Goal: Transaction & Acquisition: Purchase product/service

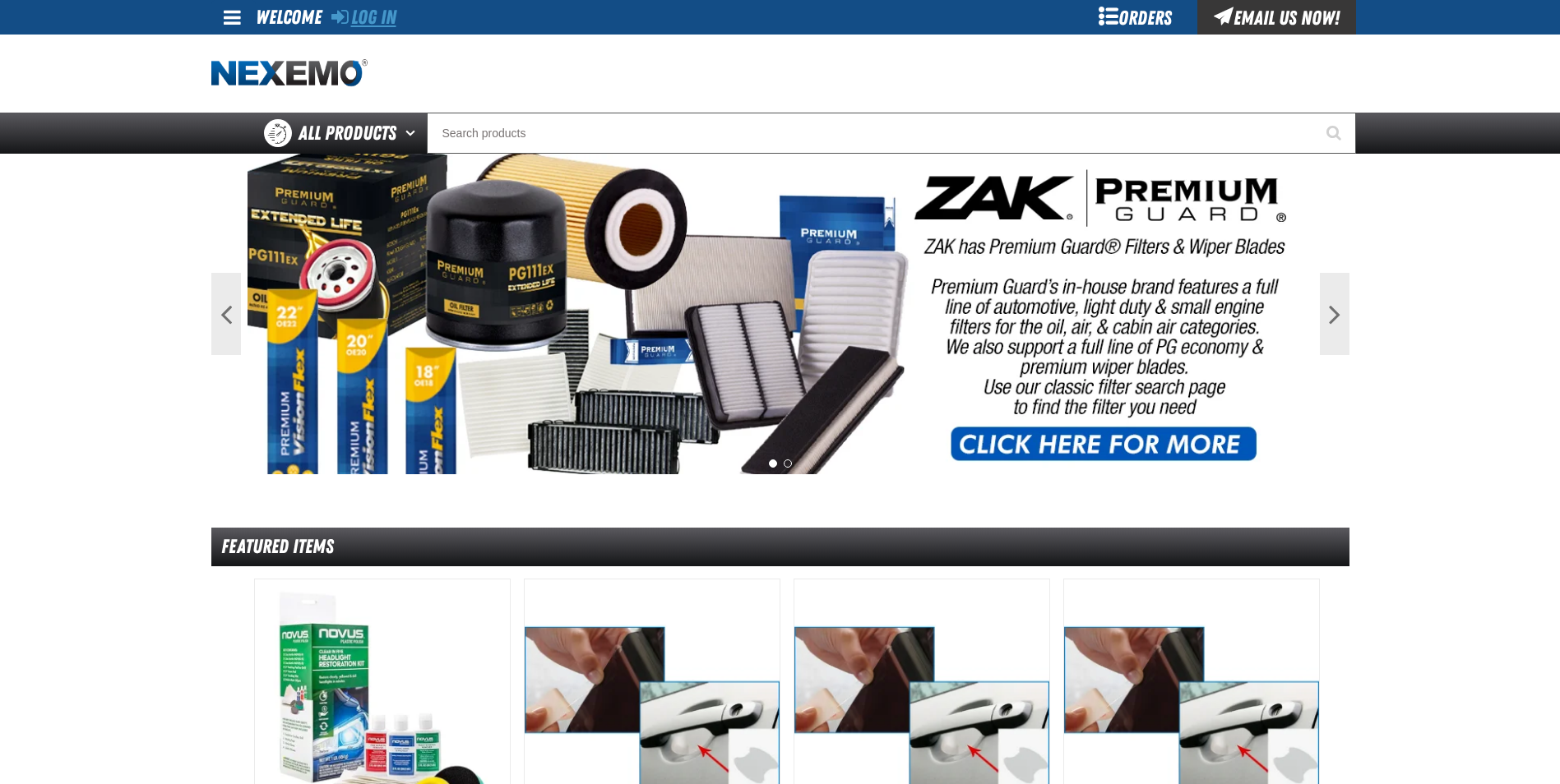
click at [368, 24] on link "Log In" at bounding box center [363, 17] width 65 height 23
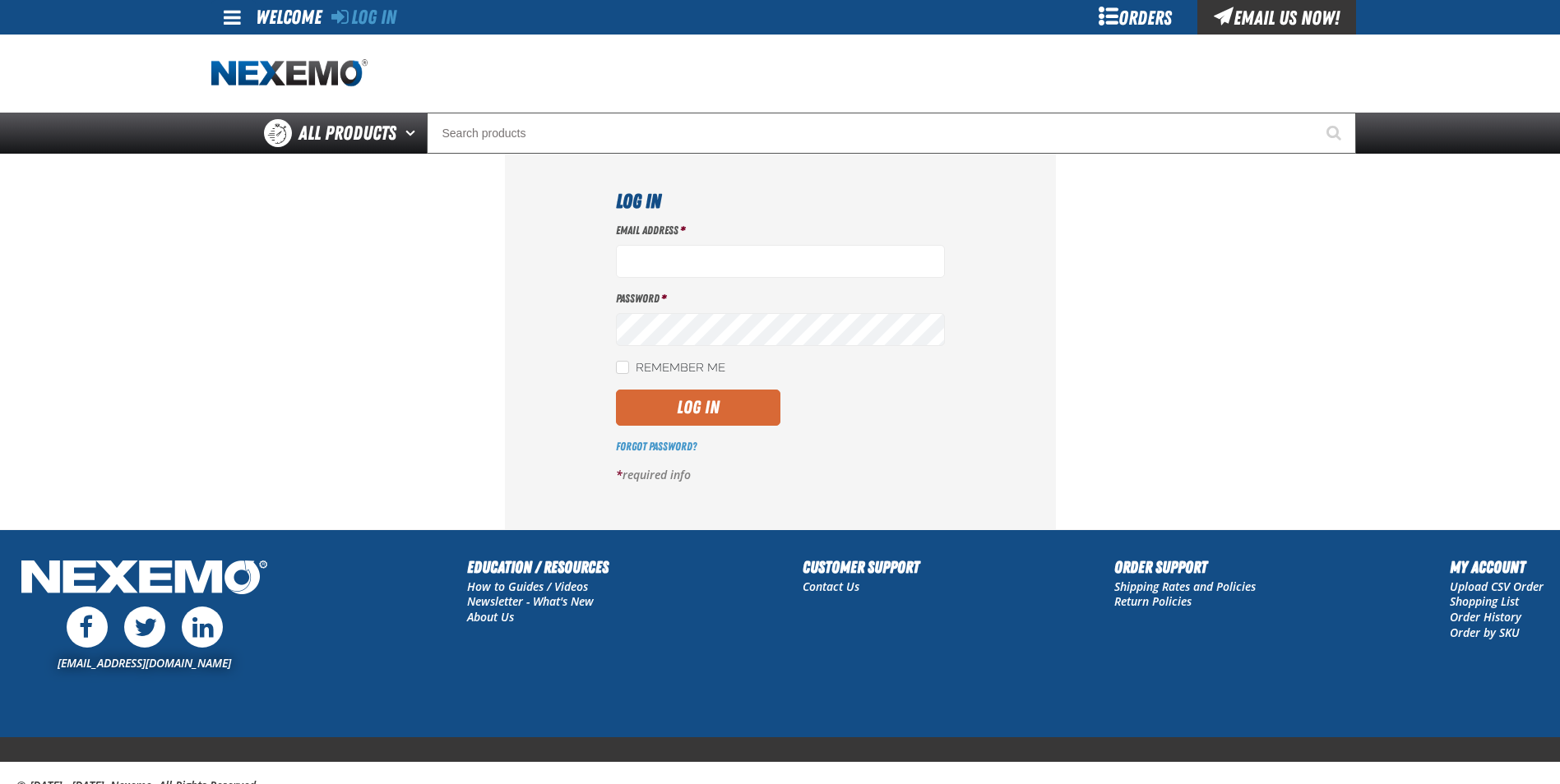
type input "[EMAIL_ADDRESS][DOMAIN_NAME]"
click at [687, 411] on button "Log In" at bounding box center [697, 407] width 164 height 36
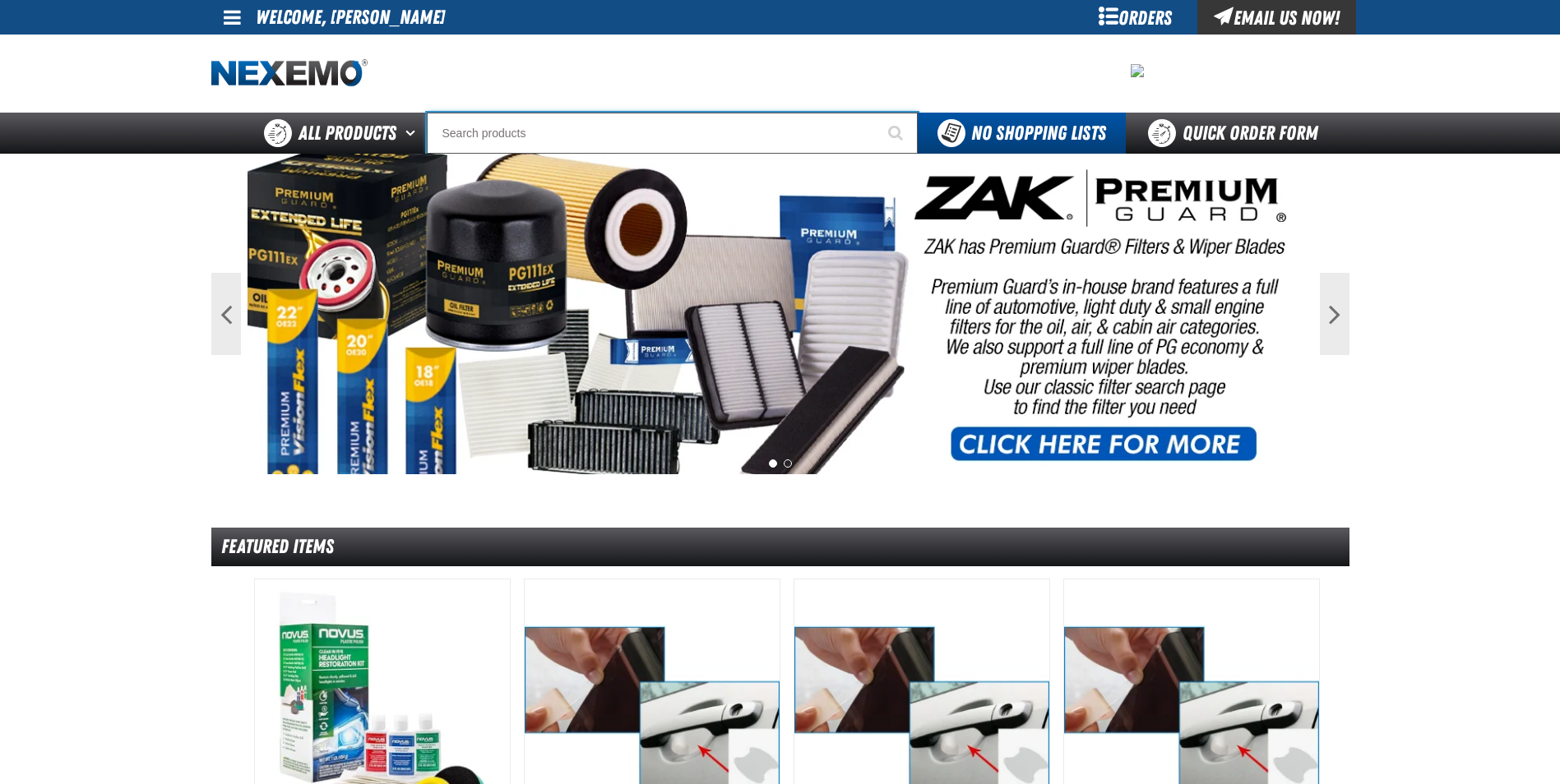
click at [636, 136] on input "Search" at bounding box center [673, 133] width 491 height 41
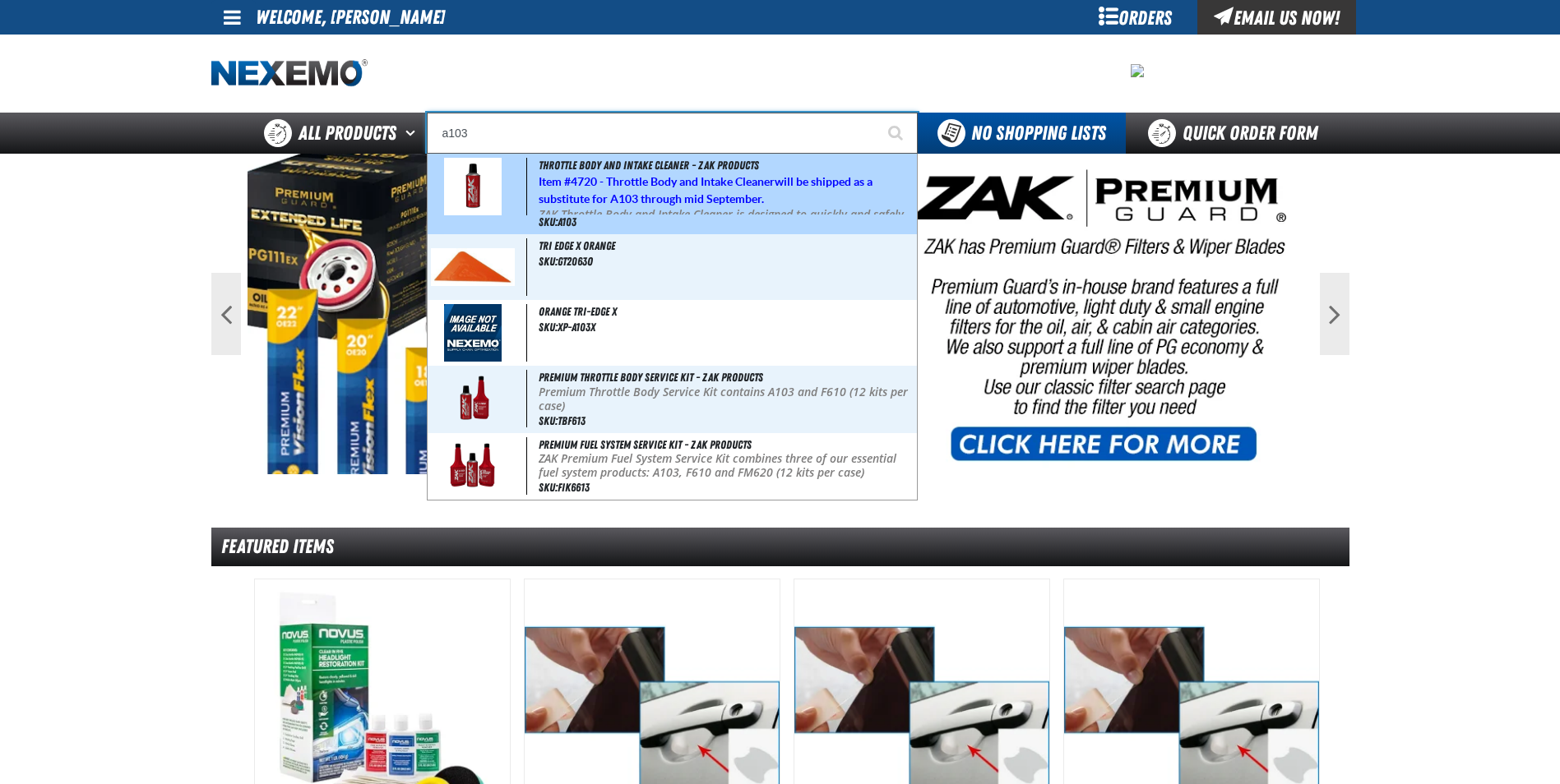
click at [597, 198] on span "Item # 4720 - Throttle Body and Intake Cleaner will be shipped as a substitute …" at bounding box center [706, 189] width 334 height 30
type input "Throttle Body and Intake Cleaner - ZAK Products"
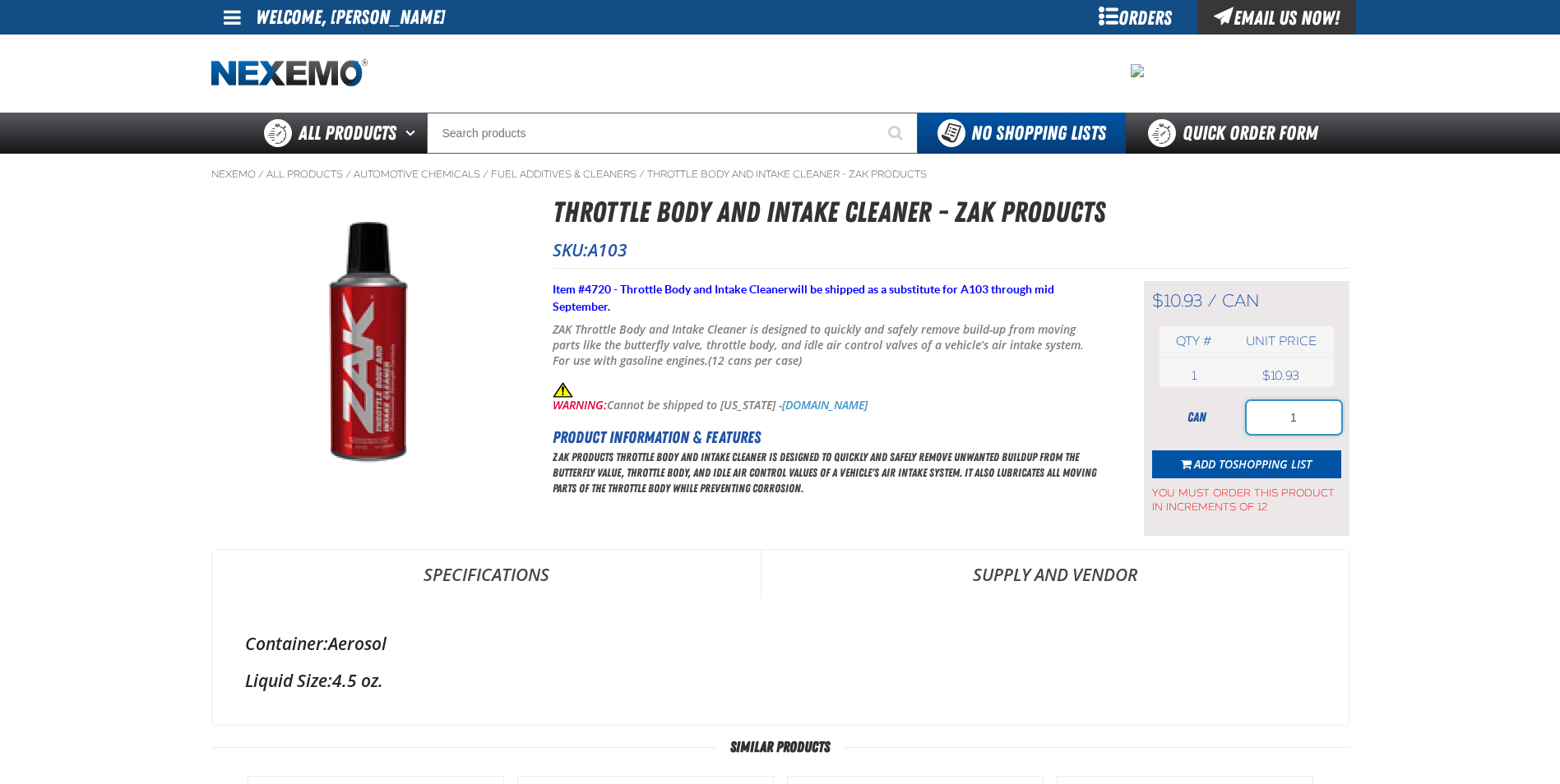
click at [1305, 415] on input "1" at bounding box center [1293, 417] width 94 height 33
type input "1"
type input "12"
click at [1206, 453] on button "Add to Shopping List" at bounding box center [1245, 464] width 189 height 28
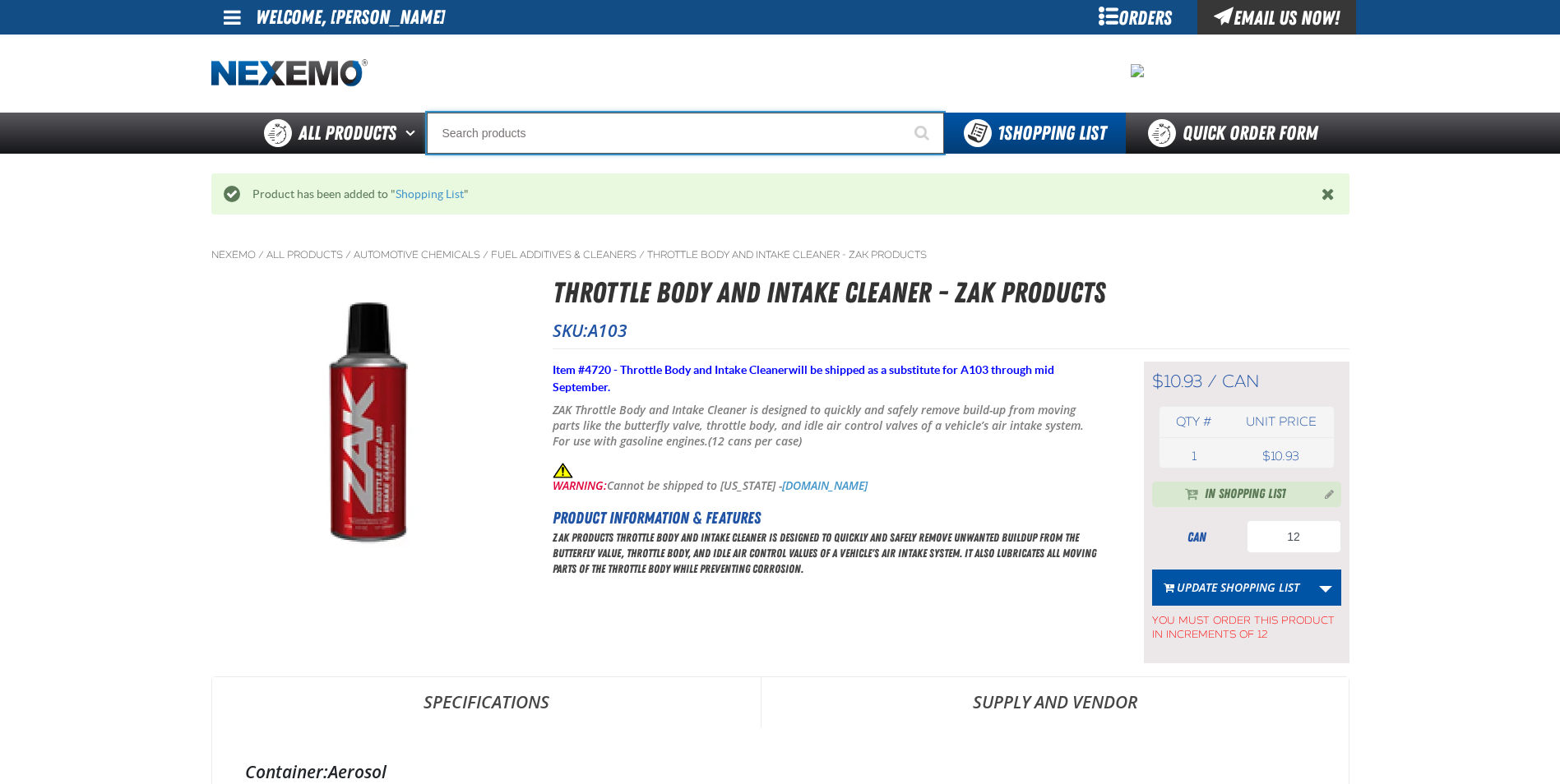
click at [556, 142] on input "Search" at bounding box center [685, 133] width 517 height 41
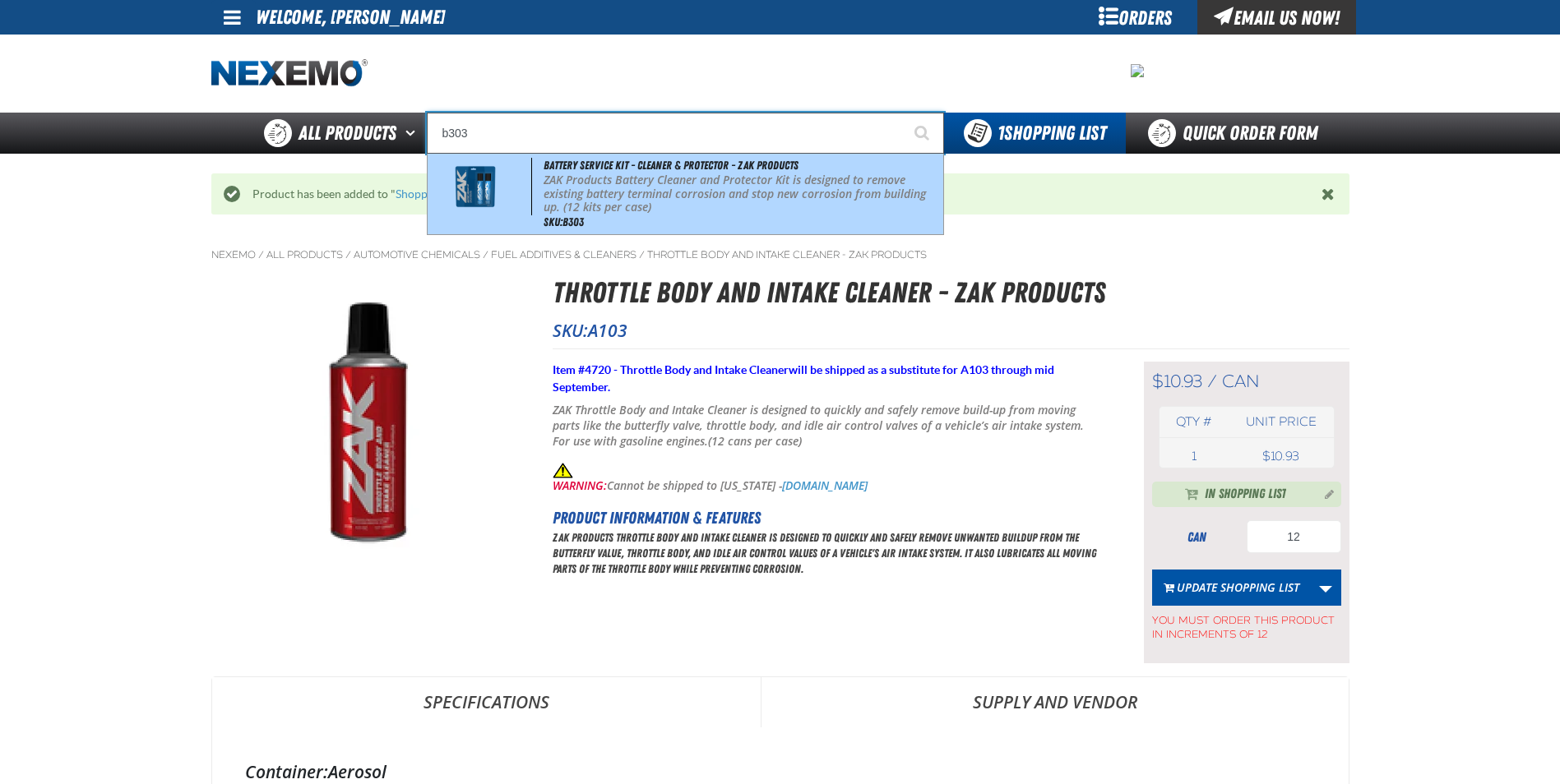
click at [581, 185] on p "ZAK Products Battery Cleaner and Protector Kit is designed to remove existing b…" at bounding box center [741, 194] width 395 height 41
type input "Battery Service Kit - Cleaner & Protector - ZAK Products"
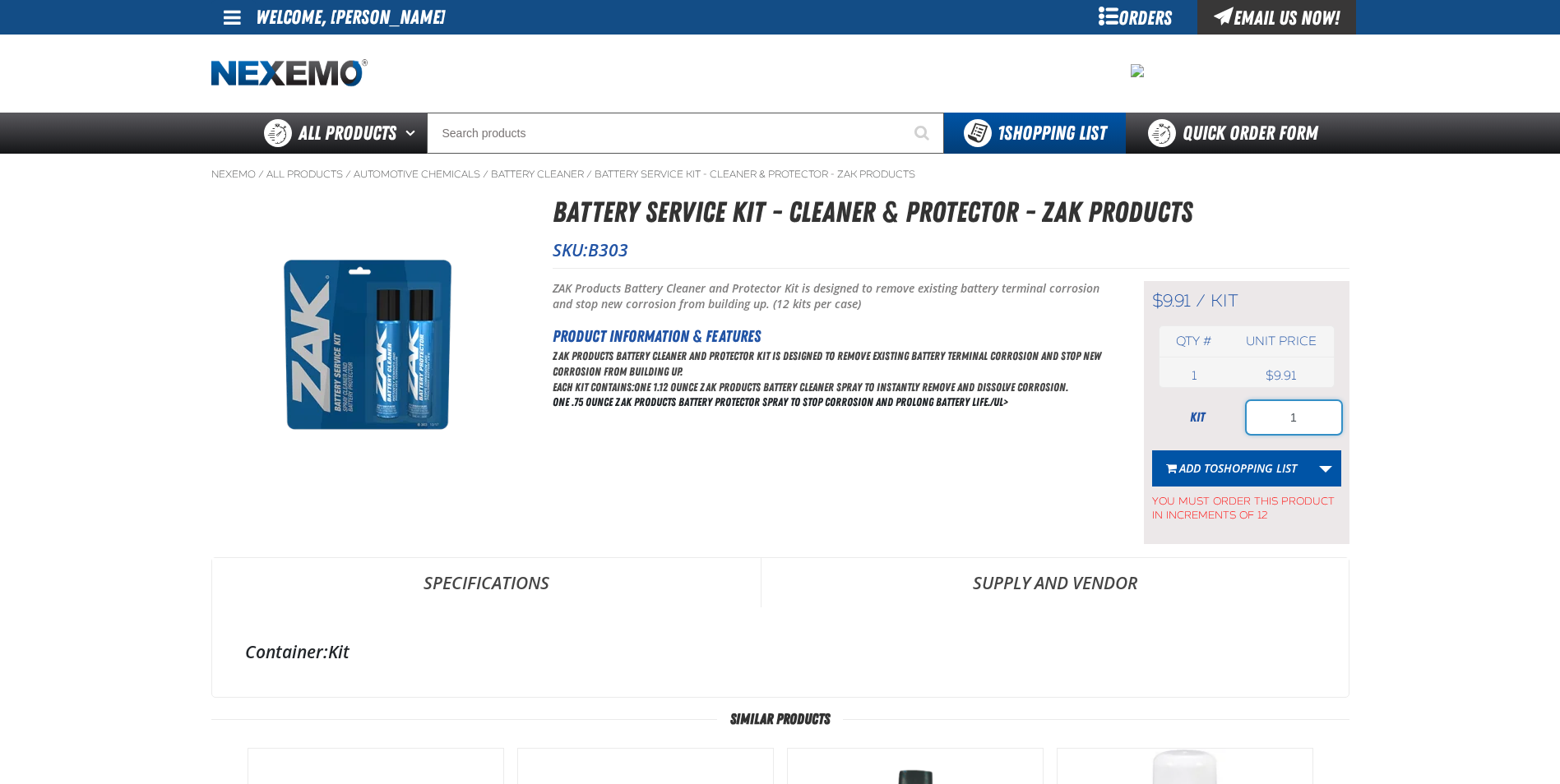
drag, startPoint x: 1295, startPoint y: 417, endPoint x: 1186, endPoint y: 416, distance: 109.0
click at [1212, 418] on div "kit 1" at bounding box center [1245, 417] width 189 height 33
type input "48"
click at [1202, 468] on span "Add to Shopping List" at bounding box center [1237, 468] width 117 height 16
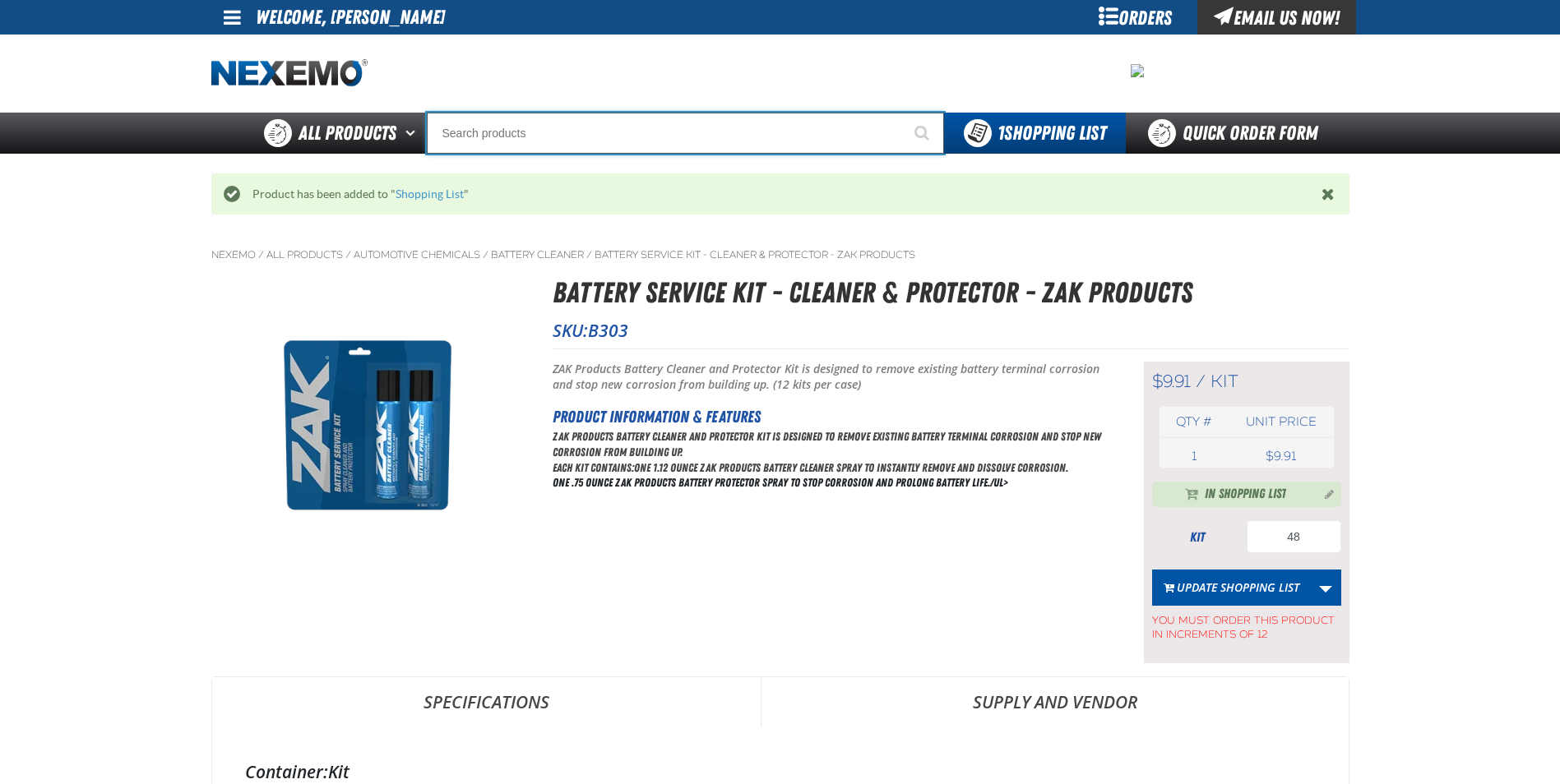
click at [449, 136] on input "Search" at bounding box center [685, 133] width 517 height 41
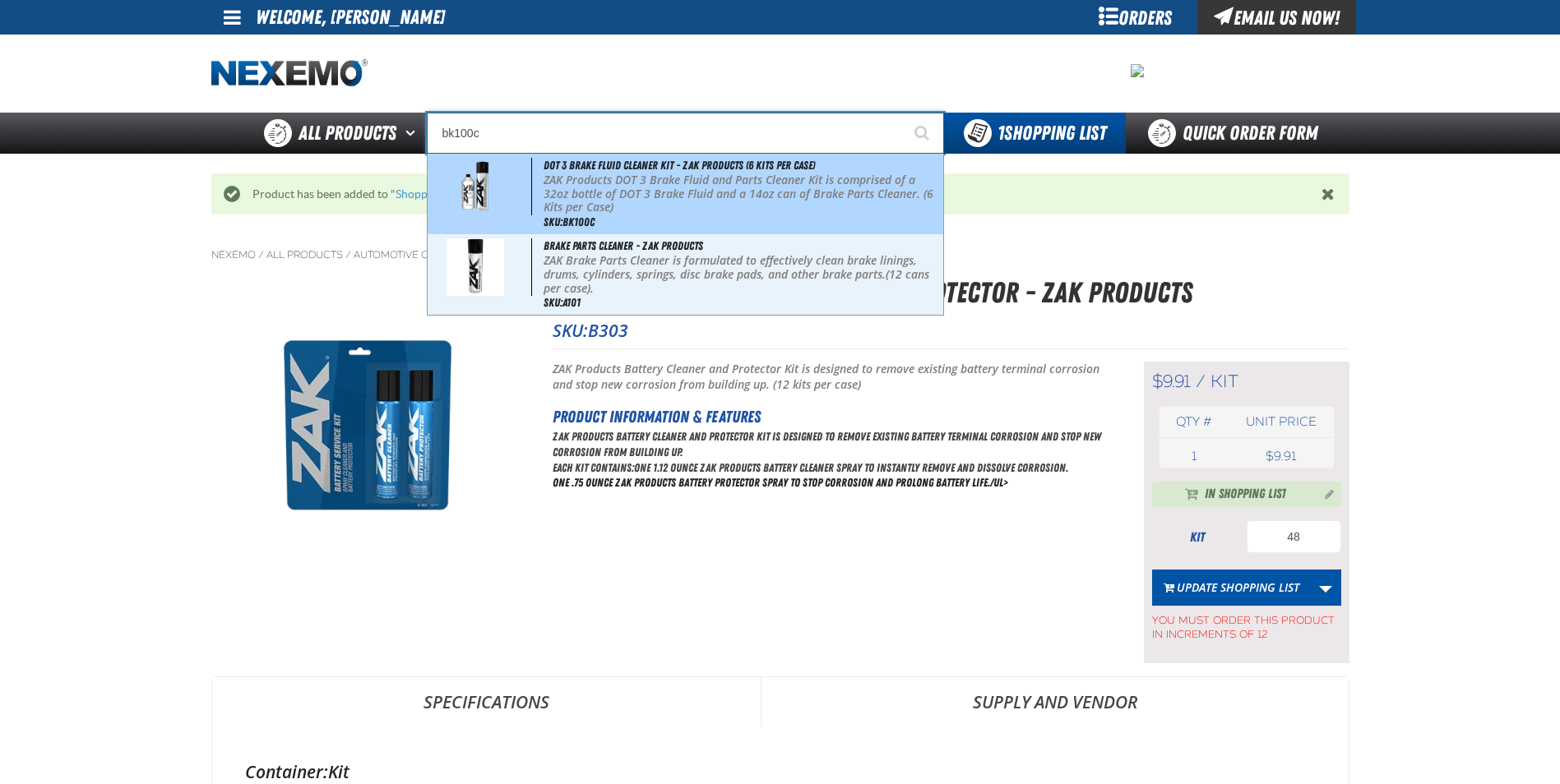
click at [618, 192] on p "ZAK Products DOT 3 Brake Fluid and Parts Cleaner Kit is comprised of a 32oz bot…" at bounding box center [741, 194] width 395 height 41
type input "DOT 3 Brake Fluid Cleaner Kit - ZAK Products (6 Kits per Case)"
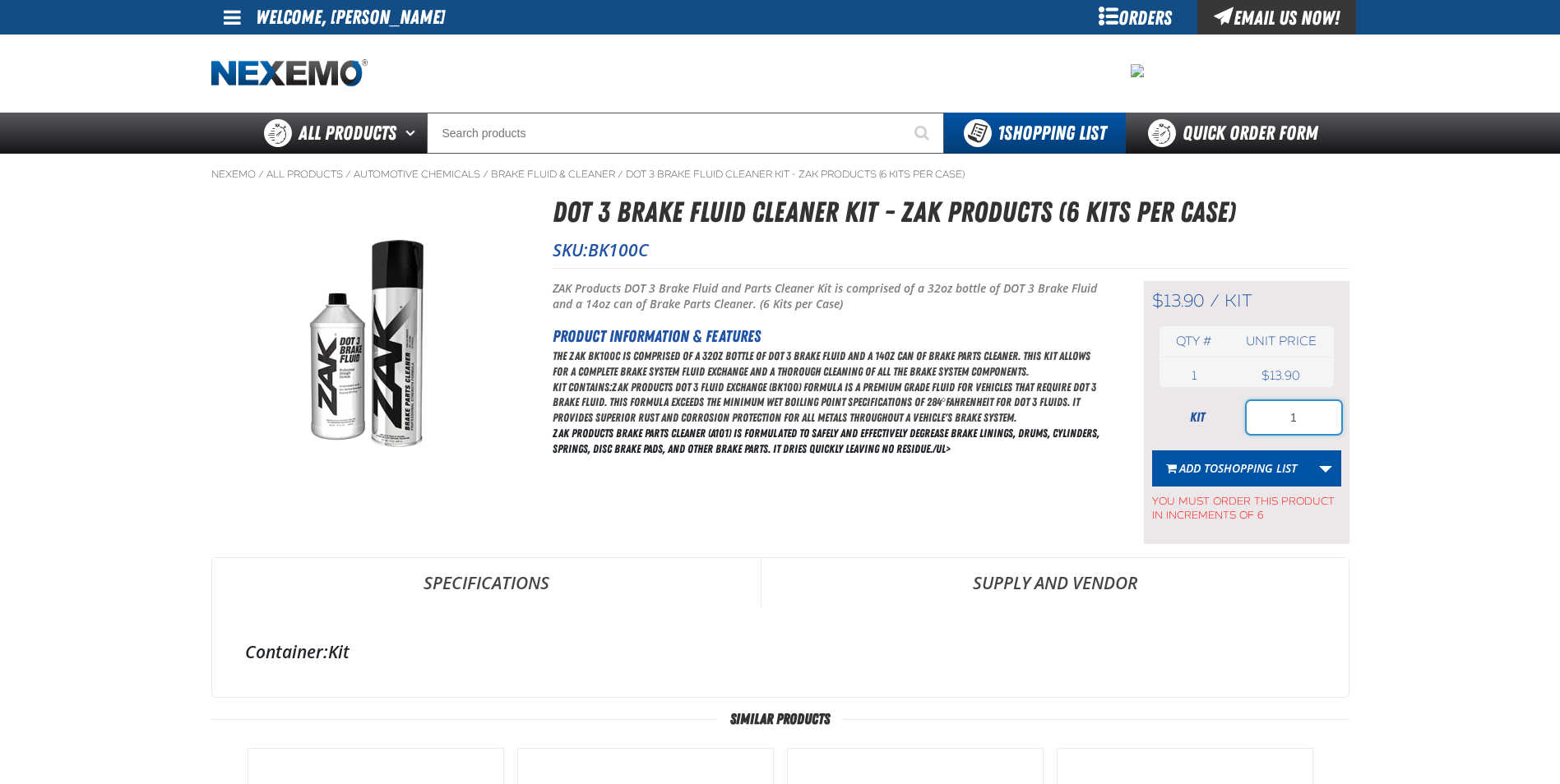
drag, startPoint x: 1239, startPoint y: 423, endPoint x: 1065, endPoint y: 395, distance: 176.2
click at [1112, 408] on div "Short Description: ZAK Products DOT 3 Brake Fluid and Parts Cleaner Kit is comp…" at bounding box center [950, 406] width 797 height 277
type input "6"
type input "72"
click at [1242, 469] on span "Shopping List" at bounding box center [1256, 468] width 79 height 16
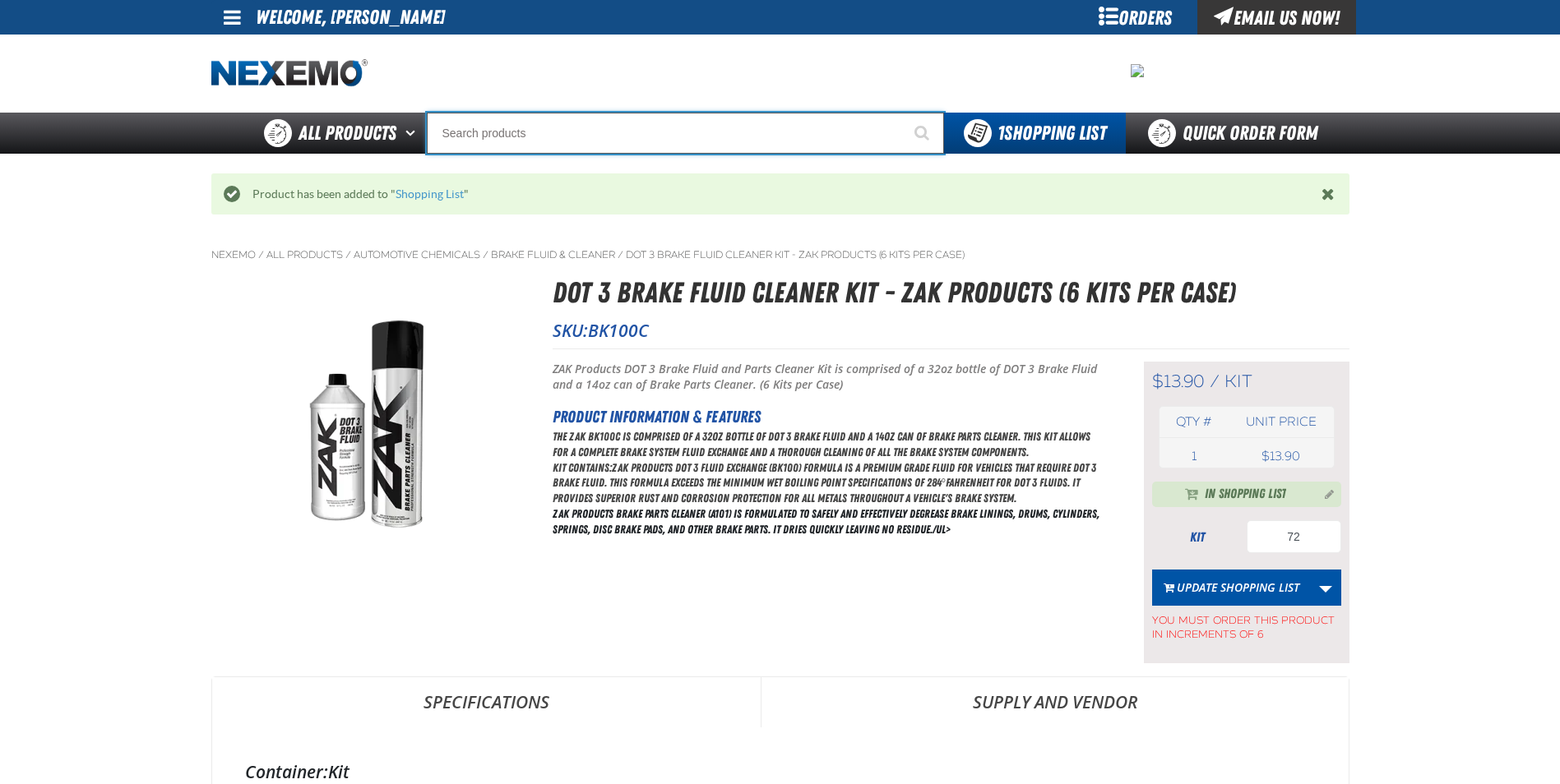
click at [553, 143] on input "Search" at bounding box center [685, 133] width 517 height 41
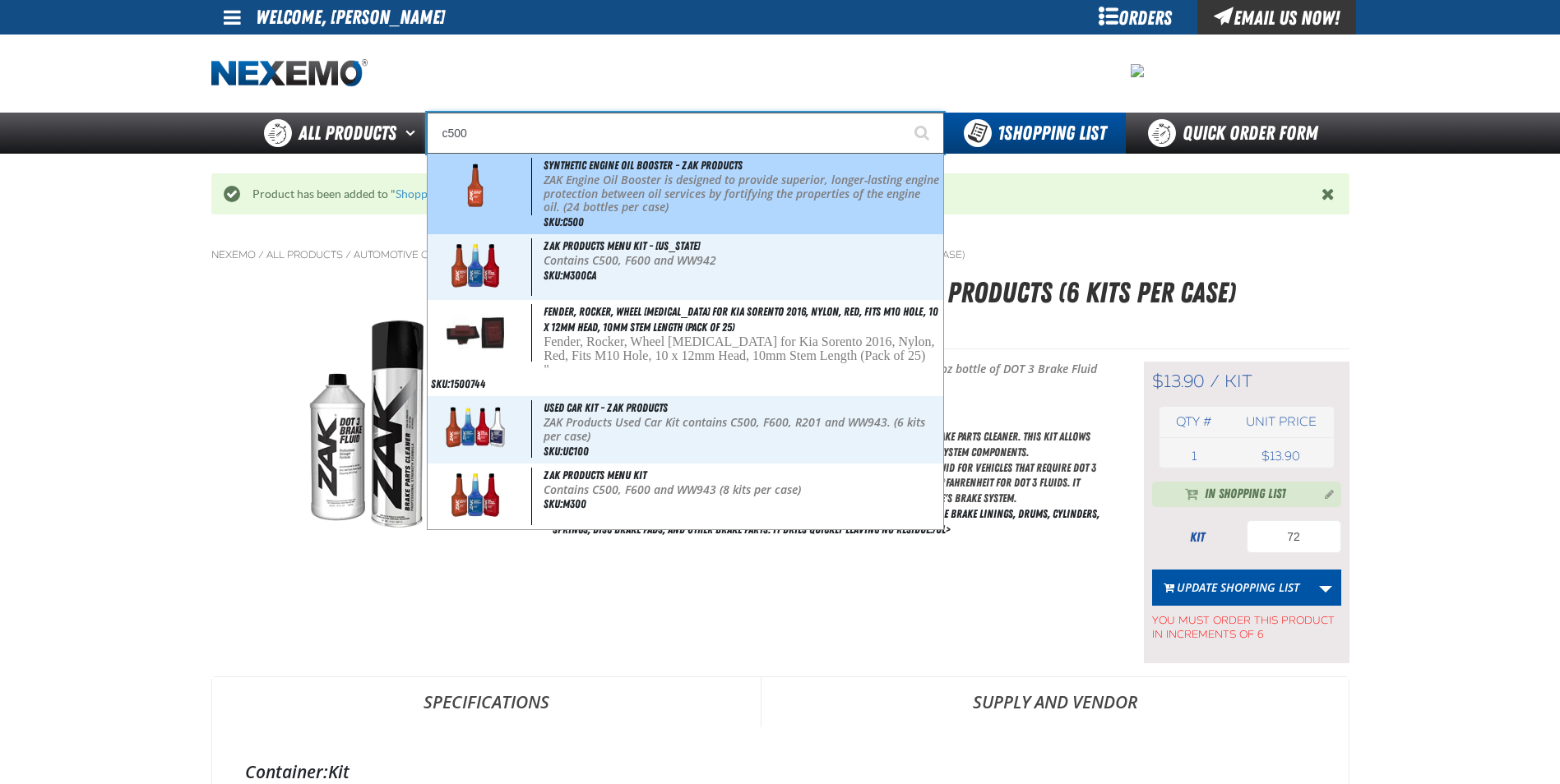
click at [690, 195] on p "ZAK Engine Oil Booster is designed to provide superior, longer-lasting engine p…" at bounding box center [741, 194] width 395 height 41
type input "Synthetic Engine Oil Booster - ZAK Products"
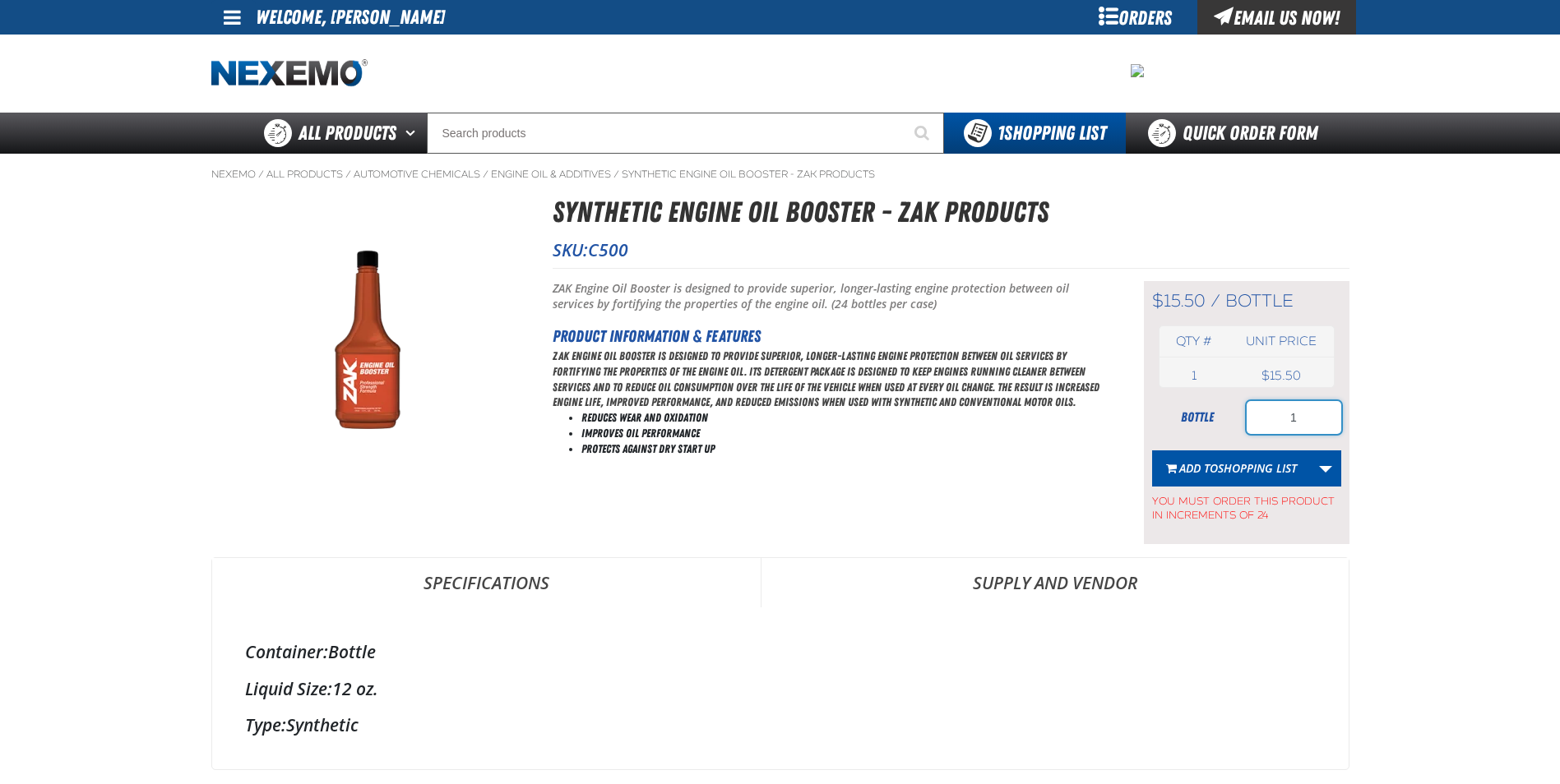
click at [1331, 416] on input "1" at bounding box center [1293, 417] width 94 height 33
type input "192"
click at [1006, 529] on div "Short Description: ZAK Engine Oil Booster is designed to provide superior, long…" at bounding box center [827, 412] width 550 height 263
click at [1213, 474] on span "Add to Shopping List" at bounding box center [1237, 468] width 117 height 16
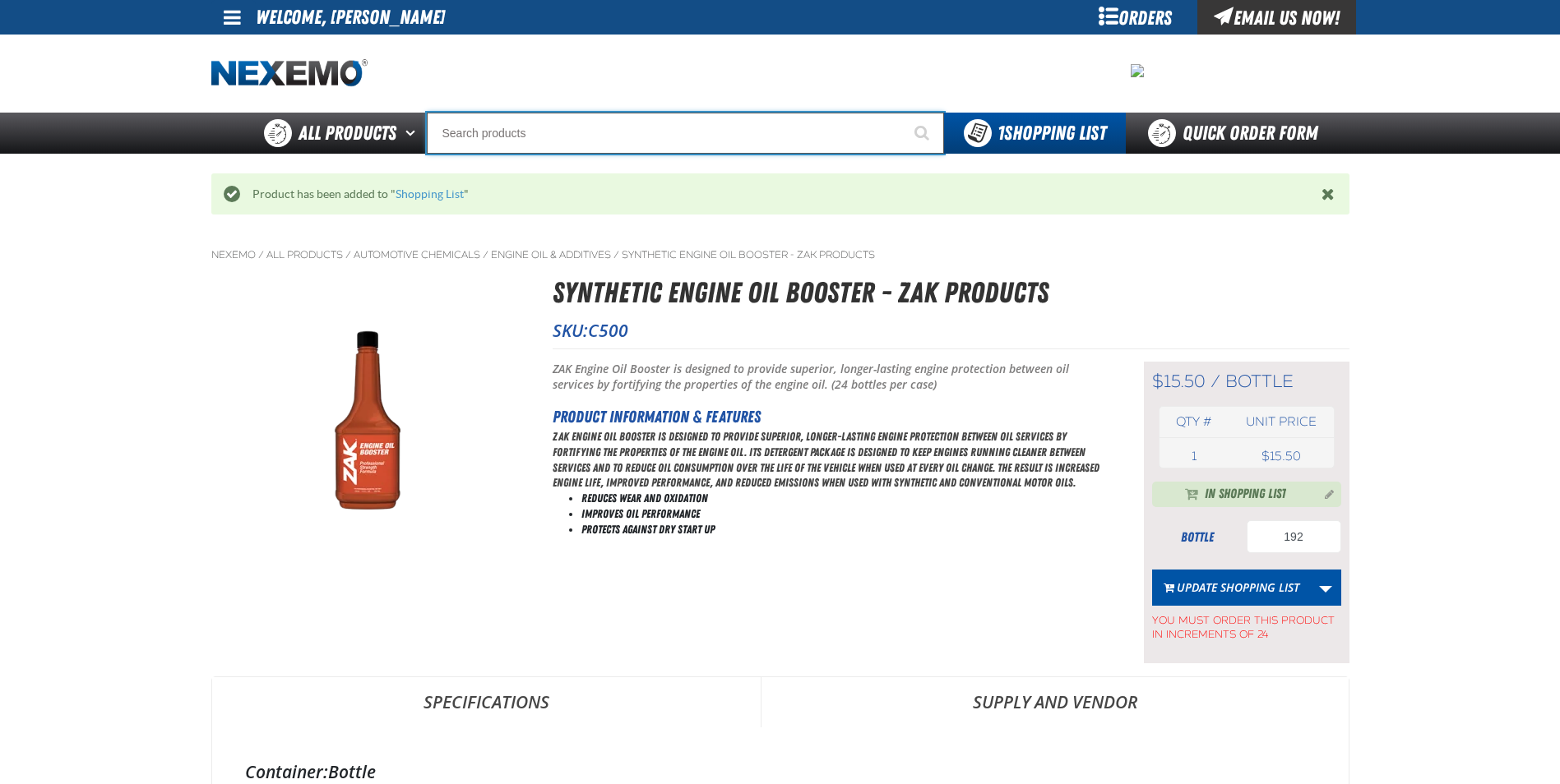
click at [625, 131] on input "Search" at bounding box center [685, 133] width 517 height 41
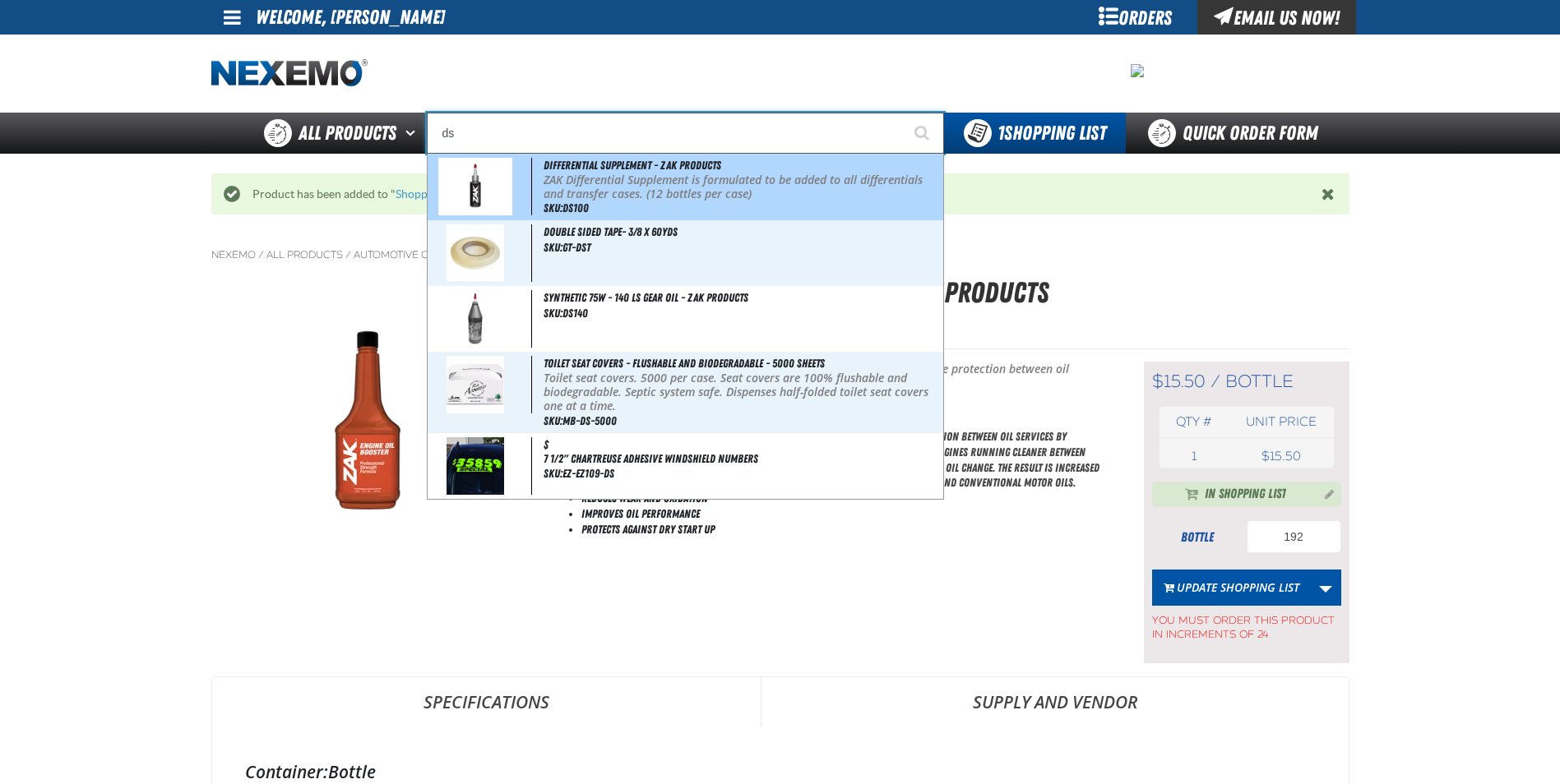
click at [658, 182] on p "ZAK Differential Supplement is formulated to be added to all differentials and …" at bounding box center [741, 187] width 395 height 28
type input "Differential Supplement - ZAK Products"
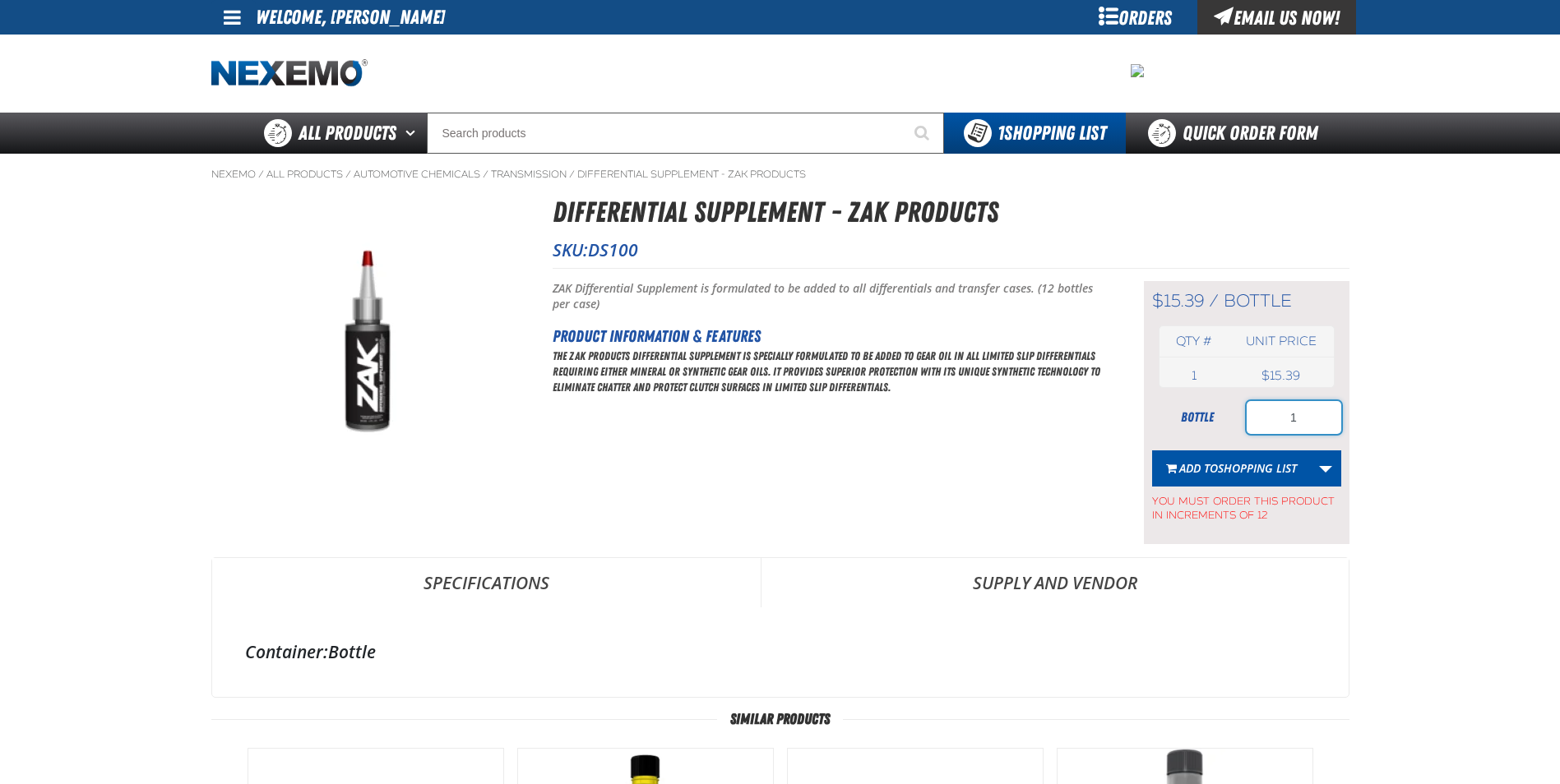
drag, startPoint x: 1311, startPoint y: 421, endPoint x: 1099, endPoint y: 412, distance: 212.2
click at [1136, 422] on div "Short Description: ZAK Differential Supplement is formulated to be added to all…" at bounding box center [950, 406] width 797 height 277
type input "24"
click at [1248, 474] on span "Shopping List" at bounding box center [1256, 468] width 79 height 16
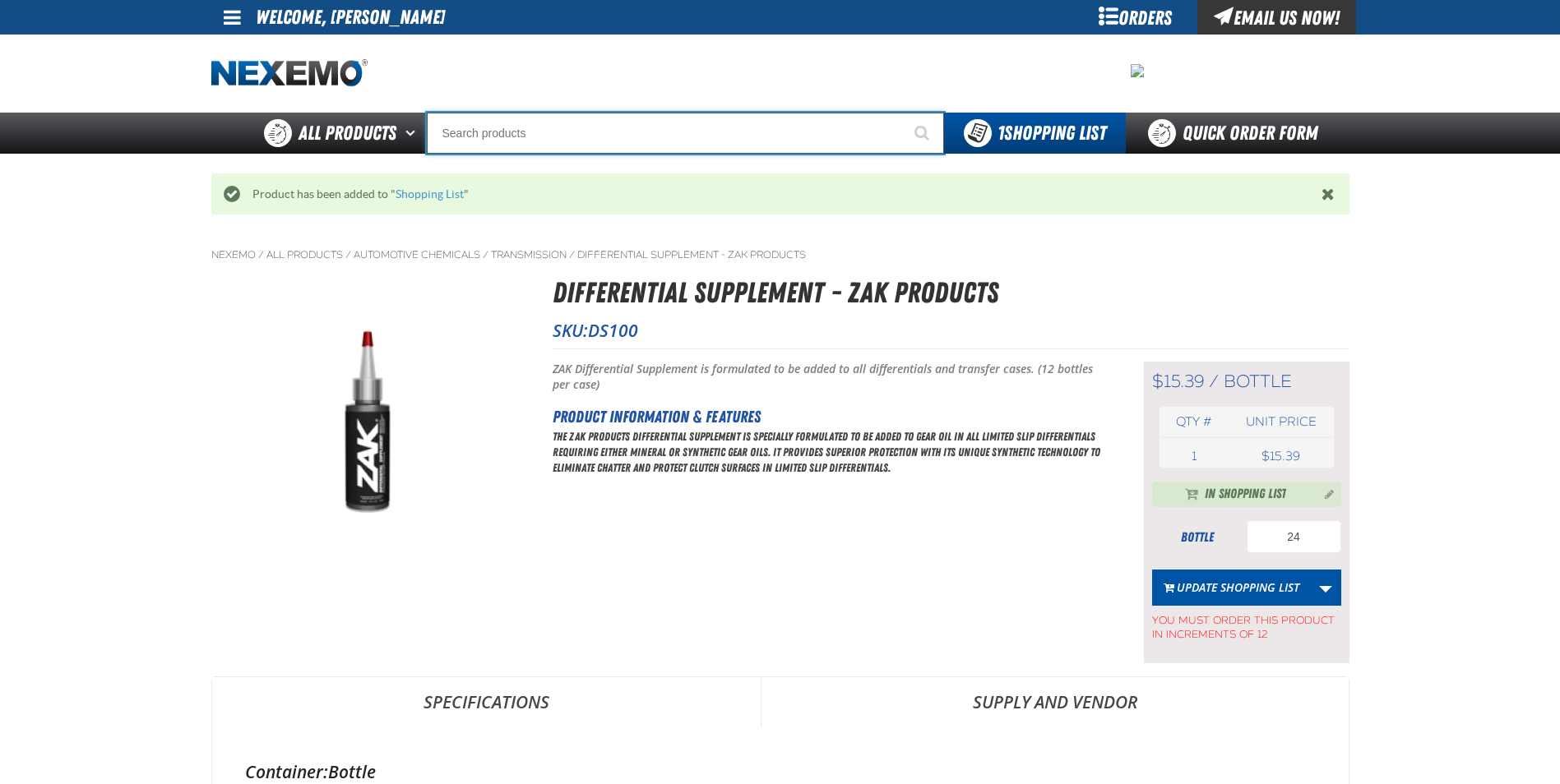
click at [588, 147] on input "Search" at bounding box center [685, 133] width 517 height 41
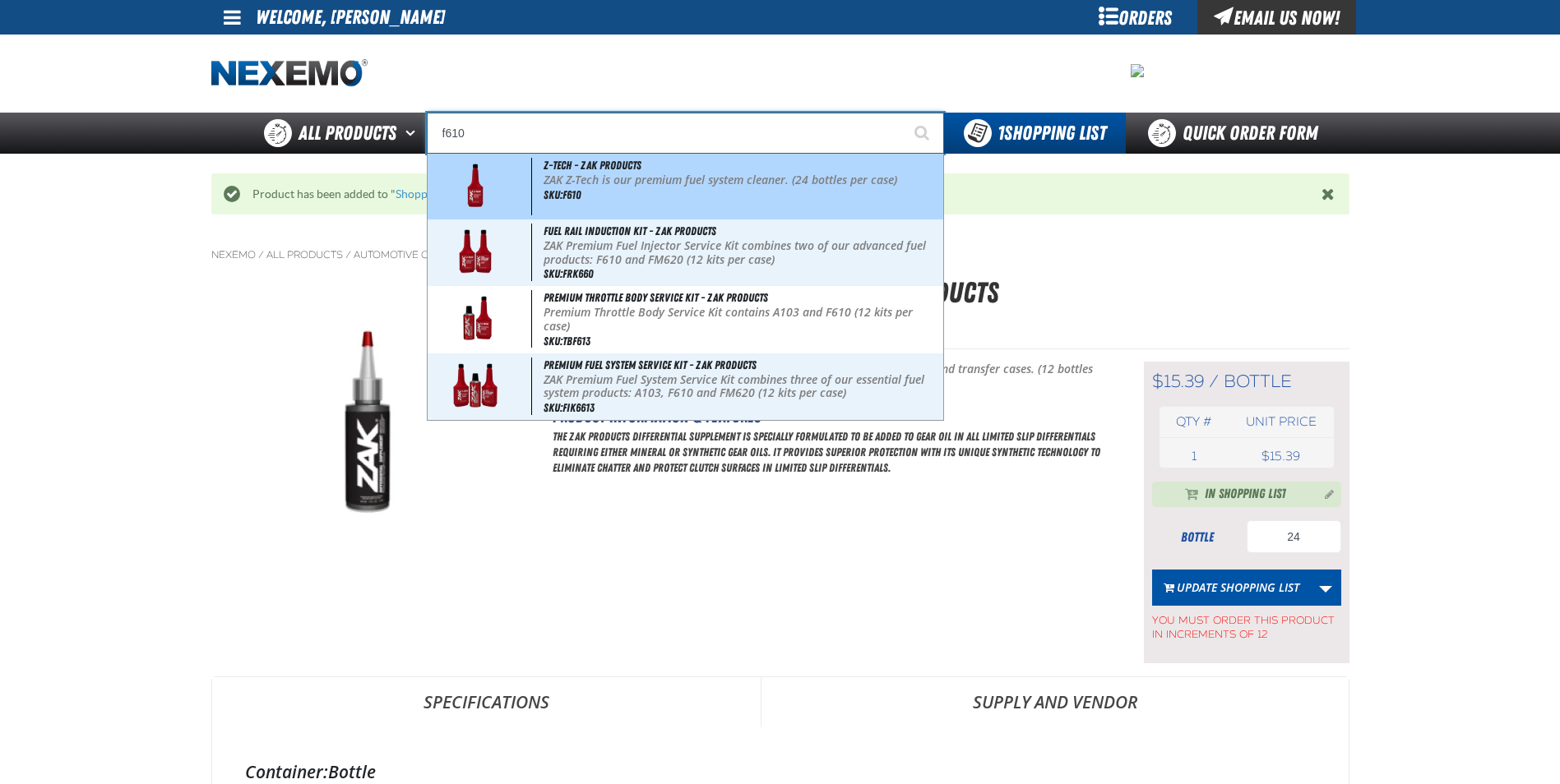
click at [606, 185] on p "ZAK Z-Tech is our premium fuel system cleaner. (24 bottles per case)" at bounding box center [741, 180] width 395 height 14
type input "Z-Tech - ZAK Products"
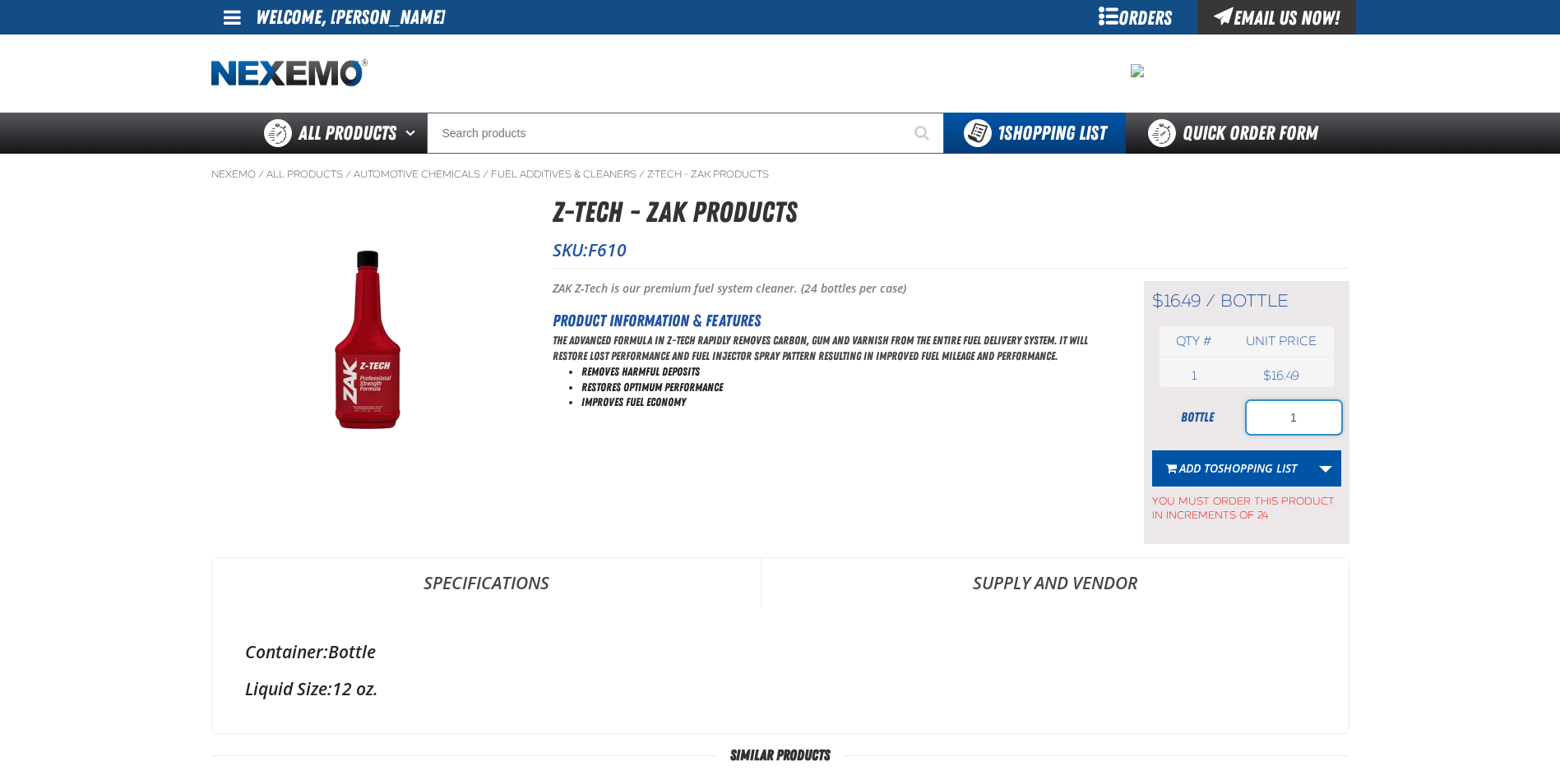
drag, startPoint x: 1317, startPoint y: 418, endPoint x: 1093, endPoint y: 374, distance: 228.3
click at [1162, 394] on div "$16.49 / bottle bottle Qty # Unit price 1 bottle USD 16.49 $16.49 1" at bounding box center [1246, 412] width 206 height 263
type input "48"
click at [1212, 485] on button "Add to Shopping List" at bounding box center [1230, 468] width 158 height 36
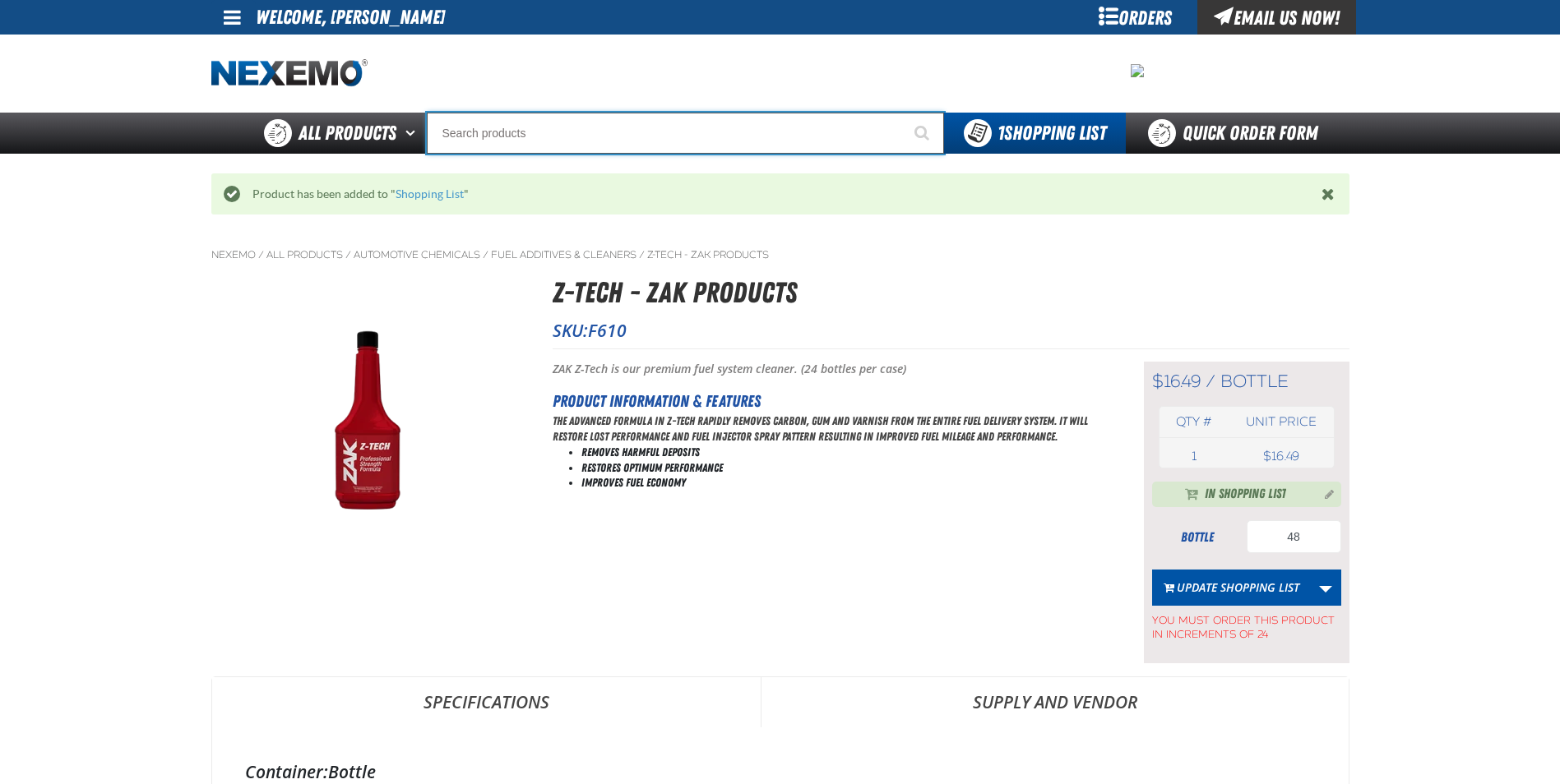
click at [468, 126] on input "Search" at bounding box center [685, 133] width 517 height 41
type input "fr"
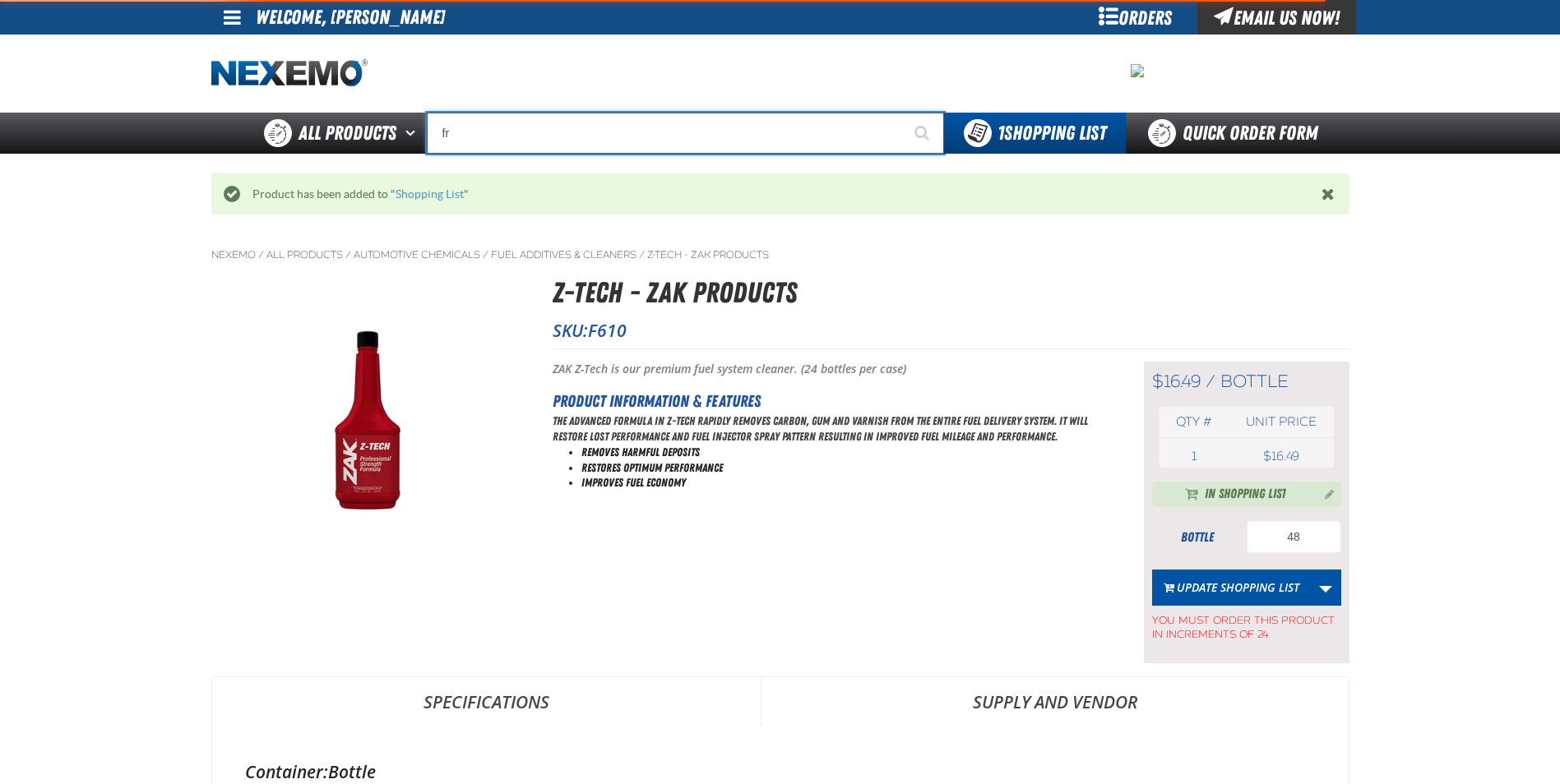
type input "frOM"
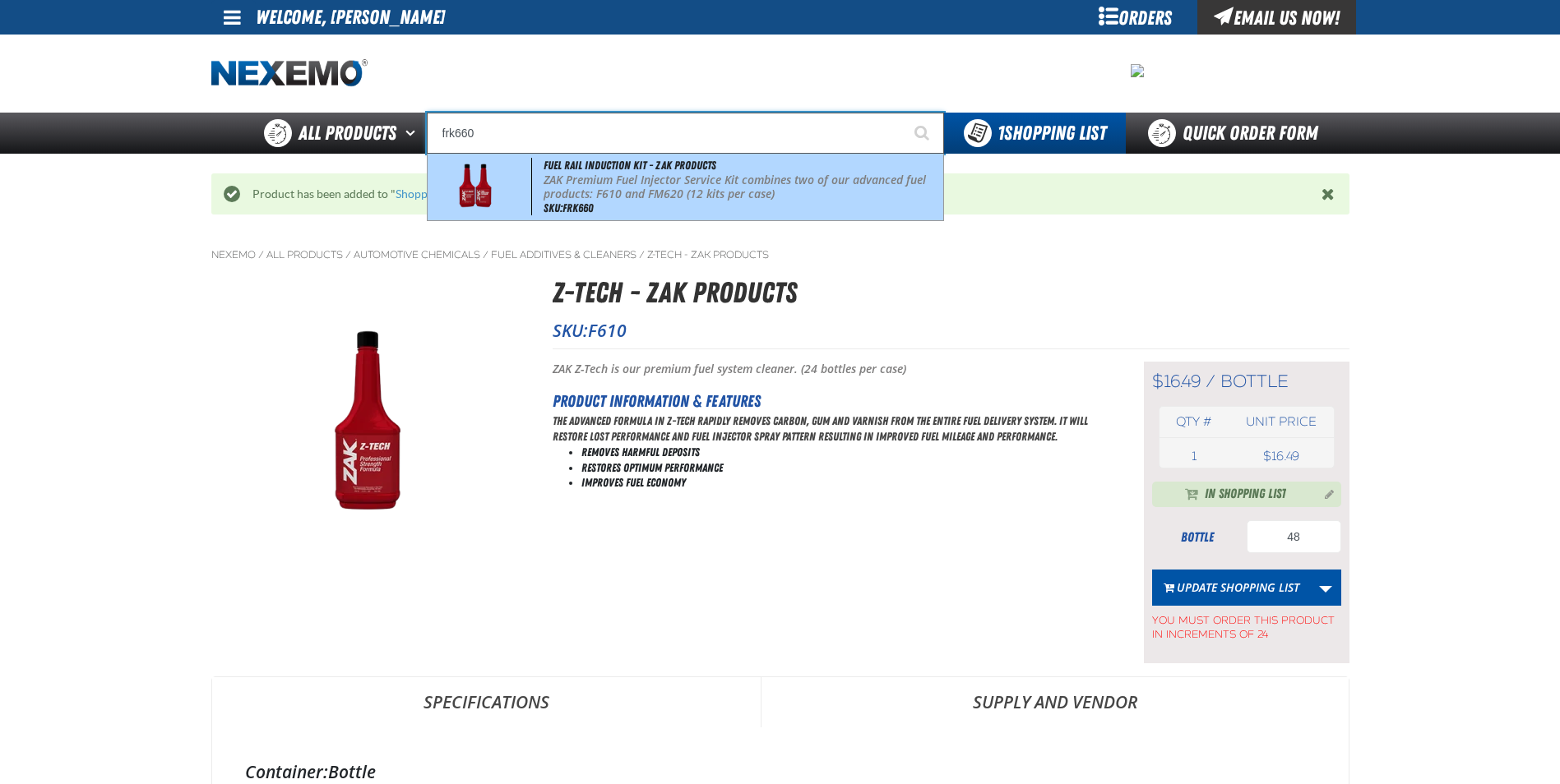
click at [644, 180] on p "ZAK Premium Fuel Injector Service Kit combines two of our advanced fuel product…" at bounding box center [741, 187] width 395 height 28
type input "Fuel Rail Induction Kit - ZAK Products"
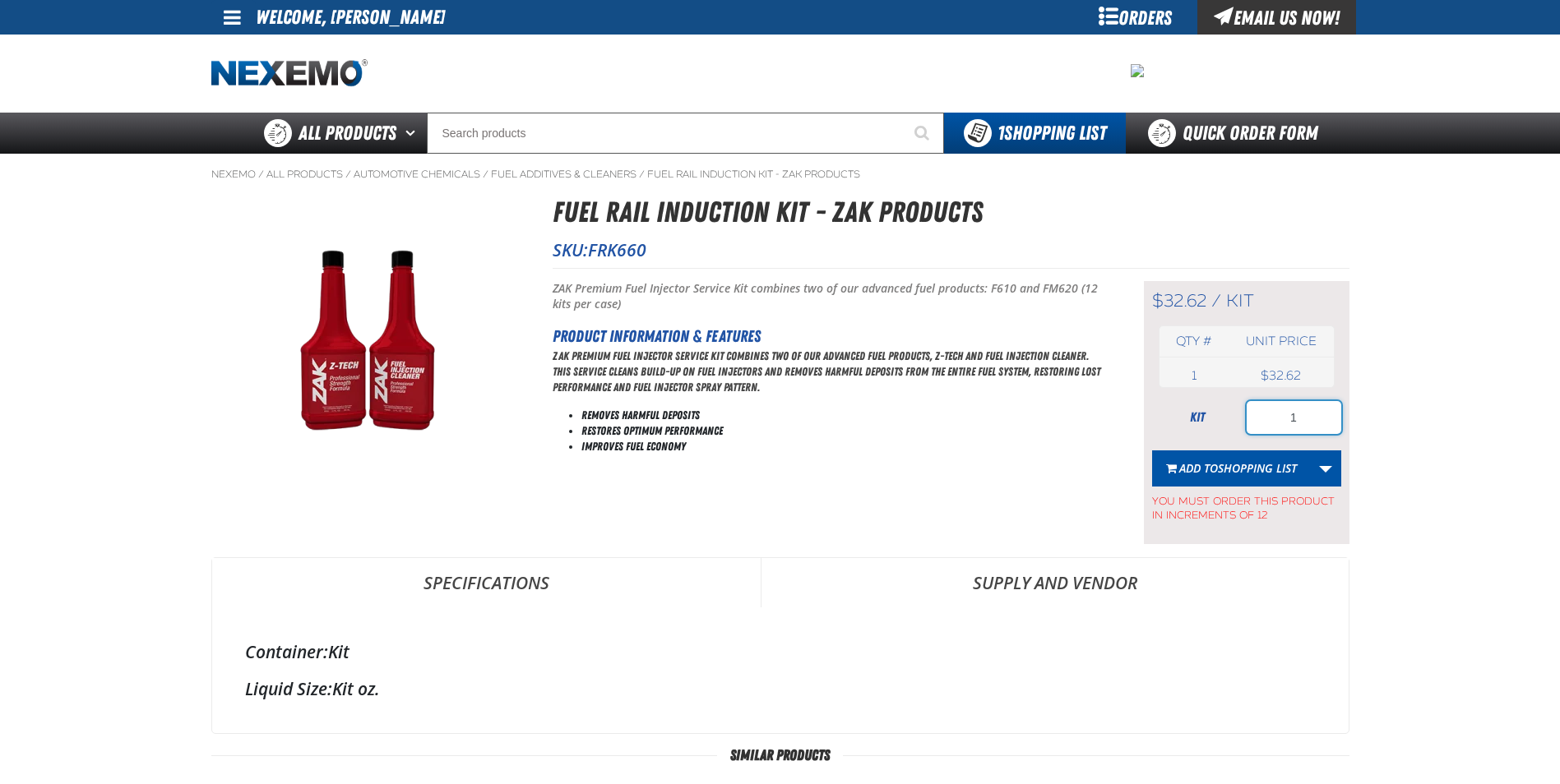
drag, startPoint x: 1321, startPoint y: 421, endPoint x: 1097, endPoint y: 400, distance: 225.0
click at [1114, 404] on div "Short Description: ZAK Premium Fuel Injector Service Kit combines two of our ad…" at bounding box center [950, 406] width 797 height 277
type input "12"
click at [1234, 456] on button "Add to Shopping List" at bounding box center [1230, 468] width 158 height 36
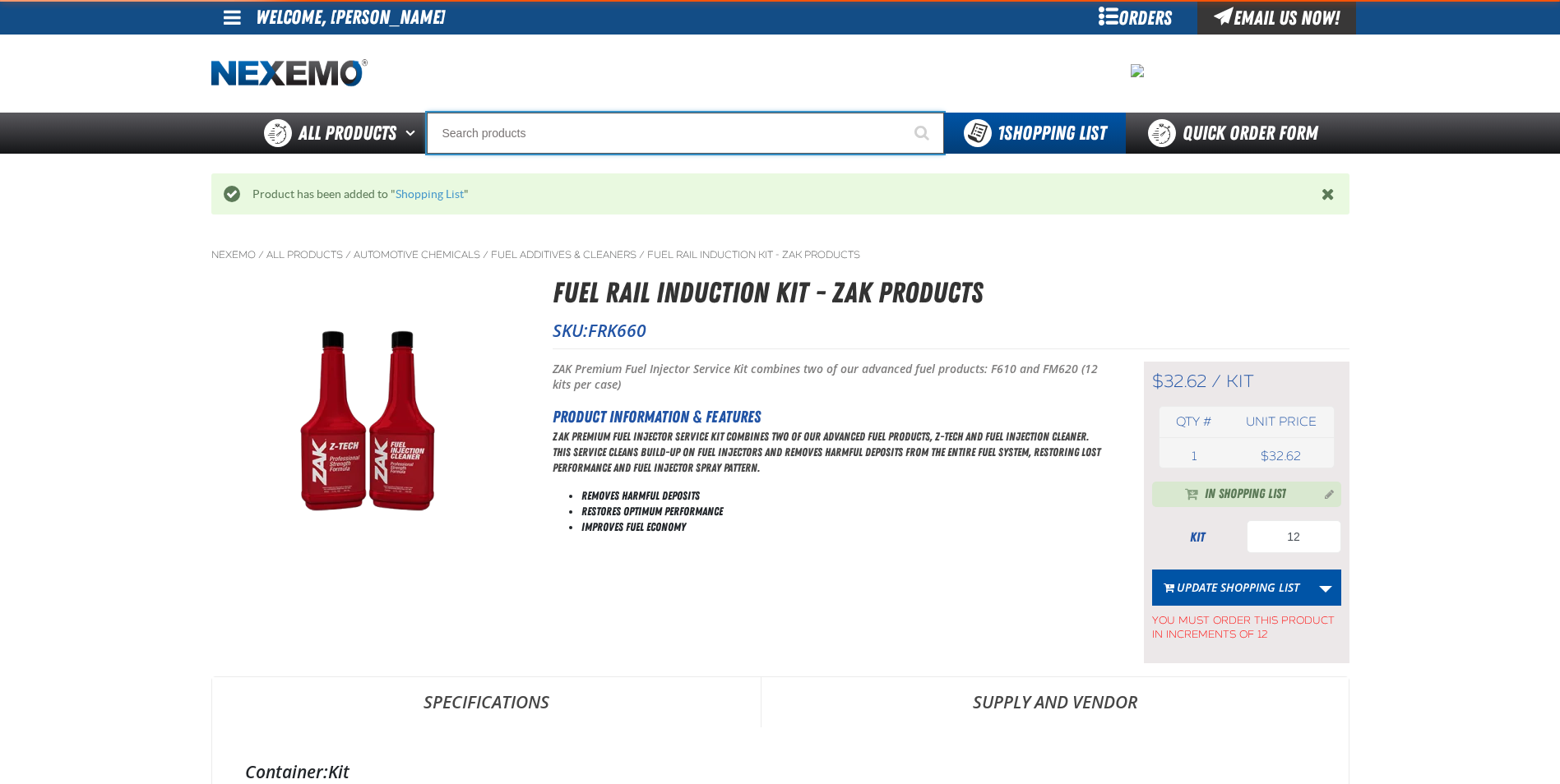
click at [514, 138] on input "Search" at bounding box center [685, 133] width 517 height 41
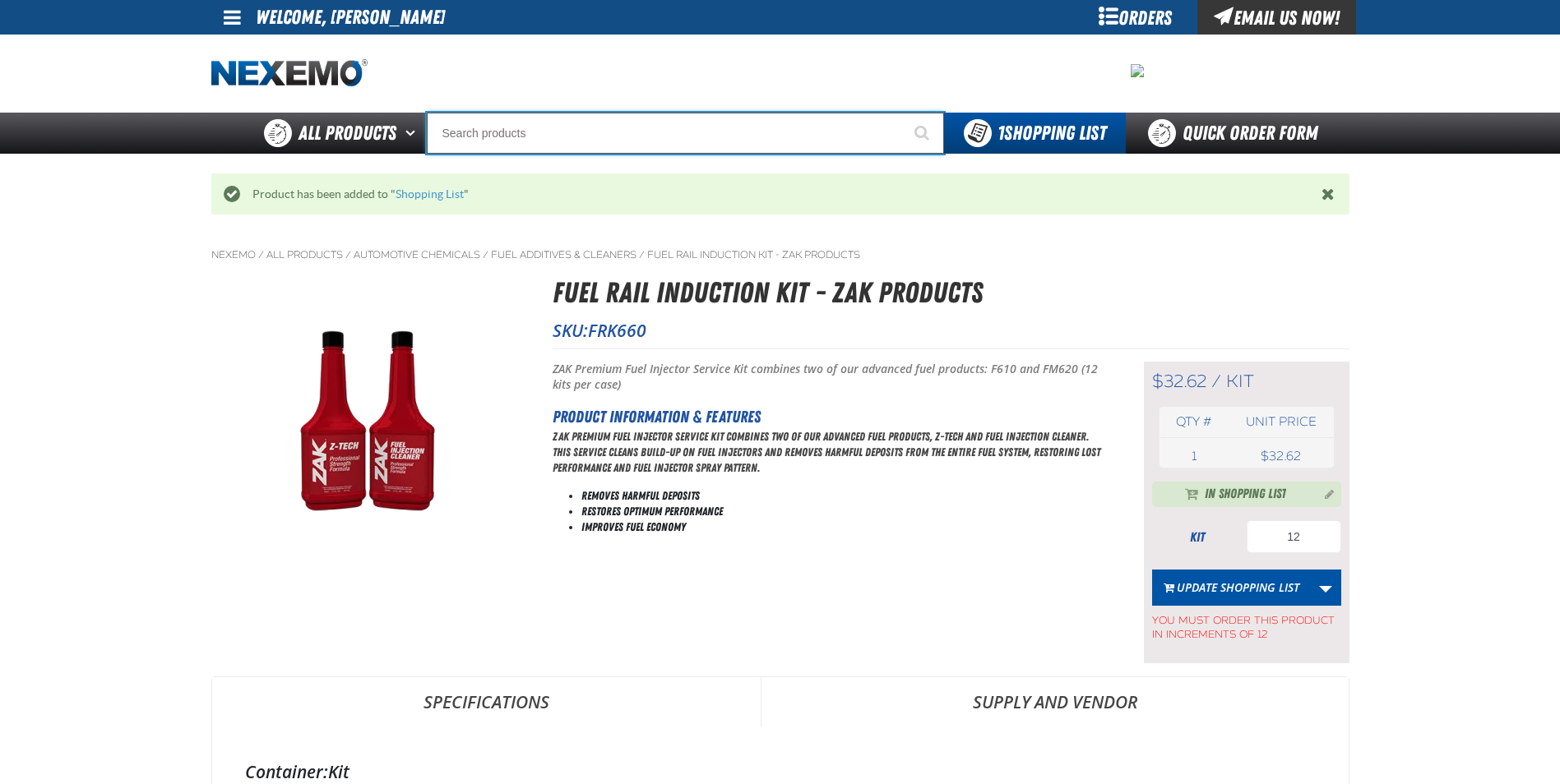
type input "p"
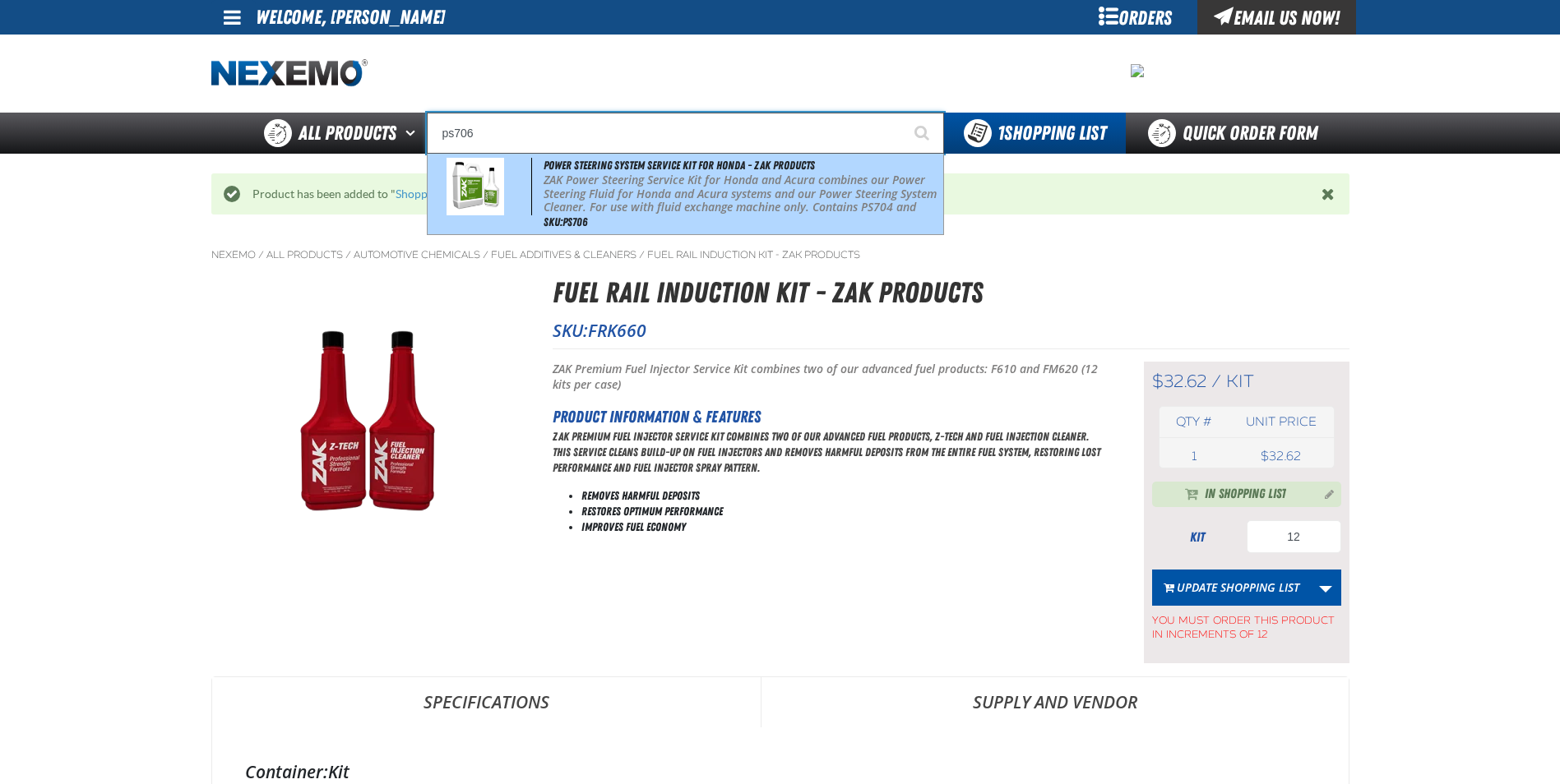
click at [588, 193] on p "ZAK Power Steering Service Kit for Honda and Acura combines our Power Steering …" at bounding box center [741, 201] width 395 height 55
type input "Power Steering System Service Kit for Honda - ZAK Products"
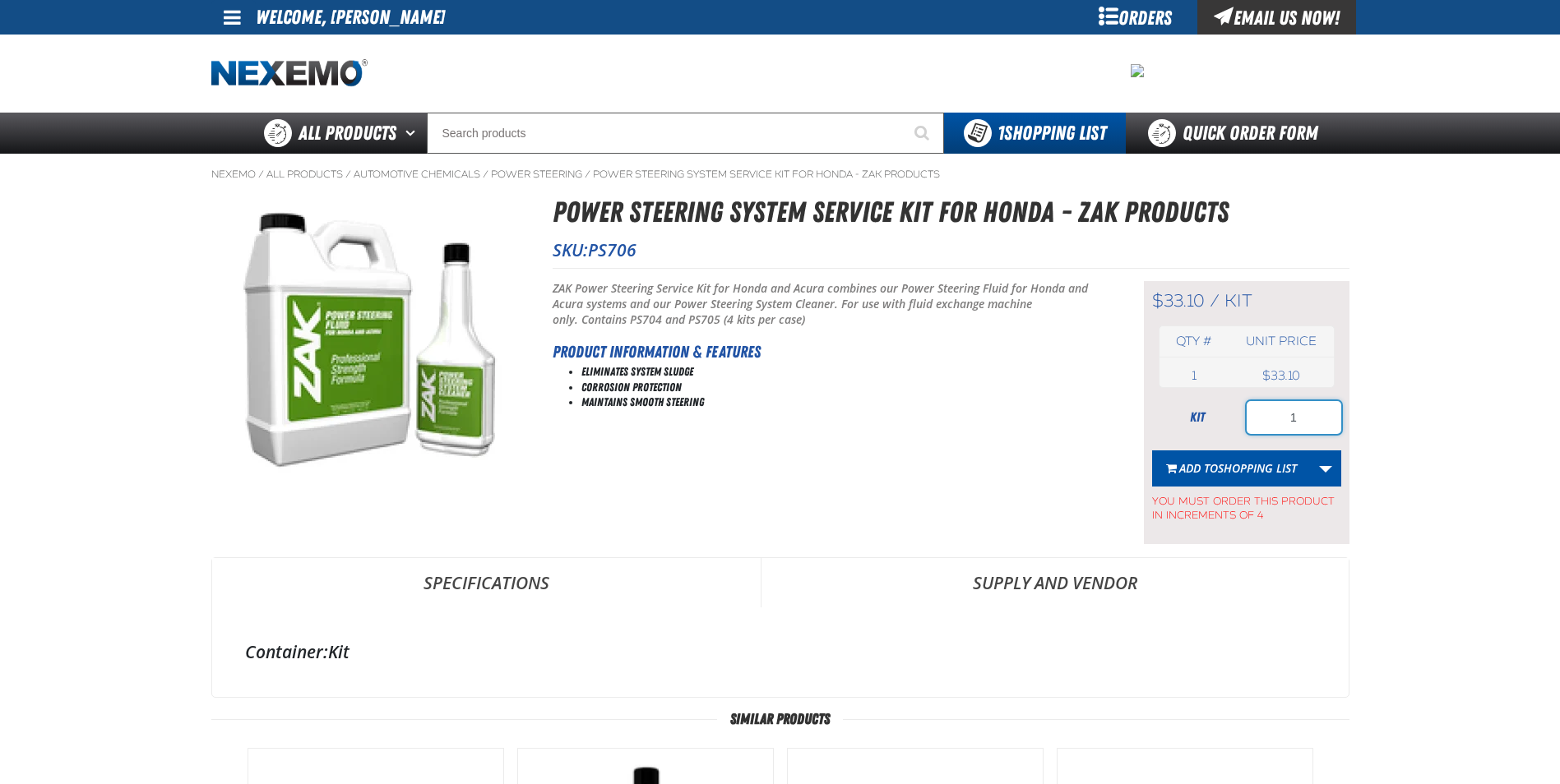
click at [1302, 430] on input "1" at bounding box center [1293, 417] width 94 height 33
type input "1"
type input "8"
click at [1200, 471] on span "Add to Shopping List" at bounding box center [1237, 468] width 117 height 16
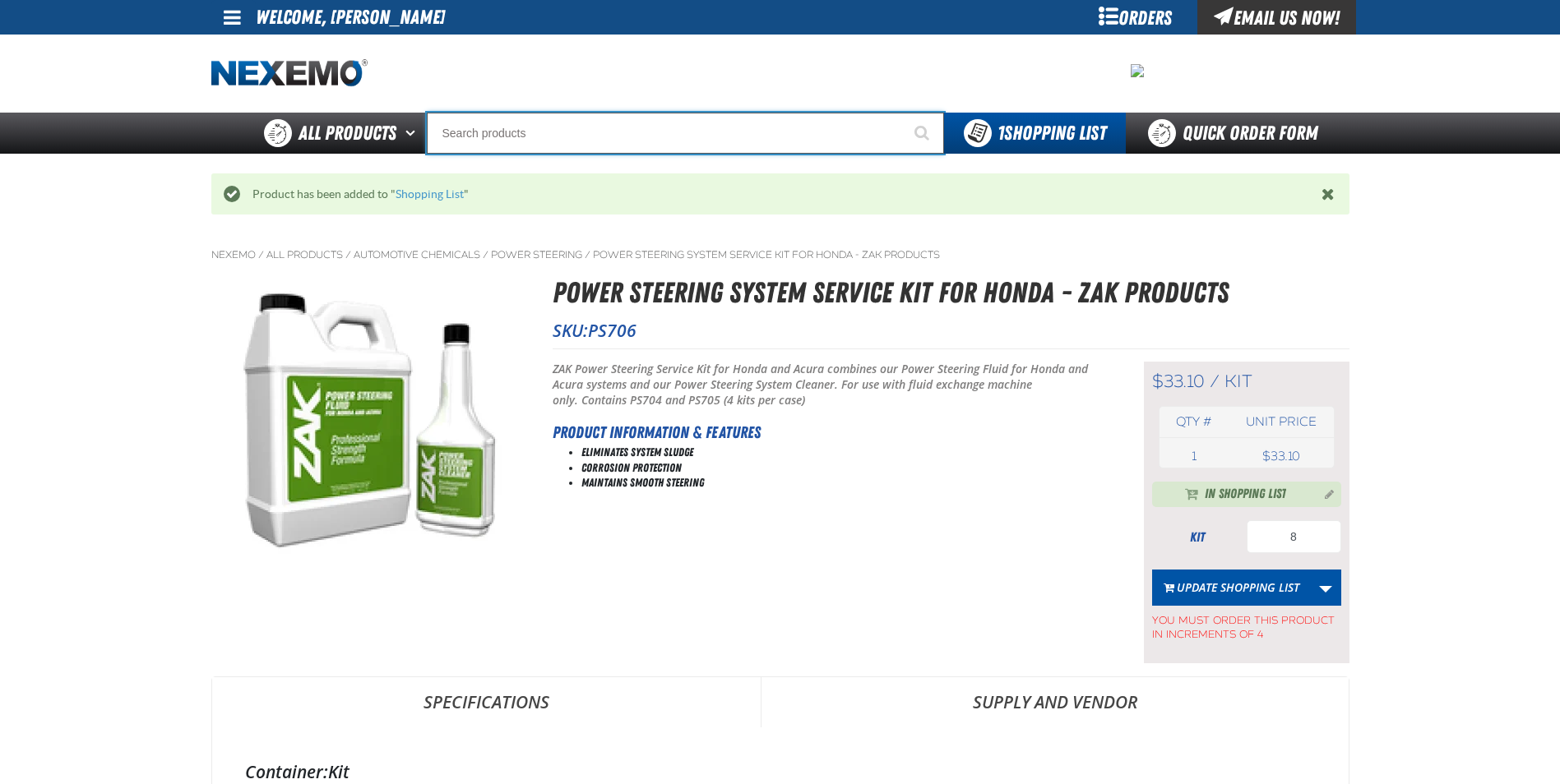
click at [596, 120] on input "Search" at bounding box center [685, 133] width 517 height 41
click at [588, 147] on input "Search" at bounding box center [685, 133] width 517 height 41
type input "r"
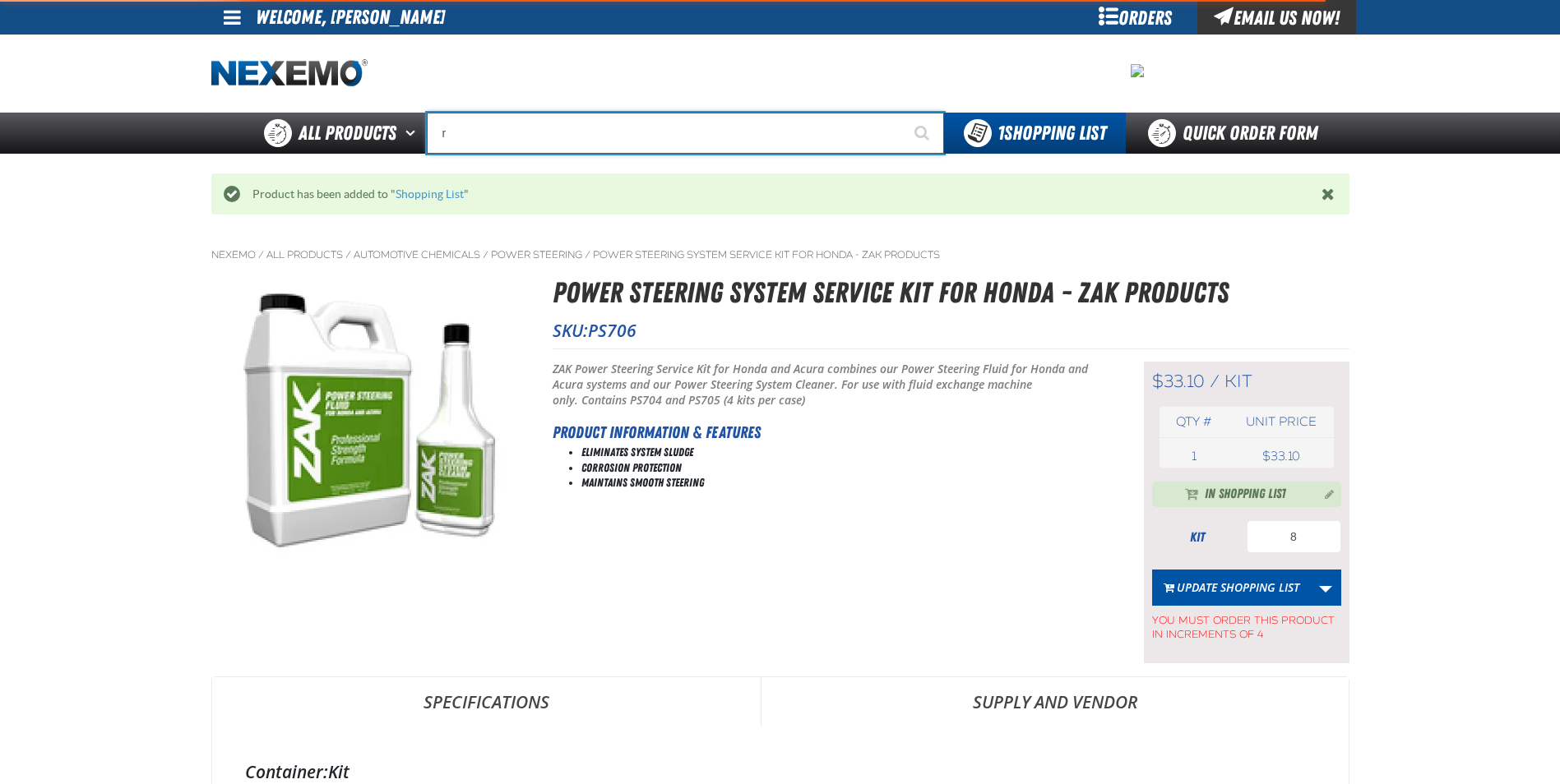
type input "rOADSIDE R"
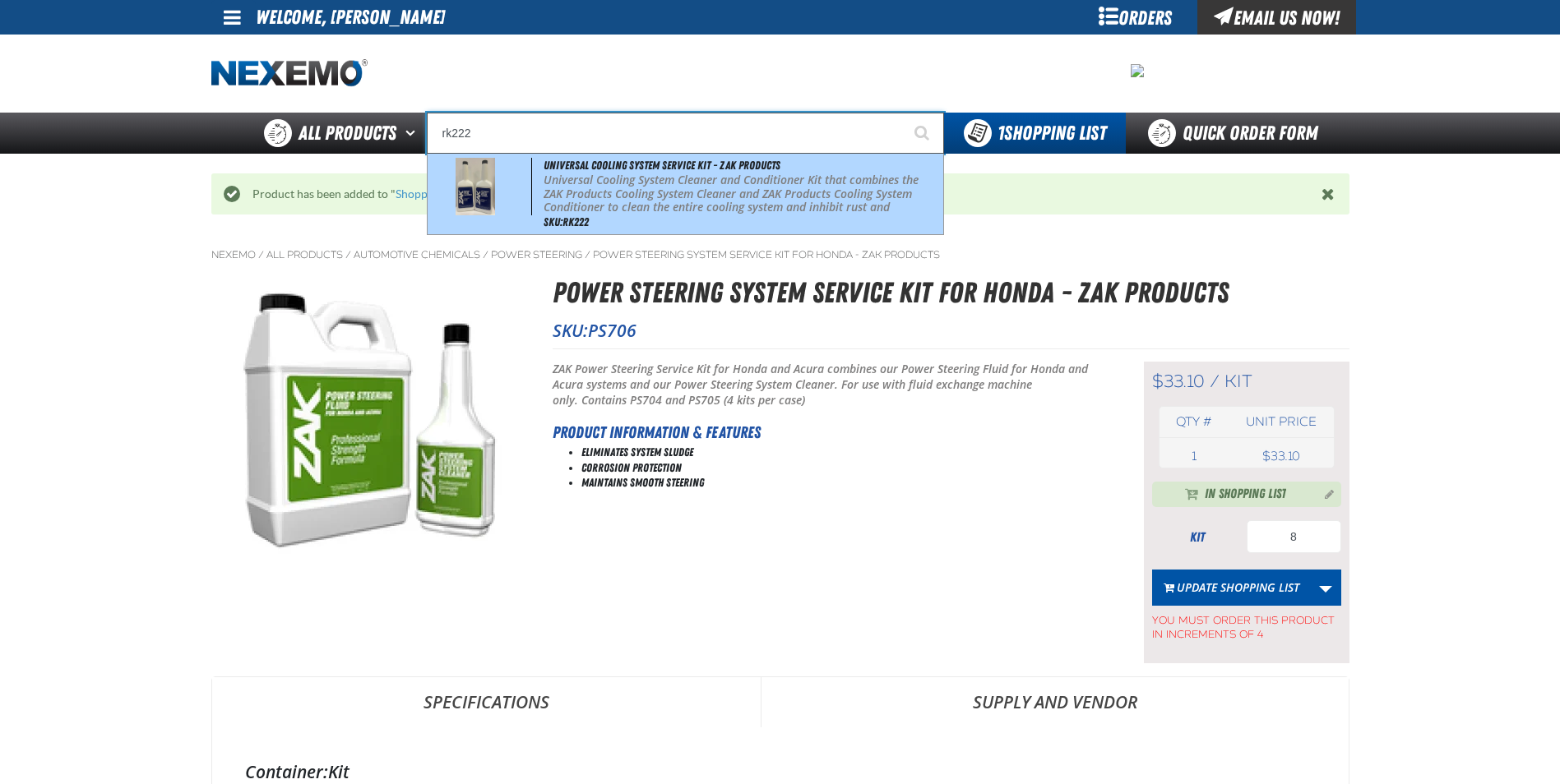
click at [582, 196] on p "Universal Cooling System Cleaner and Conditioner Kit that combines the ZAK Prod…" at bounding box center [741, 201] width 395 height 55
type input "Universal Cooling System Service Kit - ZAK Products"
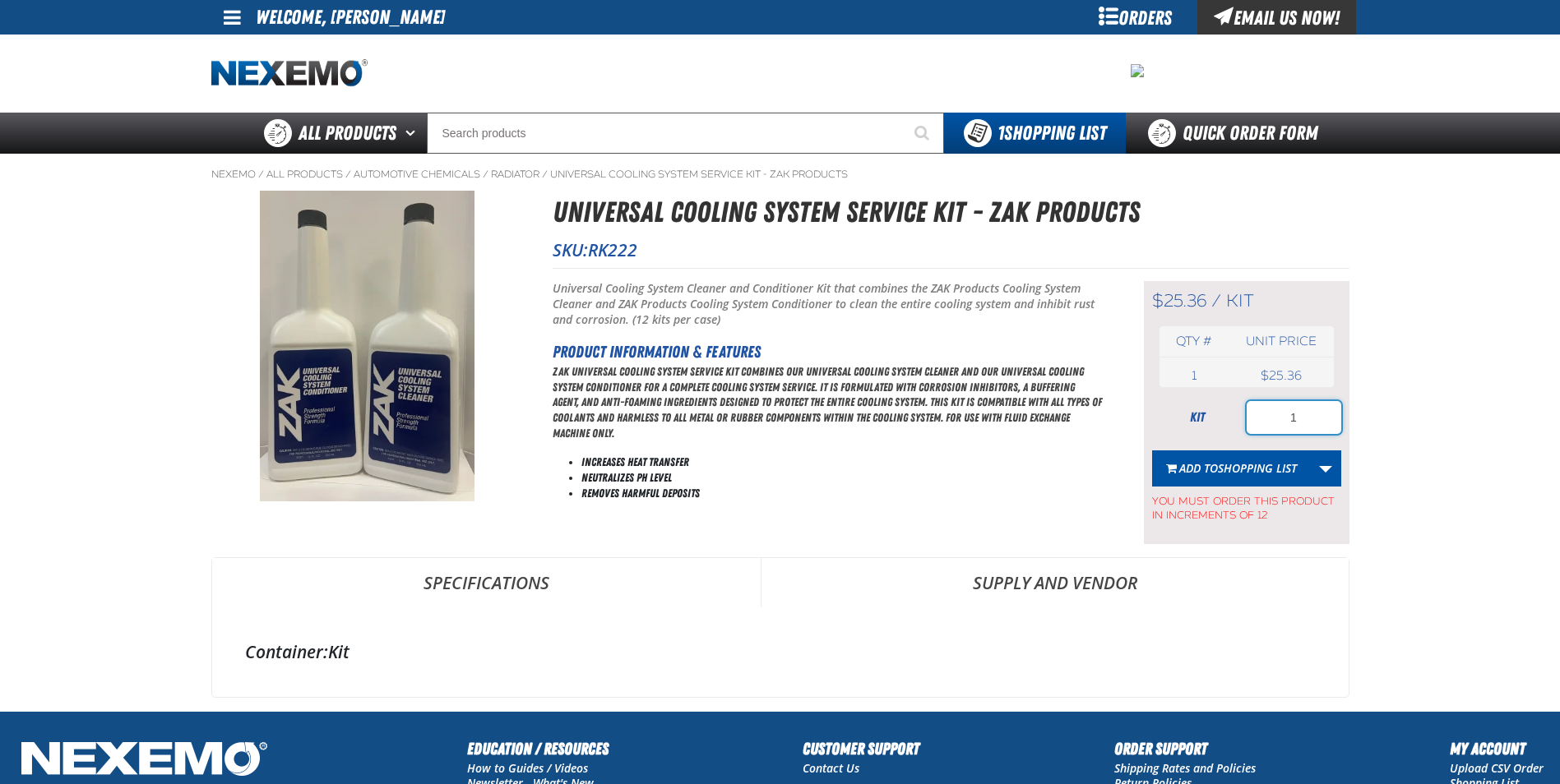
drag, startPoint x: 1325, startPoint y: 422, endPoint x: 1100, endPoint y: 394, distance: 226.7
click at [1137, 403] on div "Short Description: Universal Cooling System Cleaner and Conditioner Kit that co…" at bounding box center [950, 406] width 797 height 277
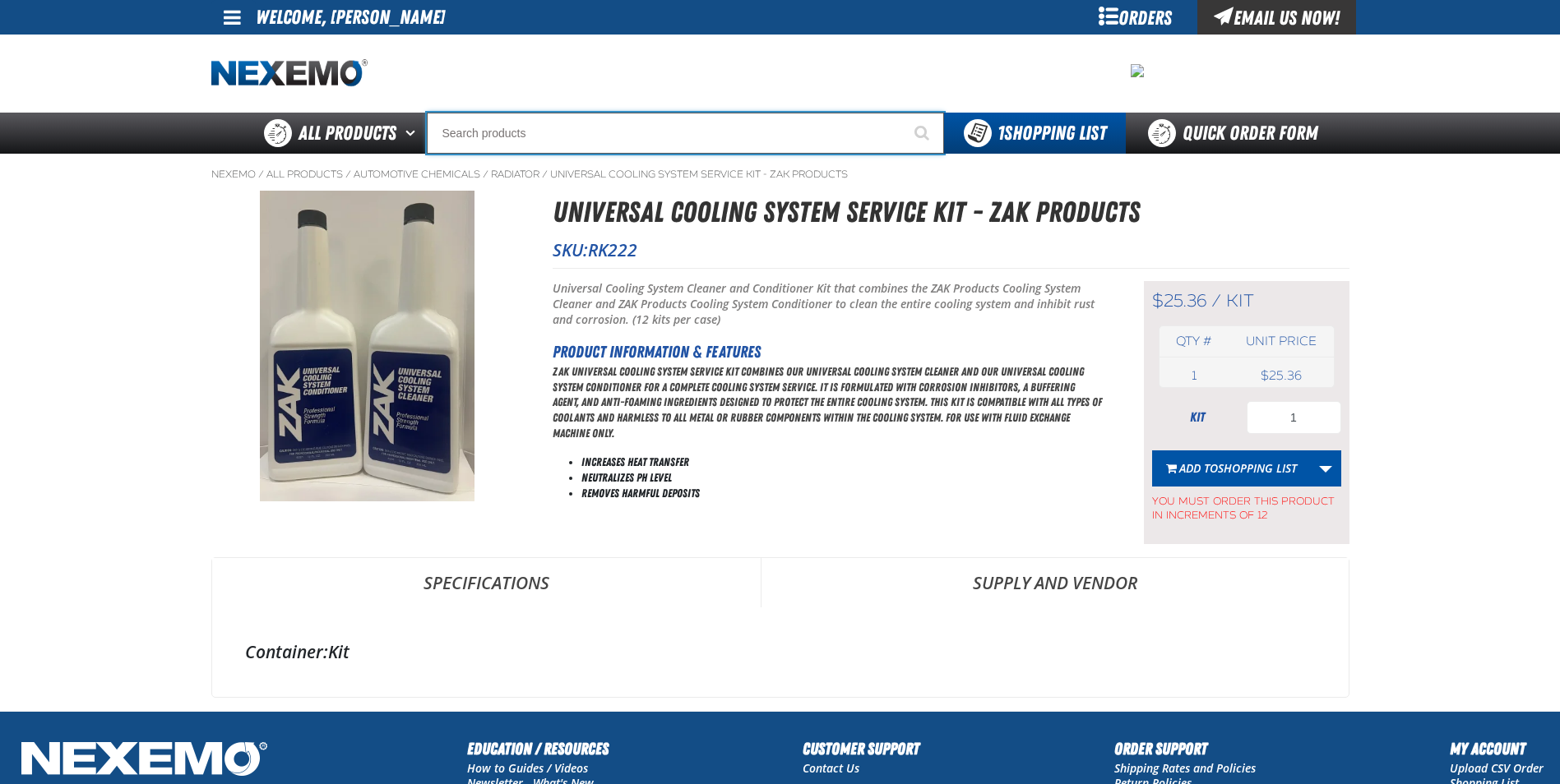
click at [566, 142] on input "Search" at bounding box center [685, 133] width 517 height 41
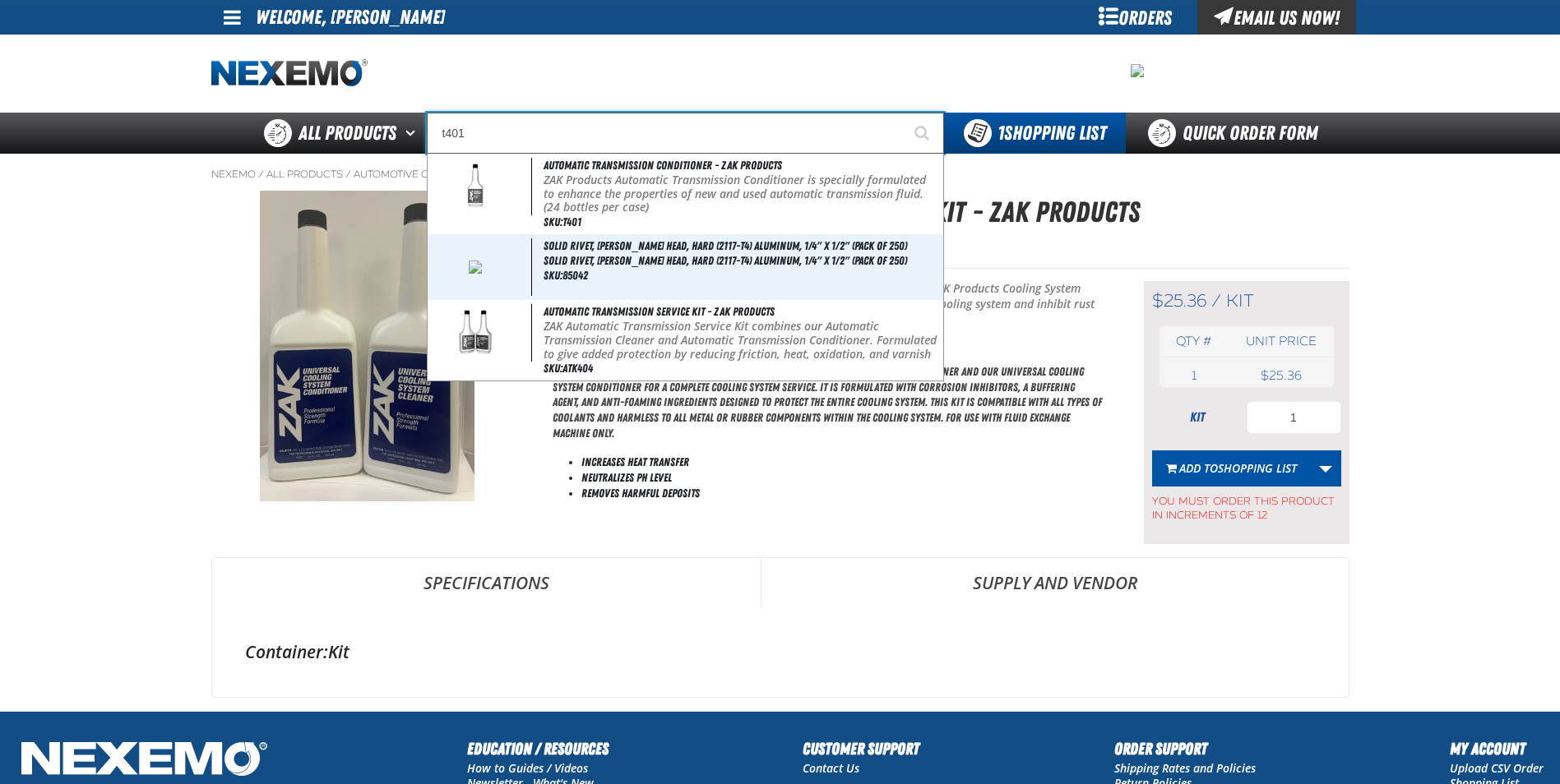
type input "t401"
click at [903, 113] on button "Start Searching" at bounding box center [923, 133] width 41 height 41
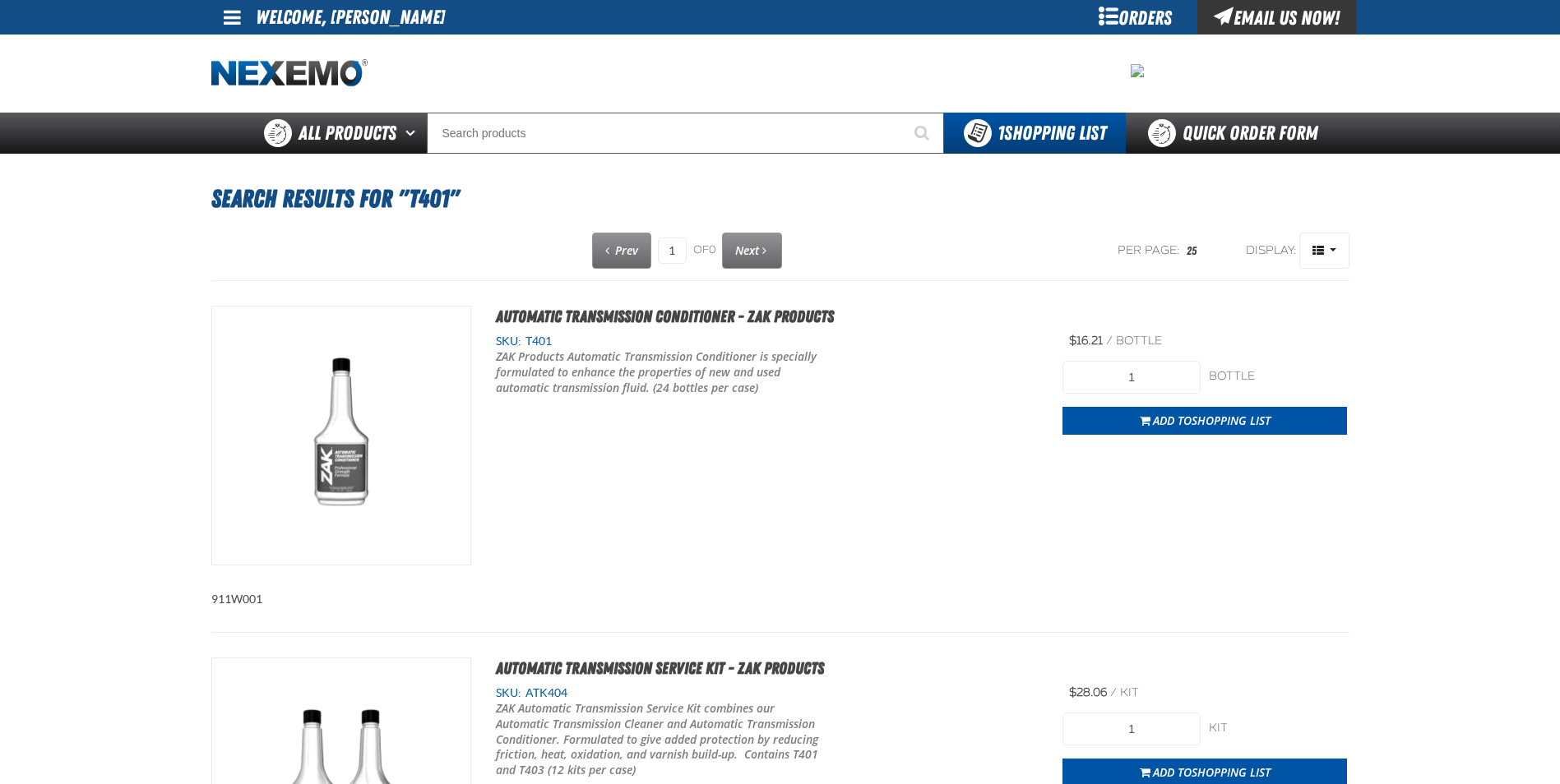
click at [587, 190] on h1 "Search Results for "t401"" at bounding box center [780, 199] width 1138 height 45
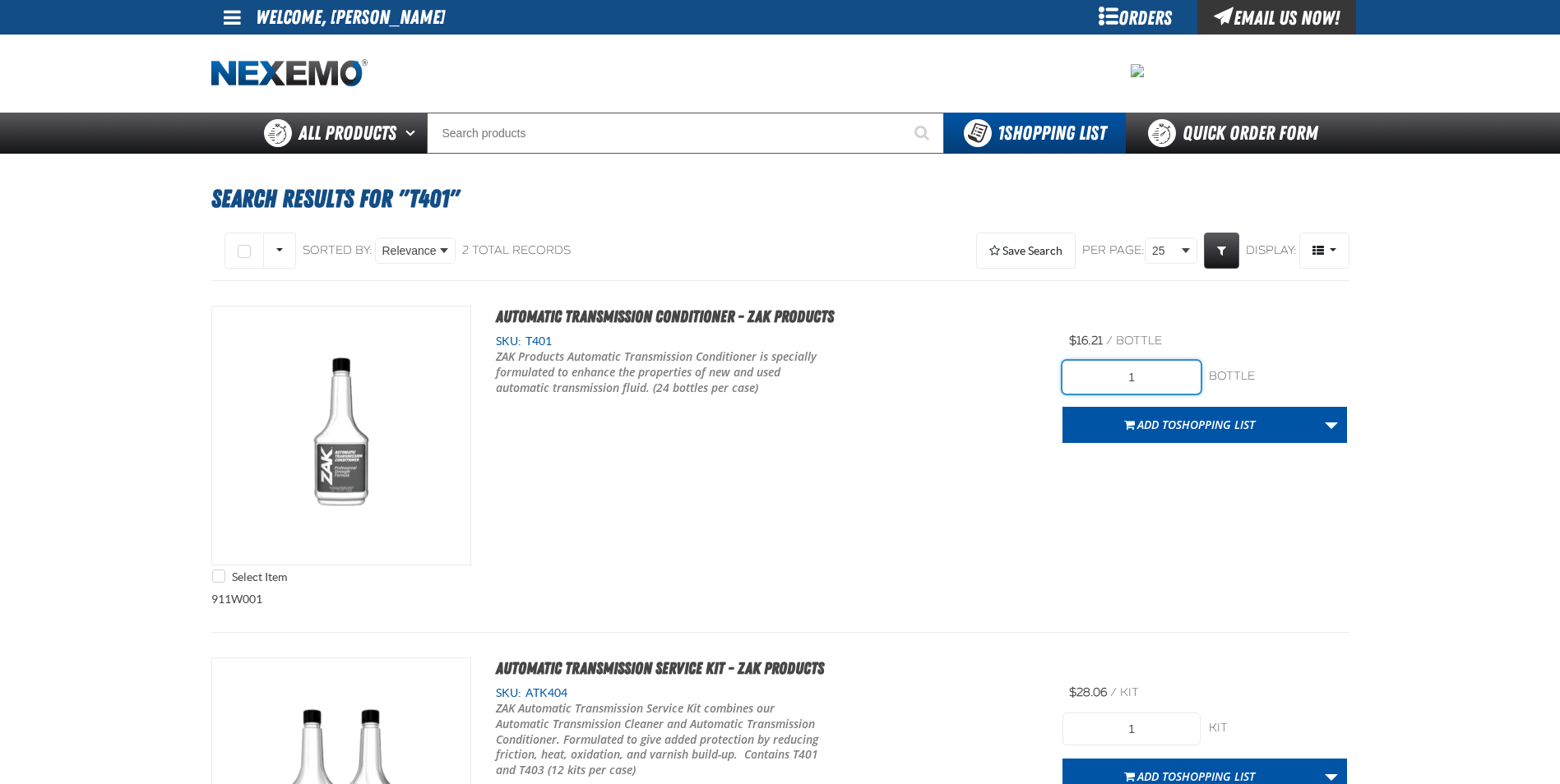
drag, startPoint x: 1156, startPoint y: 370, endPoint x: 878, endPoint y: 366, distance: 278.0
click at [909, 373] on div "Select Item Automatic Transmission Conditioner - ZAK Products SKU: T401" at bounding box center [780, 448] width 1138 height 286
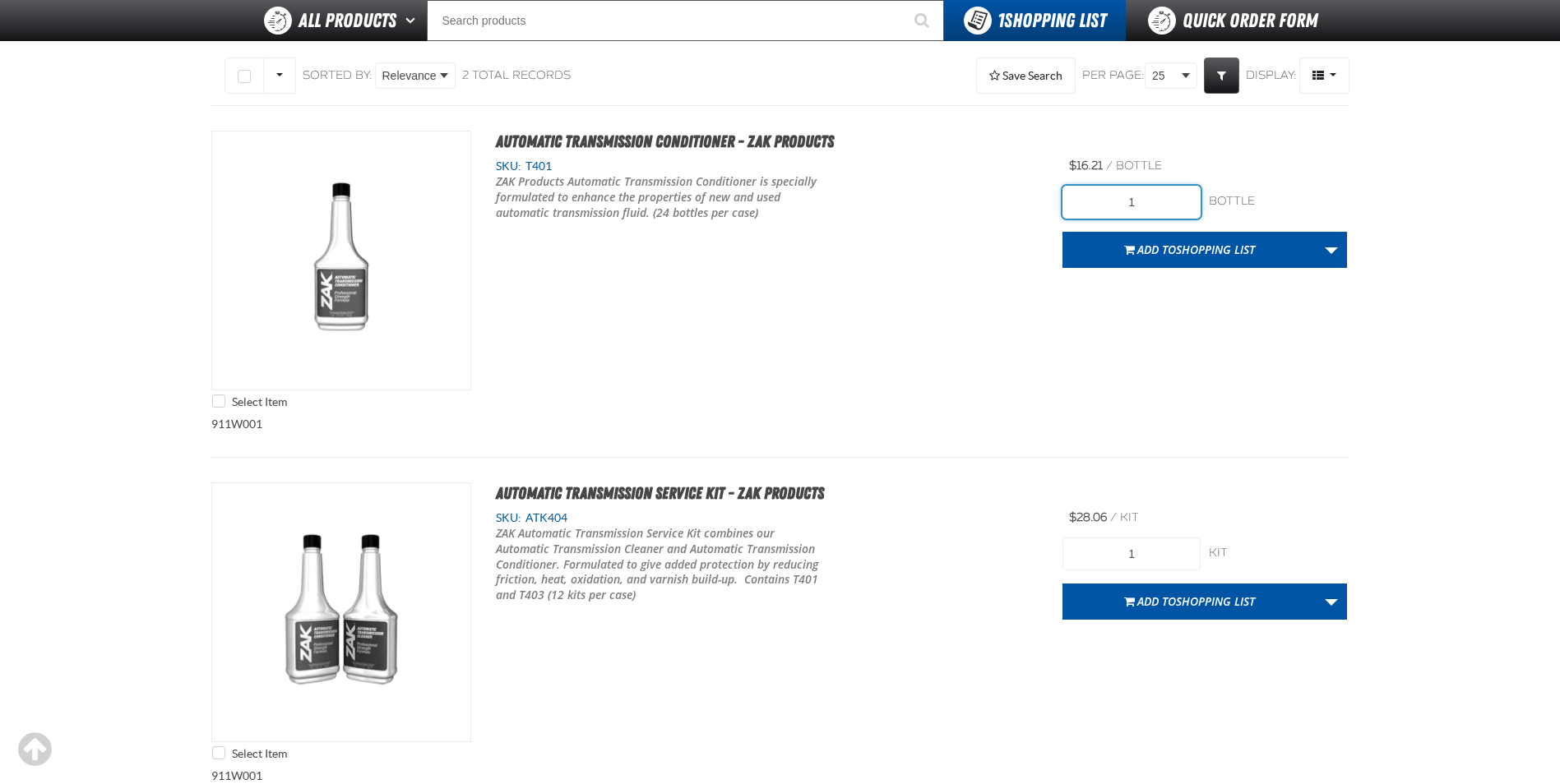
scroll to position [82, 0]
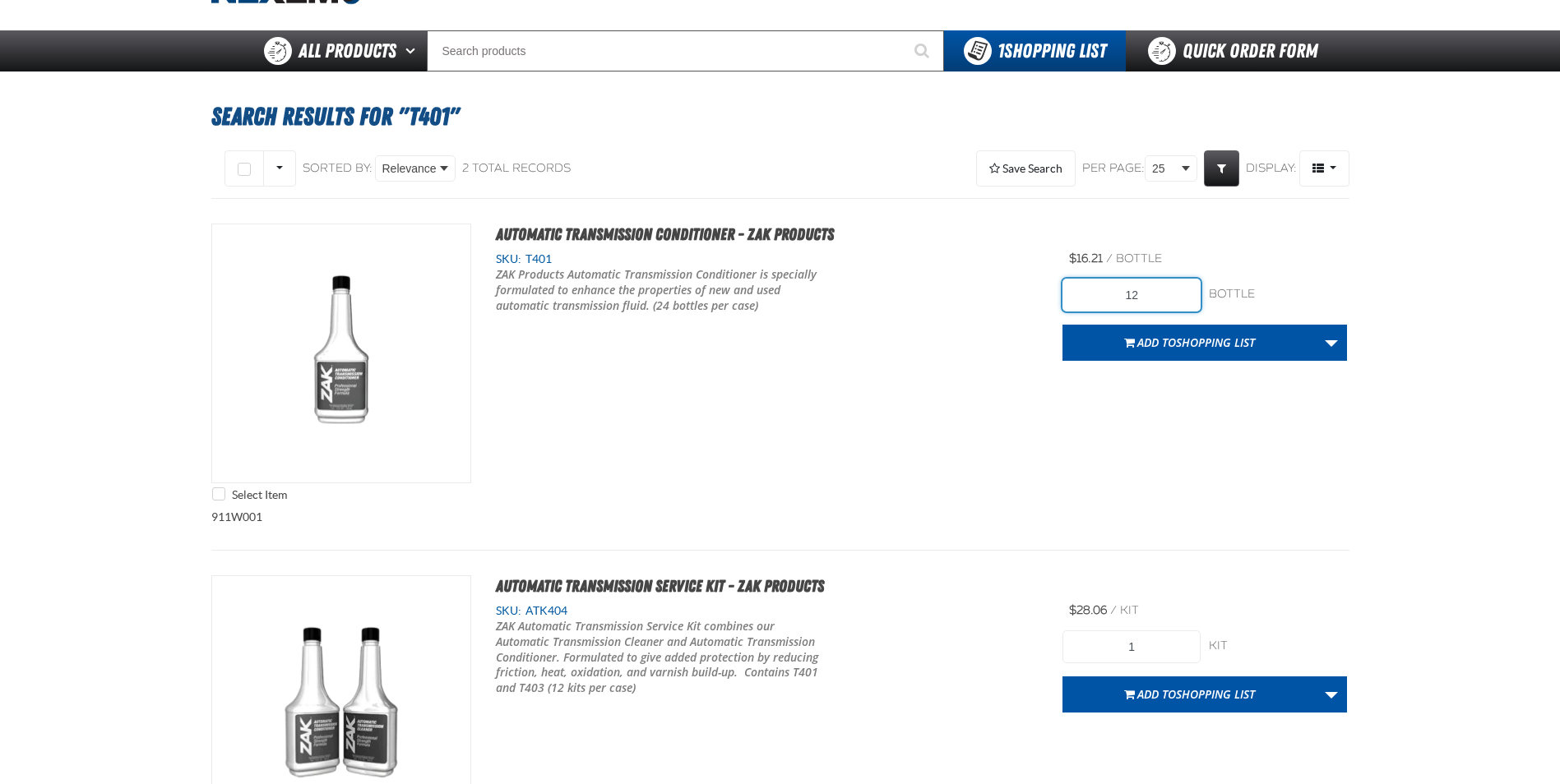
type input "1"
type input "24"
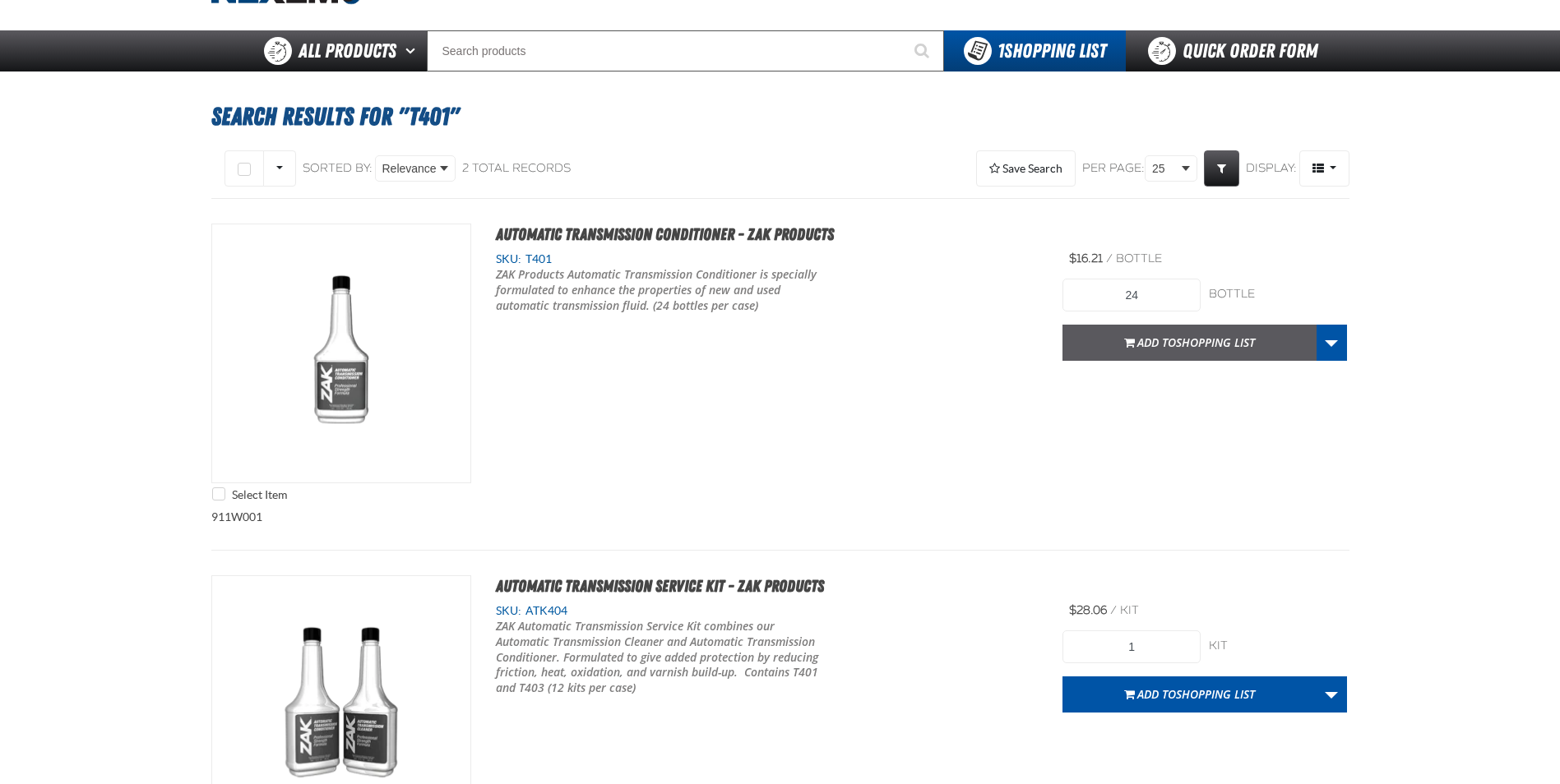
click at [1178, 350] on button "Add to Shopping List" at bounding box center [1189, 343] width 254 height 36
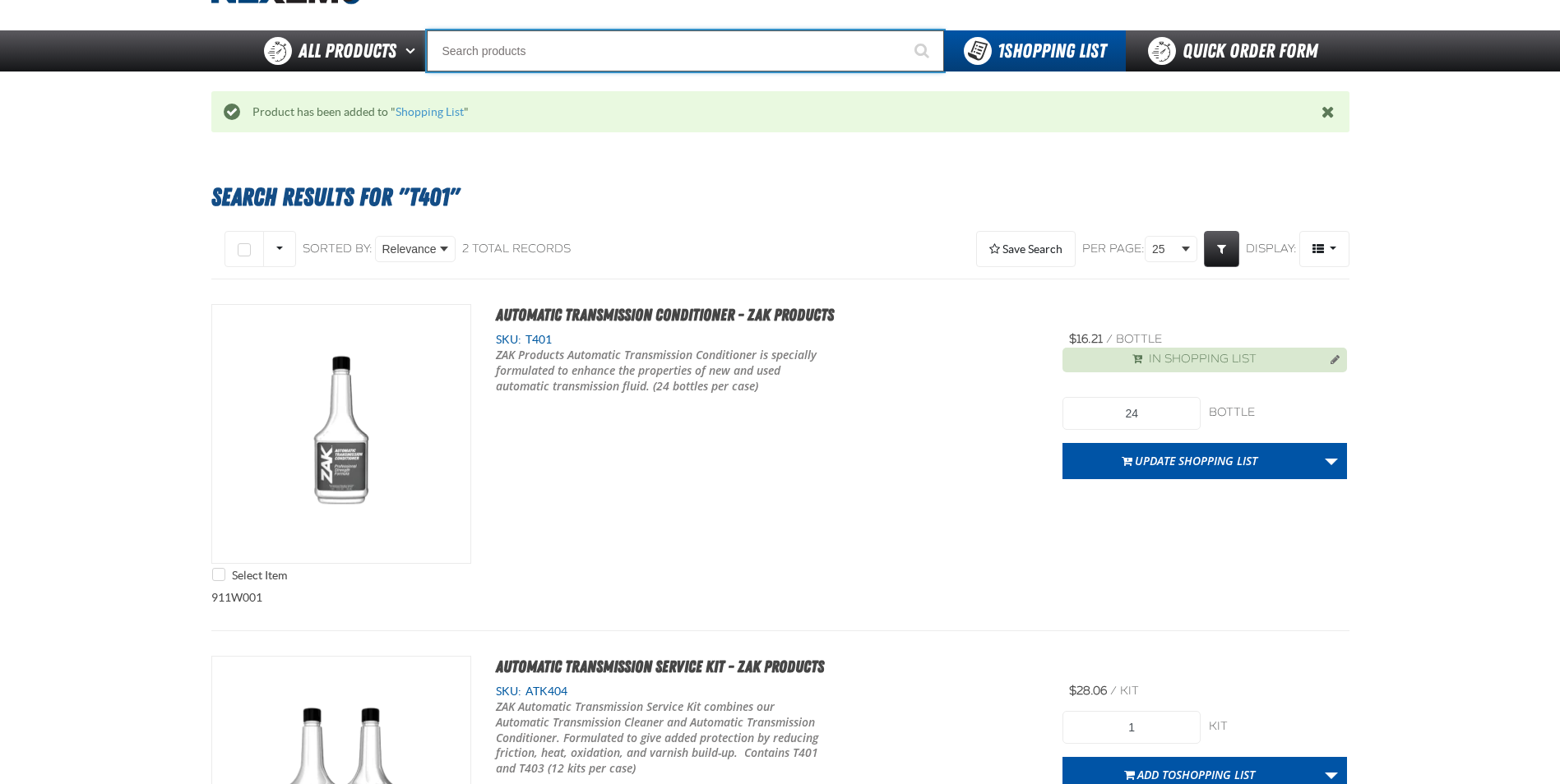
click at [548, 43] on input "Search" at bounding box center [685, 50] width 517 height 41
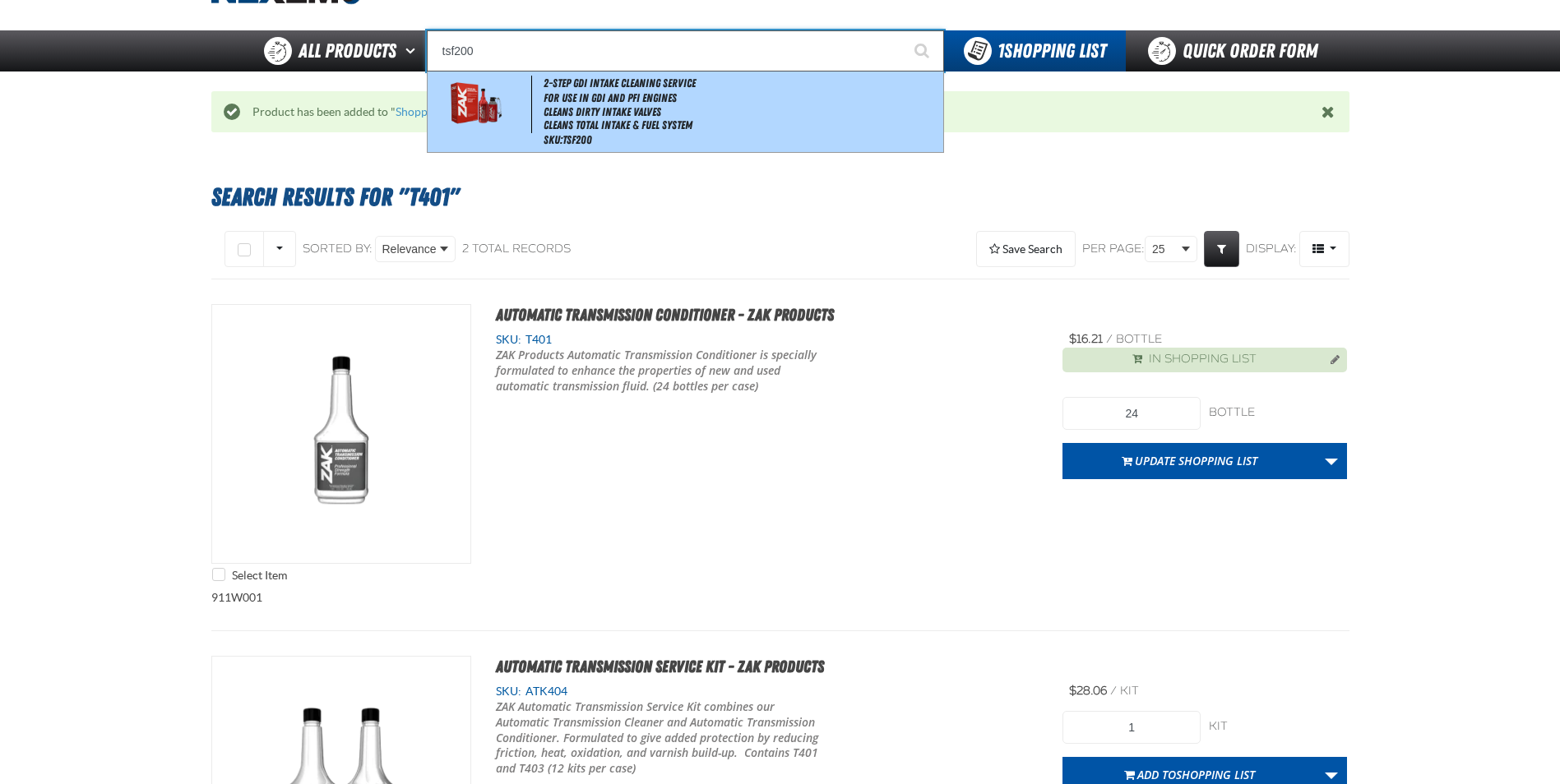
click at [587, 120] on li "Cleans Total Intake & Fuel System" at bounding box center [741, 125] width 395 height 14
type input "2-Step GDI Intake Cleaning Service"
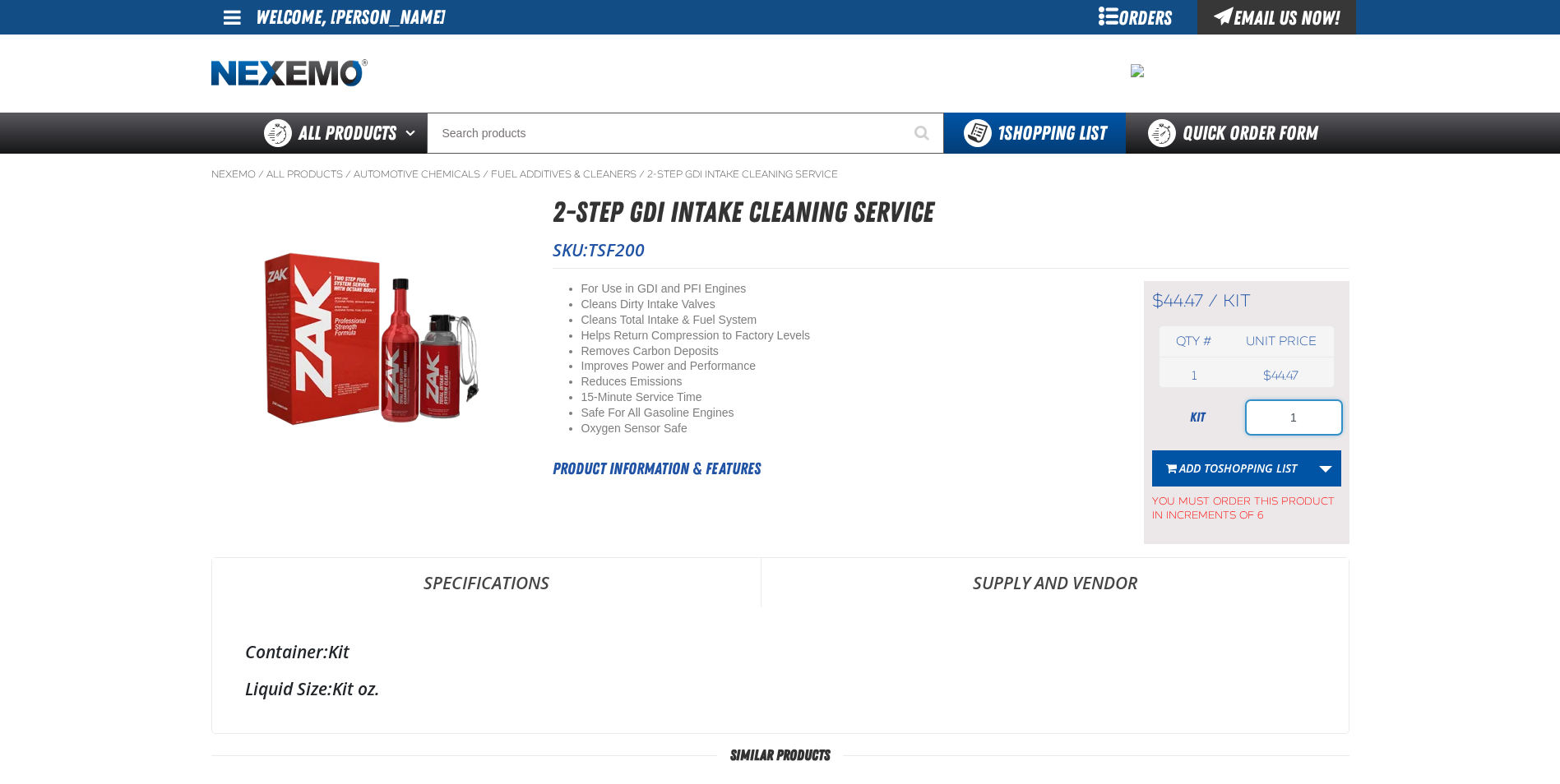
drag, startPoint x: 1312, startPoint y: 419, endPoint x: 1169, endPoint y: 393, distance: 145.3
click at [1175, 396] on div "$44.47 / kit kit Qty # Unit price 1 kit USD 1" at bounding box center [1246, 412] width 206 height 263
type input "24"
click at [1200, 463] on span "Add to Shopping List" at bounding box center [1237, 468] width 117 height 16
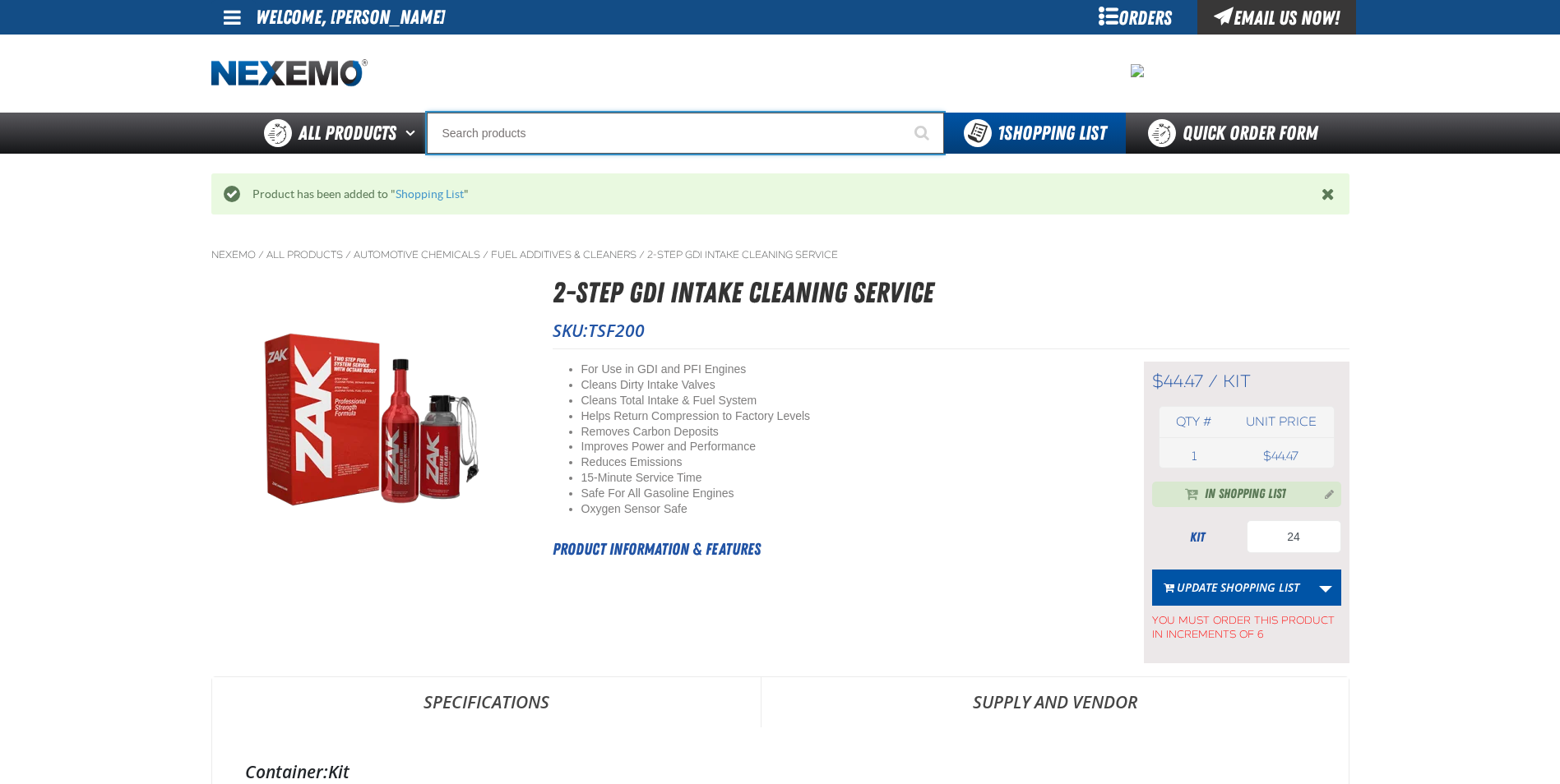
click at [532, 128] on input "Search" at bounding box center [685, 133] width 517 height 41
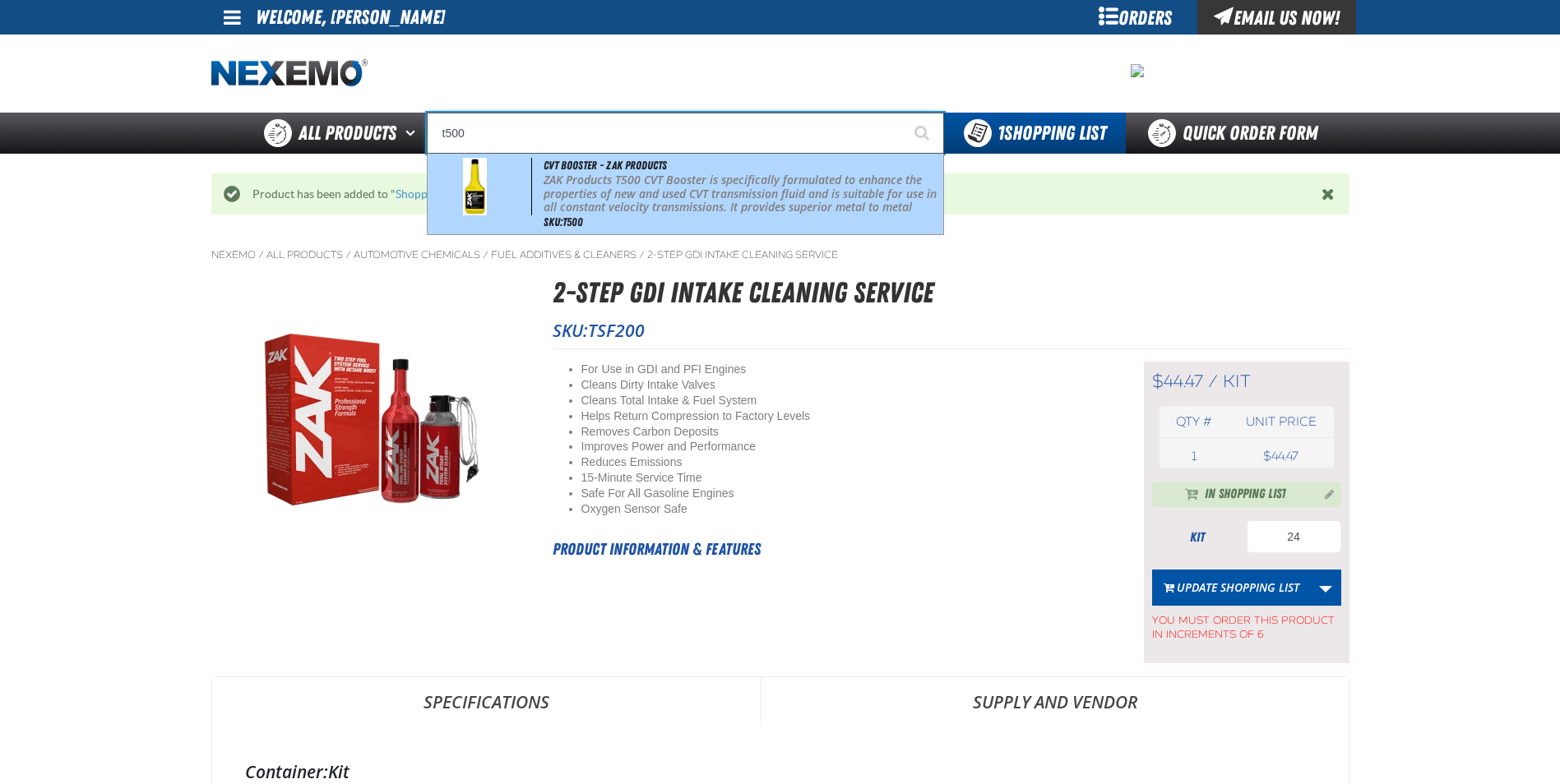
click at [617, 185] on p "ZAK Products T500 CVT Booster is specifically formulated to enhance the propert…" at bounding box center [741, 208] width 395 height 69
type input "CVT Booster - ZAK Products"
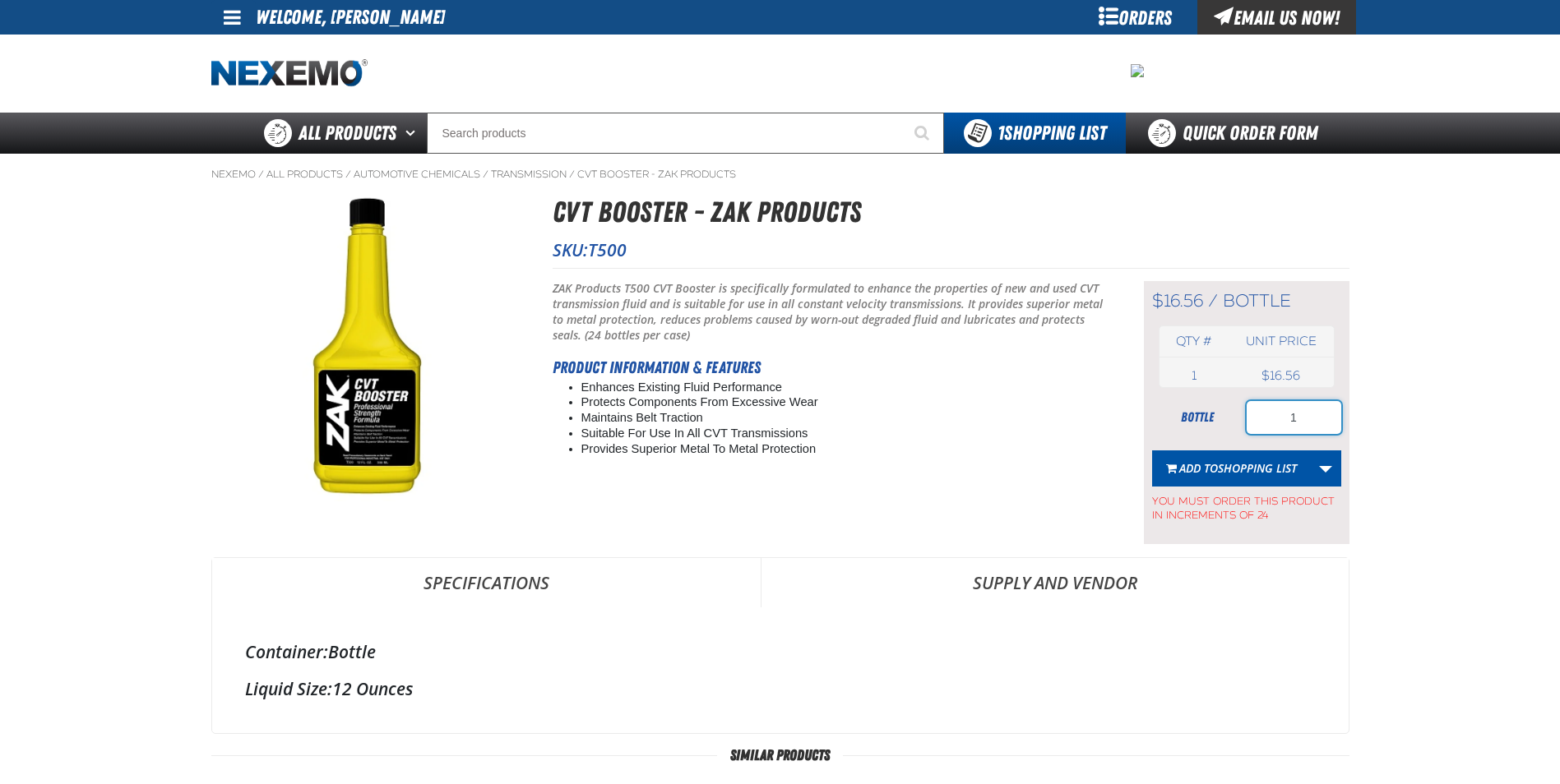
drag, startPoint x: 1318, startPoint y: 421, endPoint x: 1203, endPoint y: 431, distance: 115.4
click at [1206, 431] on div "bottle 1" at bounding box center [1245, 417] width 189 height 33
type input "24"
click at [1197, 474] on span "Add to Shopping List" at bounding box center [1237, 468] width 117 height 16
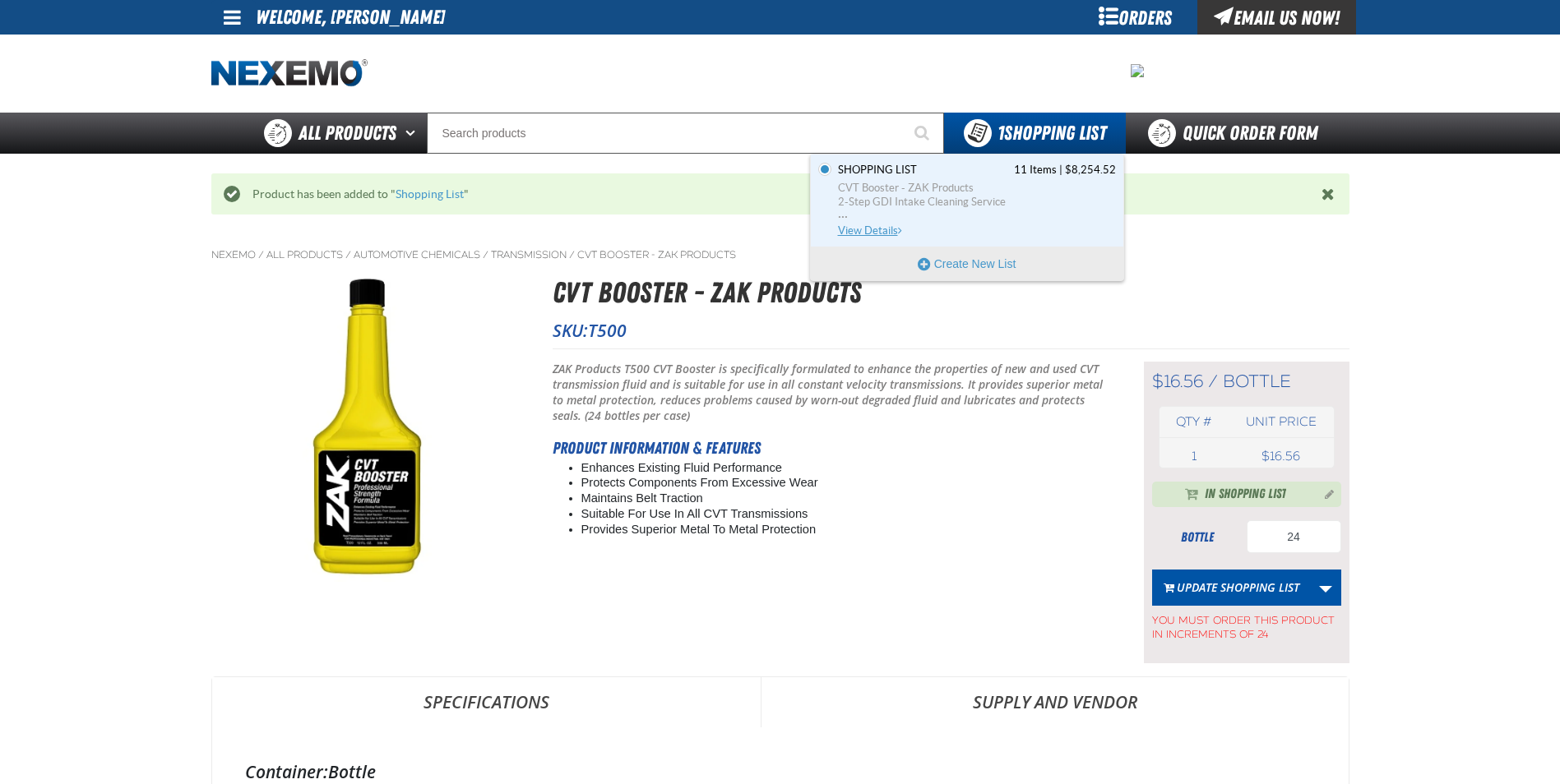
click at [949, 175] on span "Shopping List 11 Items | $8,254.52" at bounding box center [977, 170] width 278 height 15
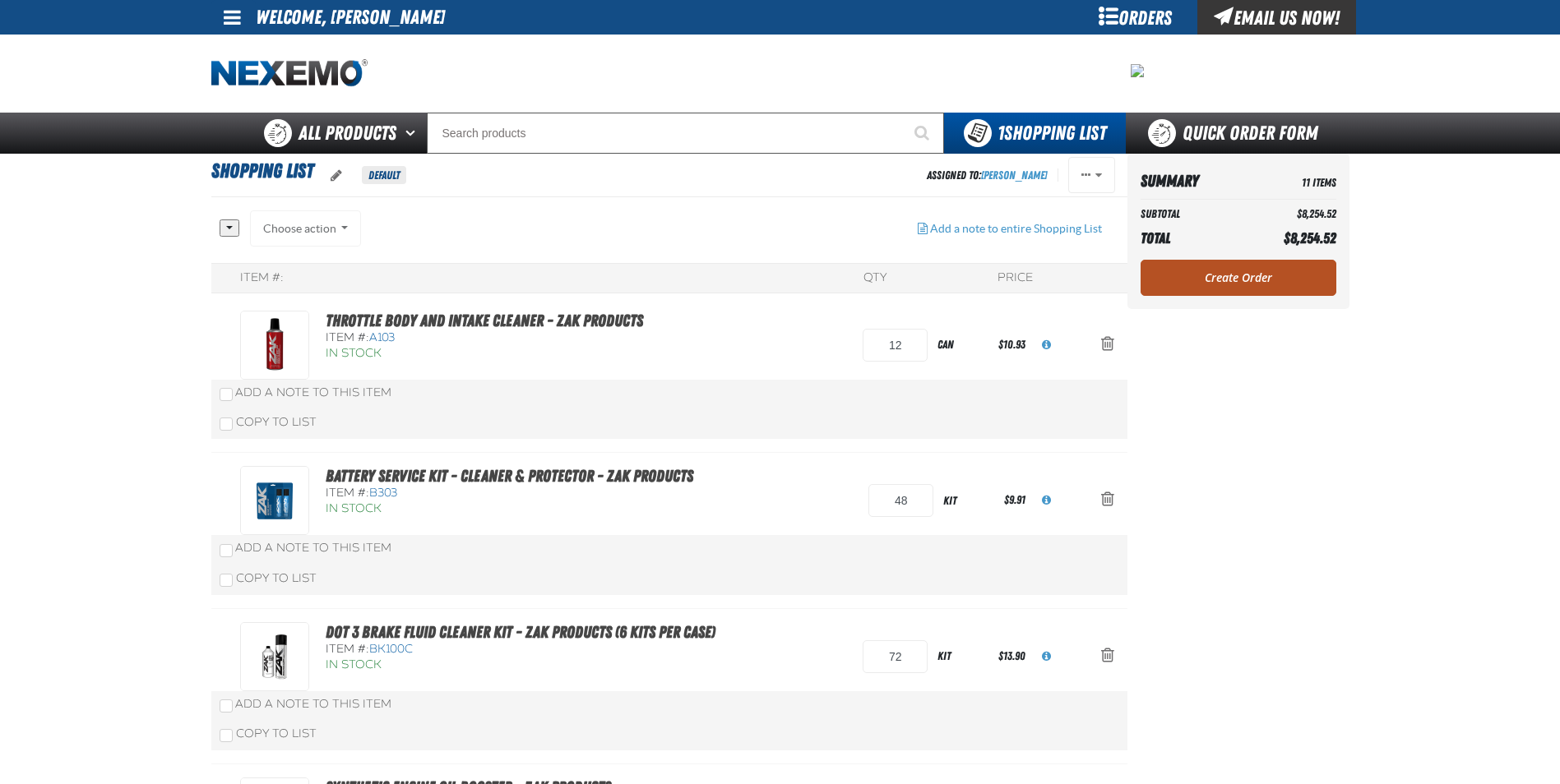
click at [1211, 280] on link "Create Order" at bounding box center [1239, 278] width 196 height 36
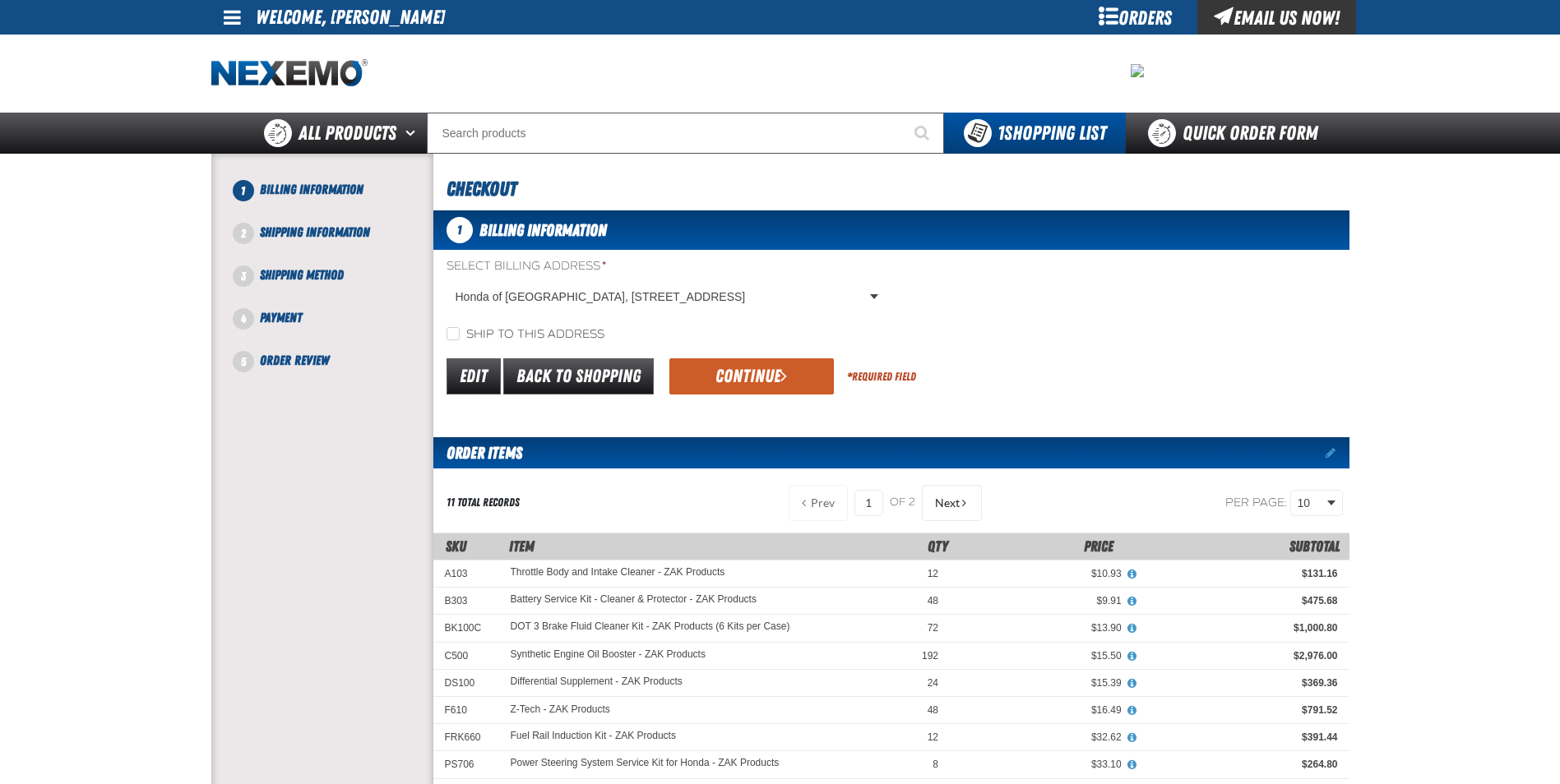
click at [547, 334] on label "Ship to this address" at bounding box center [525, 335] width 158 height 16
click at [461, 336] on label "Ship to this address" at bounding box center [525, 335] width 158 height 16
click at [459, 336] on input "Ship to this address" at bounding box center [453, 334] width 14 height 14
checkbox input "true"
click at [766, 378] on button "Continue" at bounding box center [750, 376] width 164 height 36
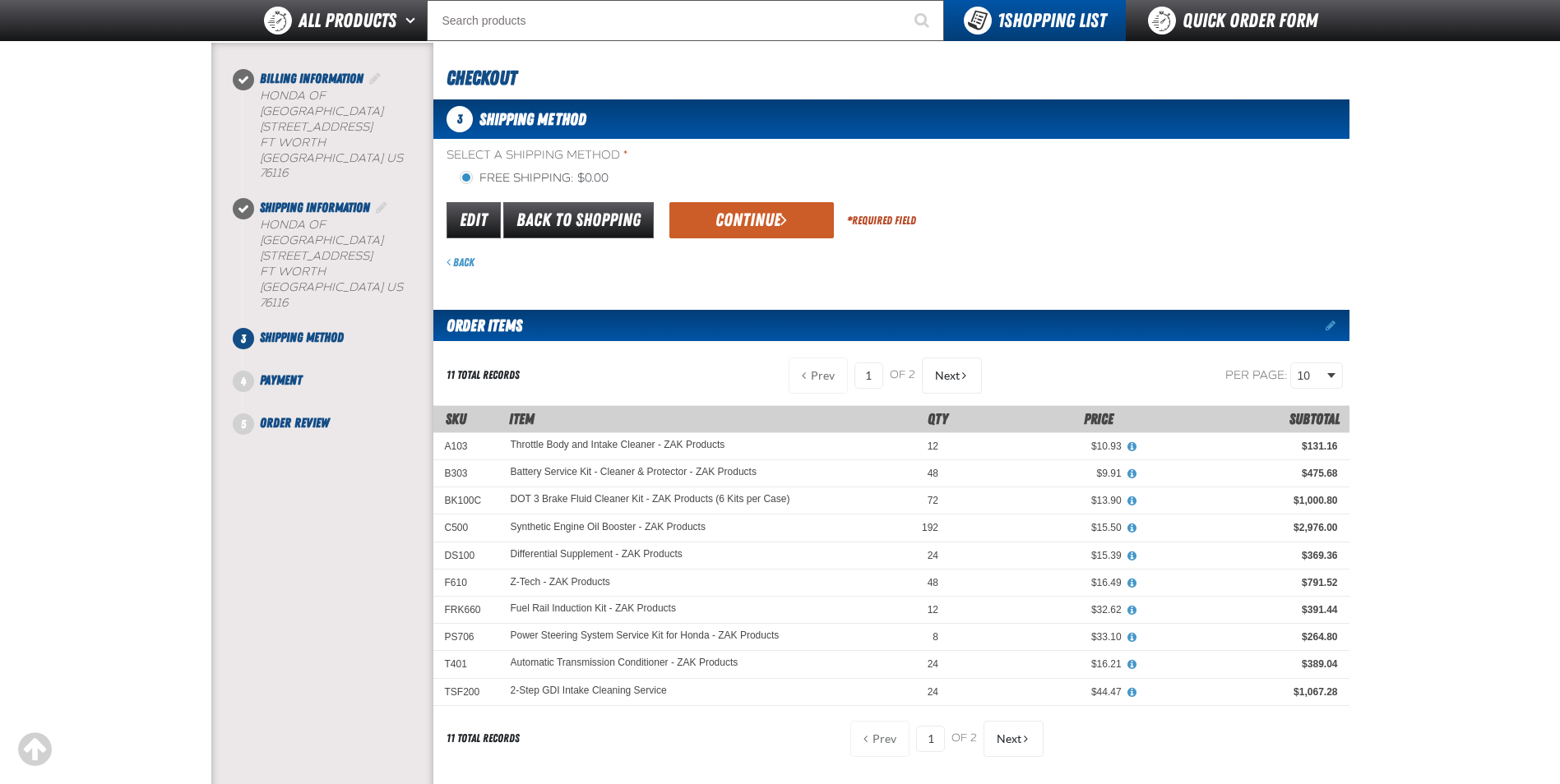
scroll to position [164, 0]
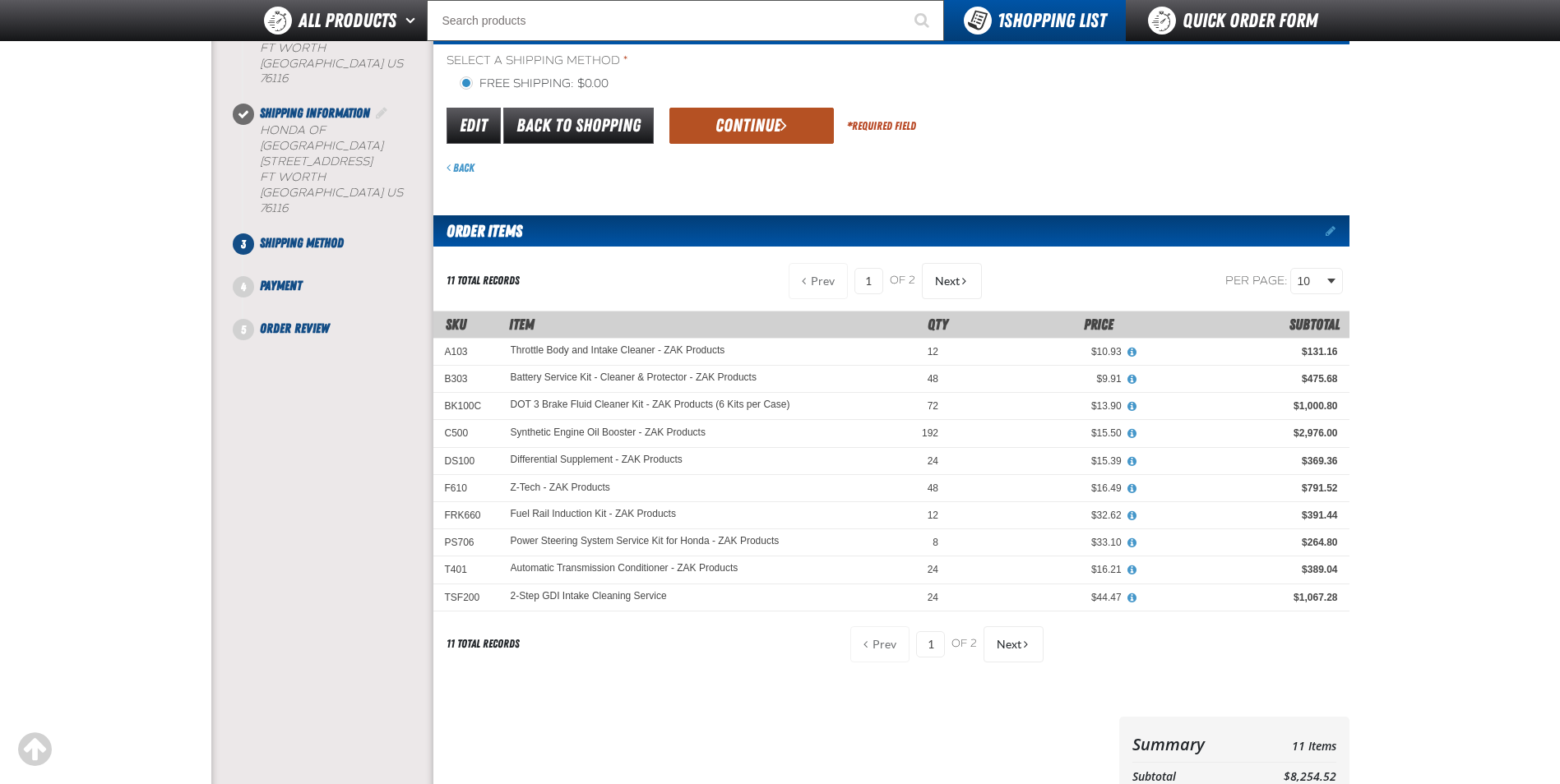
click at [752, 136] on button "Continue" at bounding box center [750, 125] width 164 height 36
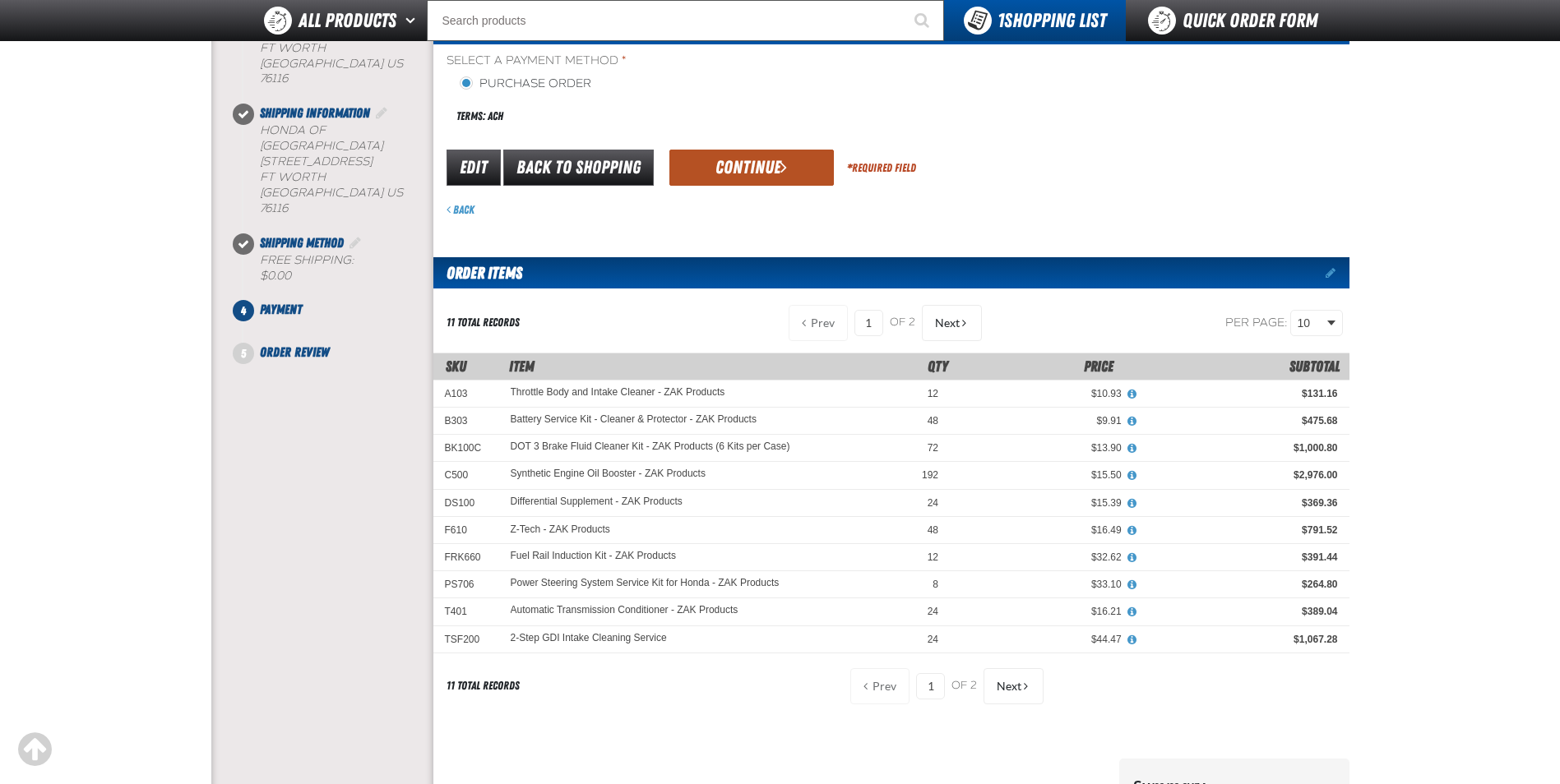
click at [749, 169] on button "Continue" at bounding box center [750, 167] width 164 height 36
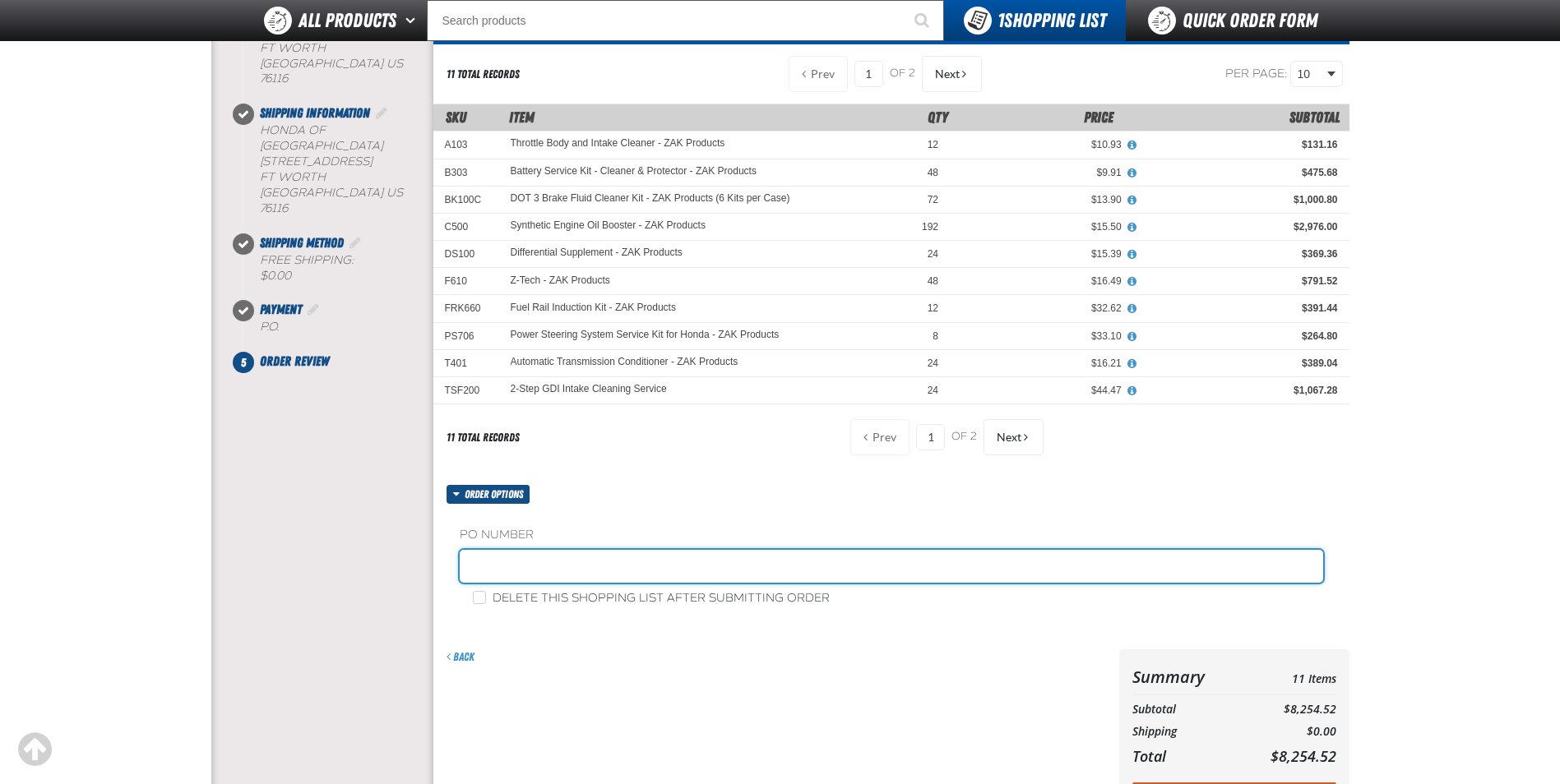
click at [581, 568] on input "text" at bounding box center [890, 567] width 863 height 33
type input "z"
type input "A"
type input "ZAK0818"
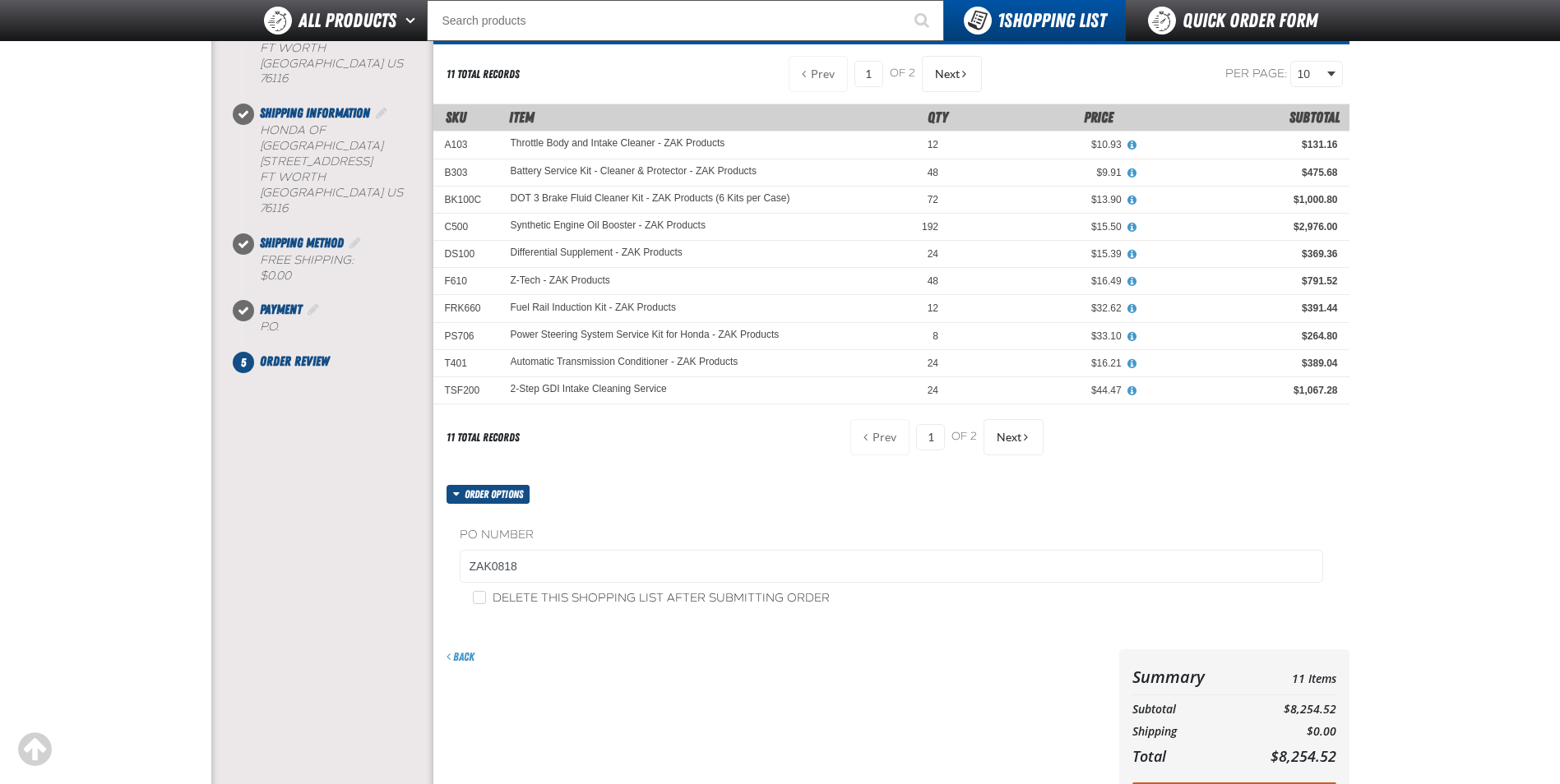
click at [501, 600] on label "Delete this shopping list after submitting order" at bounding box center [651, 599] width 357 height 16
click at [485, 600] on input "Delete this shopping list after submitting order" at bounding box center [480, 598] width 14 height 14
checkbox input "true"
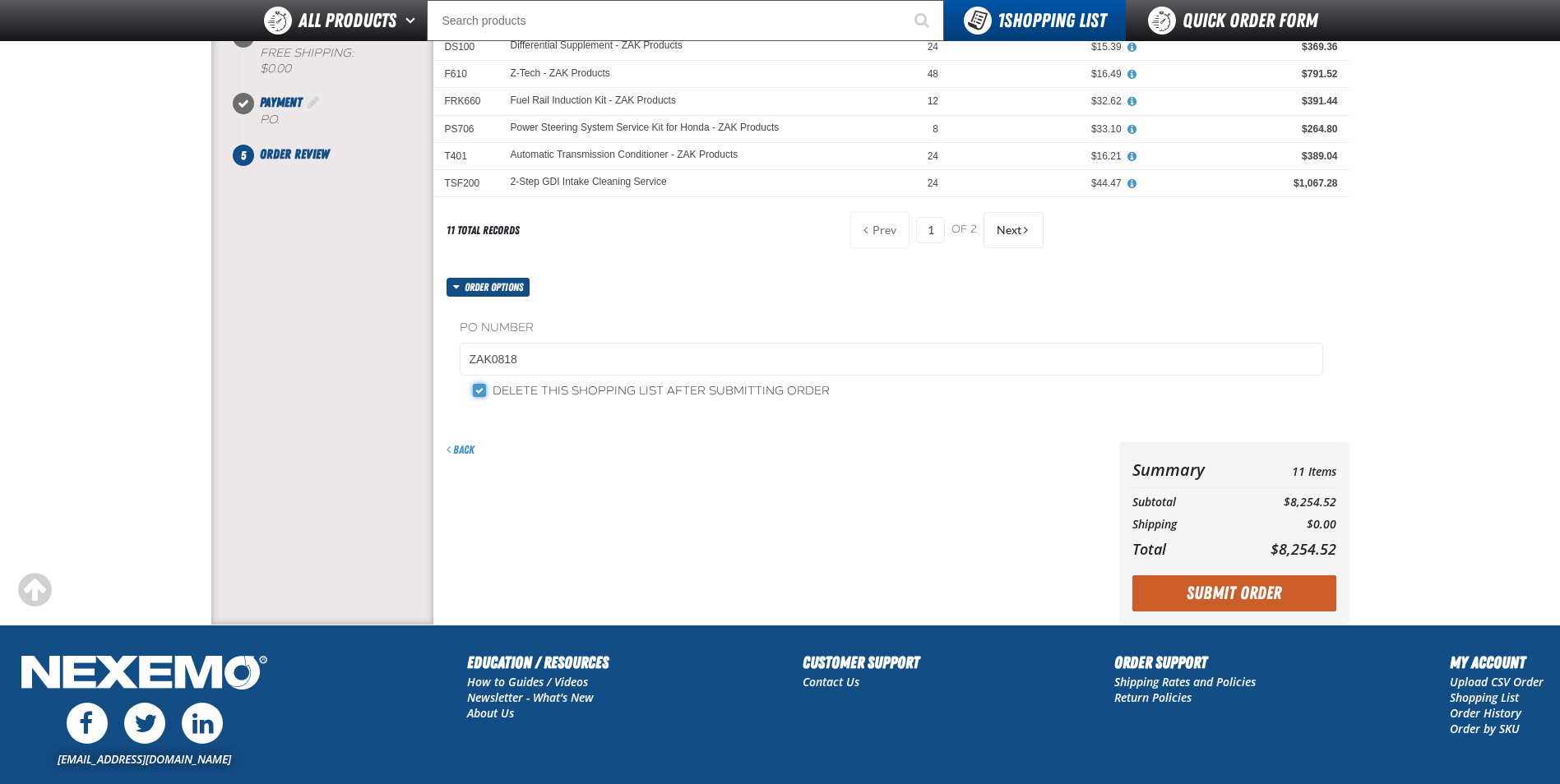
scroll to position [527, 0]
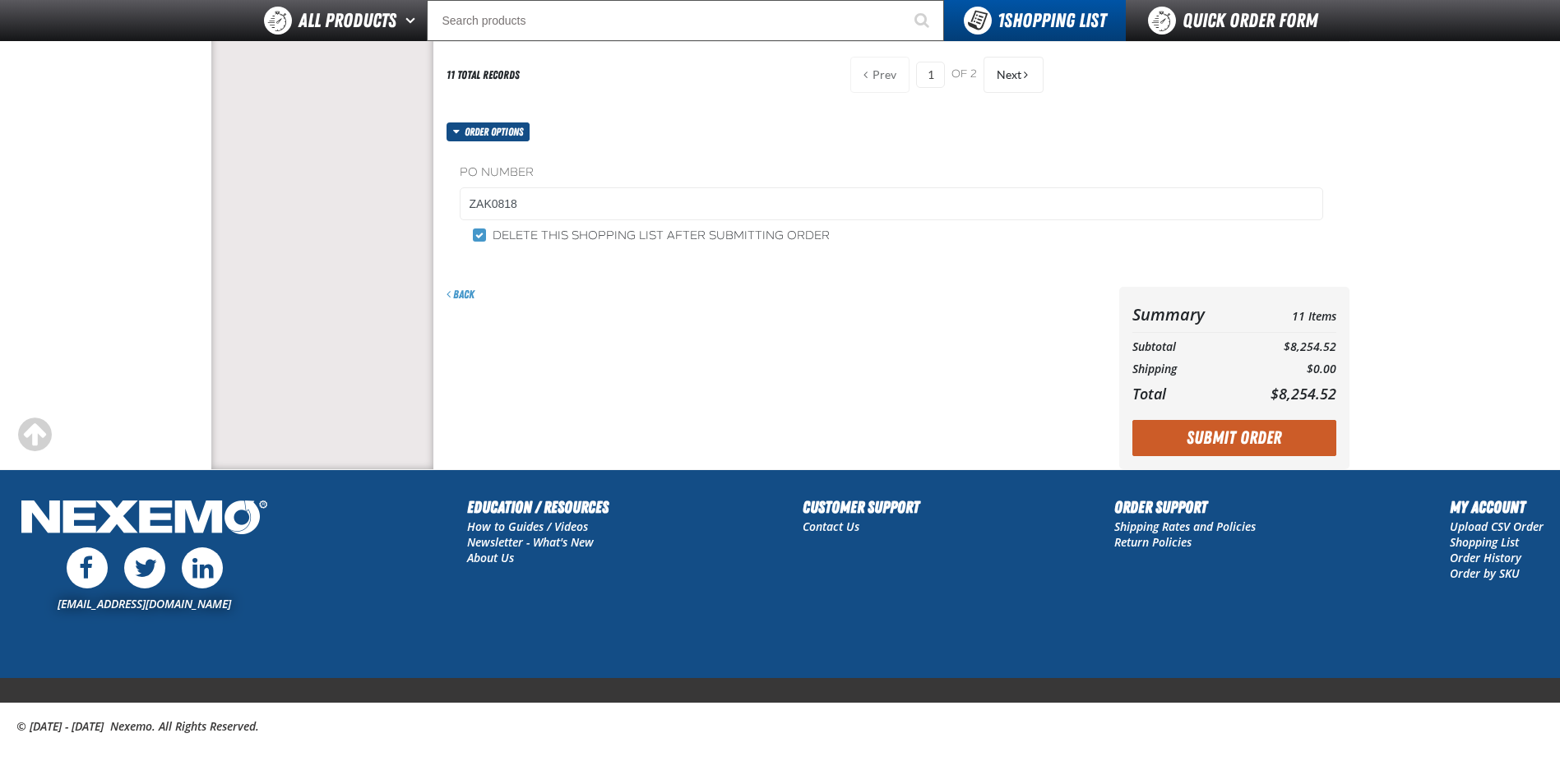
click at [1227, 435] on button "Submit Order" at bounding box center [1234, 438] width 204 height 36
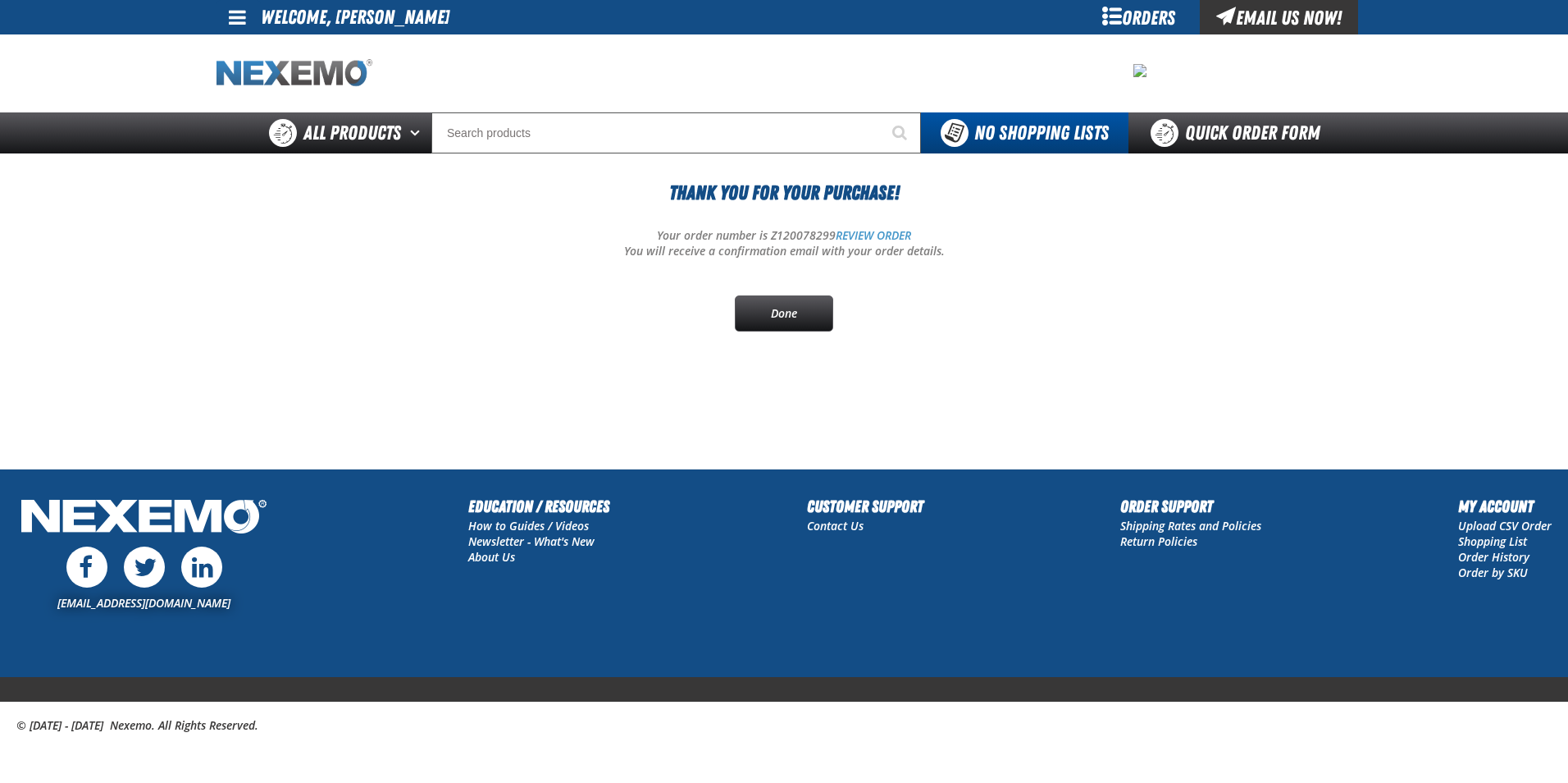
click at [264, 73] on img "Home" at bounding box center [294, 74] width 156 height 29
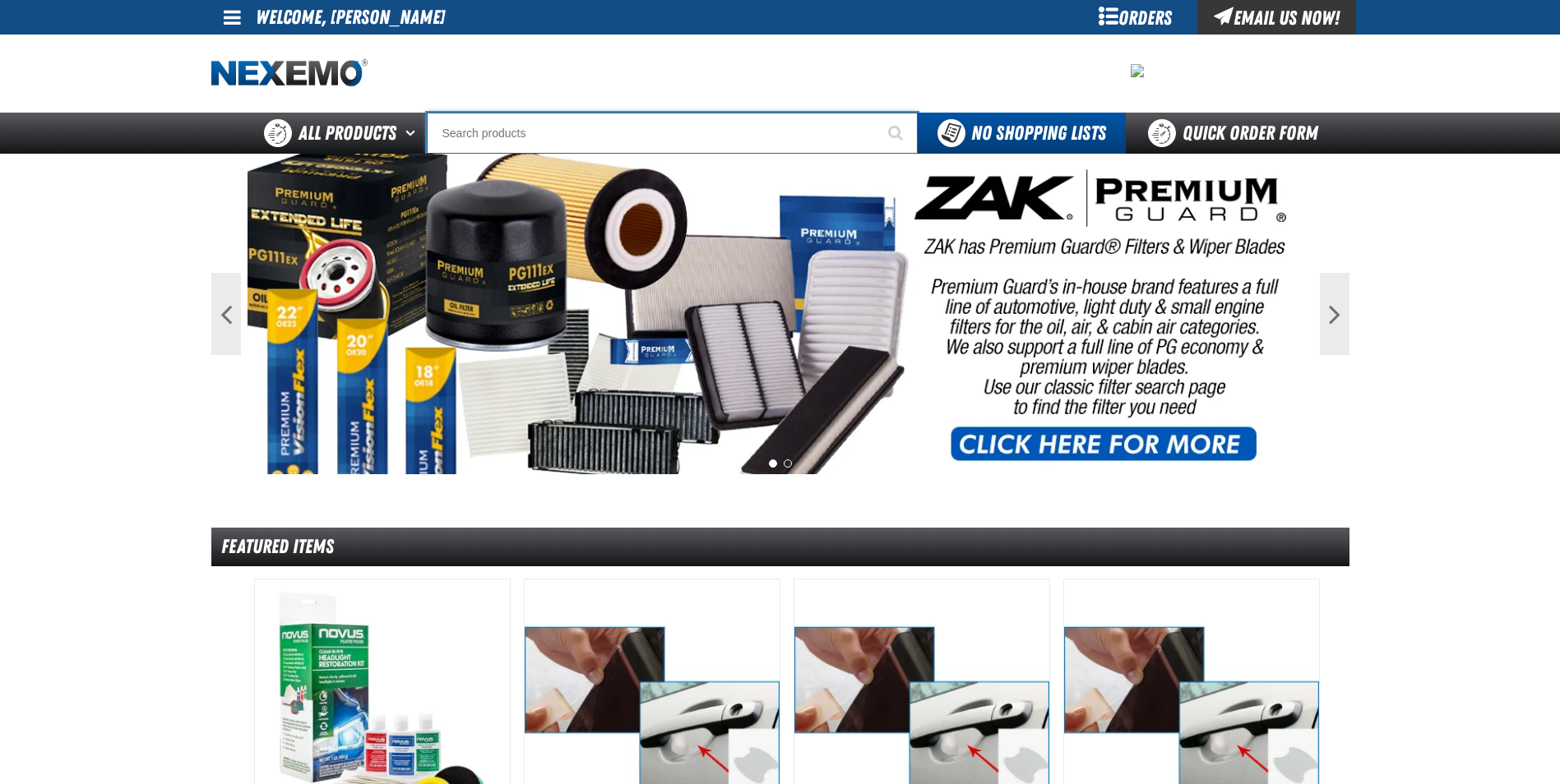
click at [484, 145] on input "Search" at bounding box center [673, 133] width 491 height 41
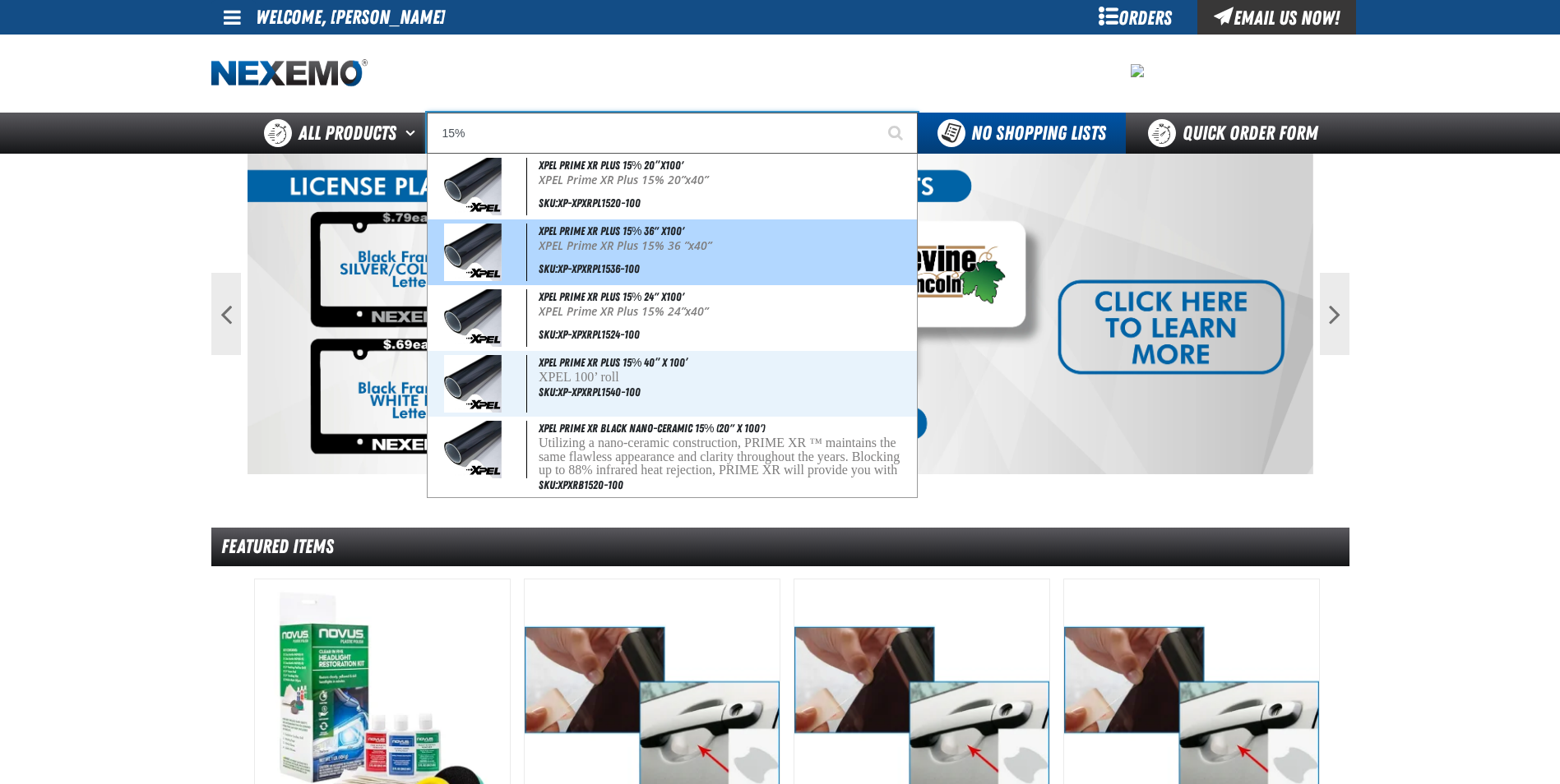
click at [566, 250] on p "XPEL Prime XR Plus 15% 36 ”x40”" at bounding box center [726, 245] width 375 height 14
type input "XPEL Prime XR Plus 15% 36" x100'"
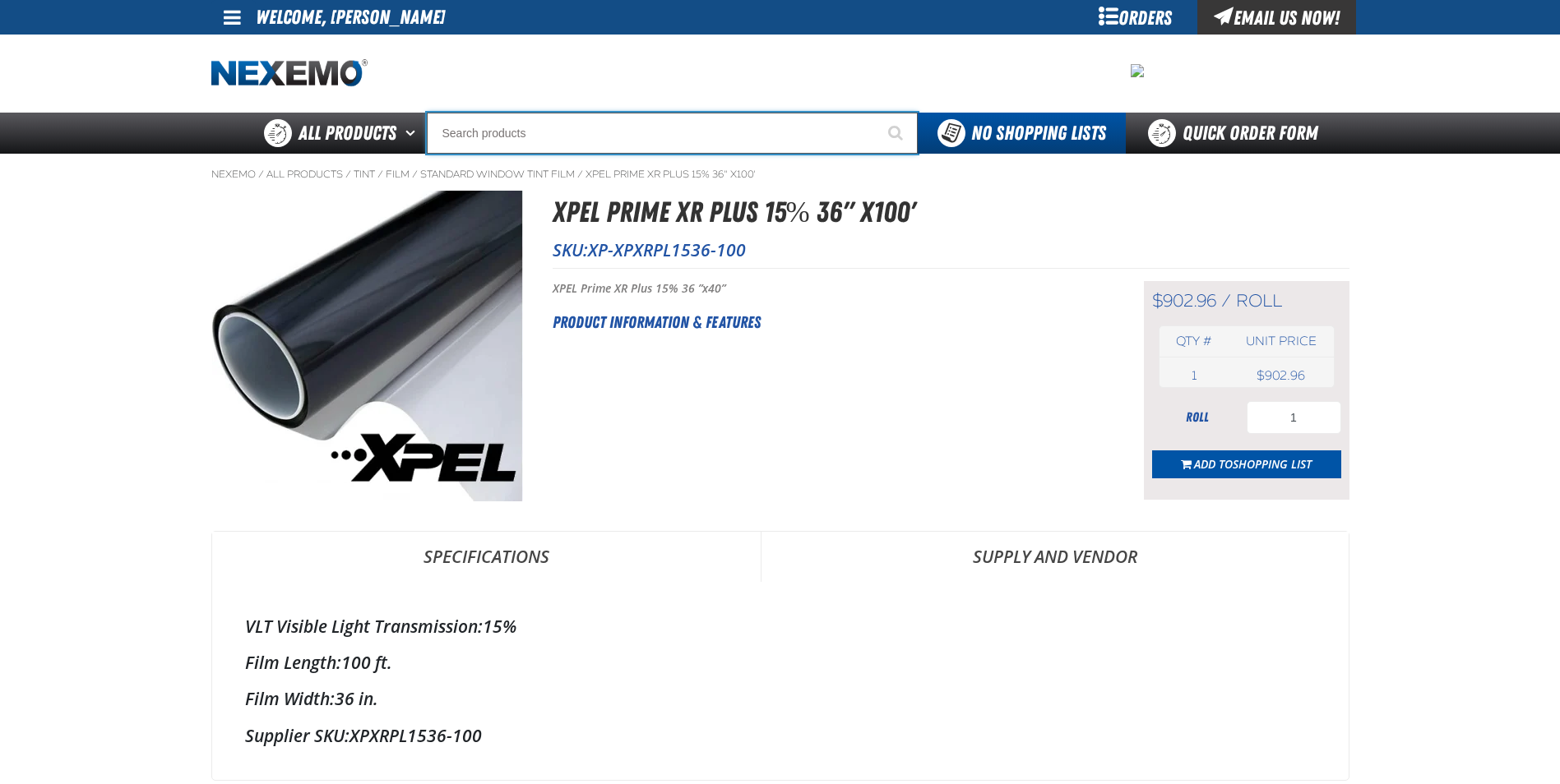
click at [631, 132] on input "Search" at bounding box center [673, 133] width 491 height 41
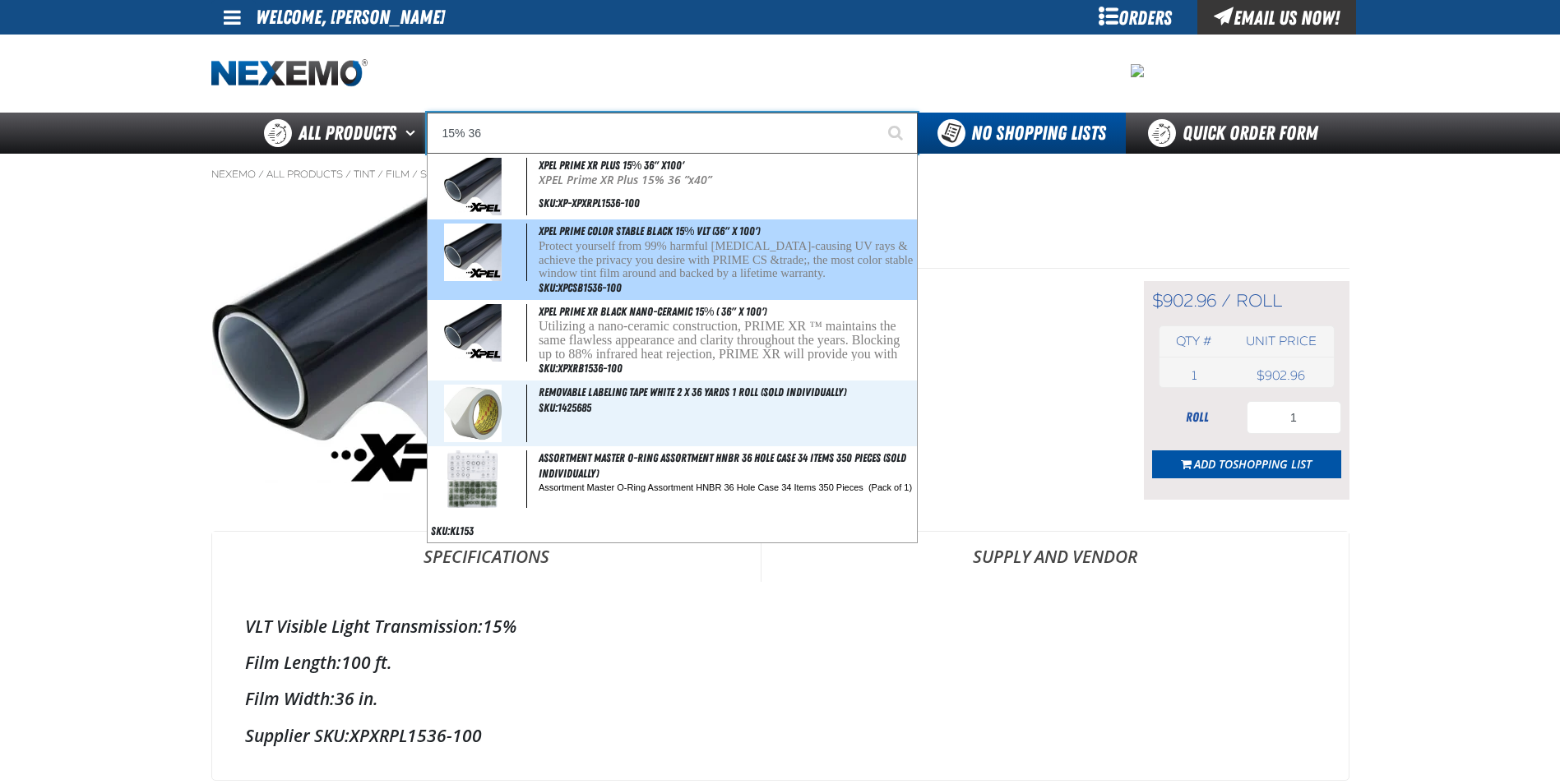
click at [711, 250] on p "Protect yourself from 99% harmful [MEDICAL_DATA]-causing UV rays & achieve the …" at bounding box center [726, 259] width 375 height 41
type input "XPEL PRIME Color Stable Black 15% VLT (36" x 100')"
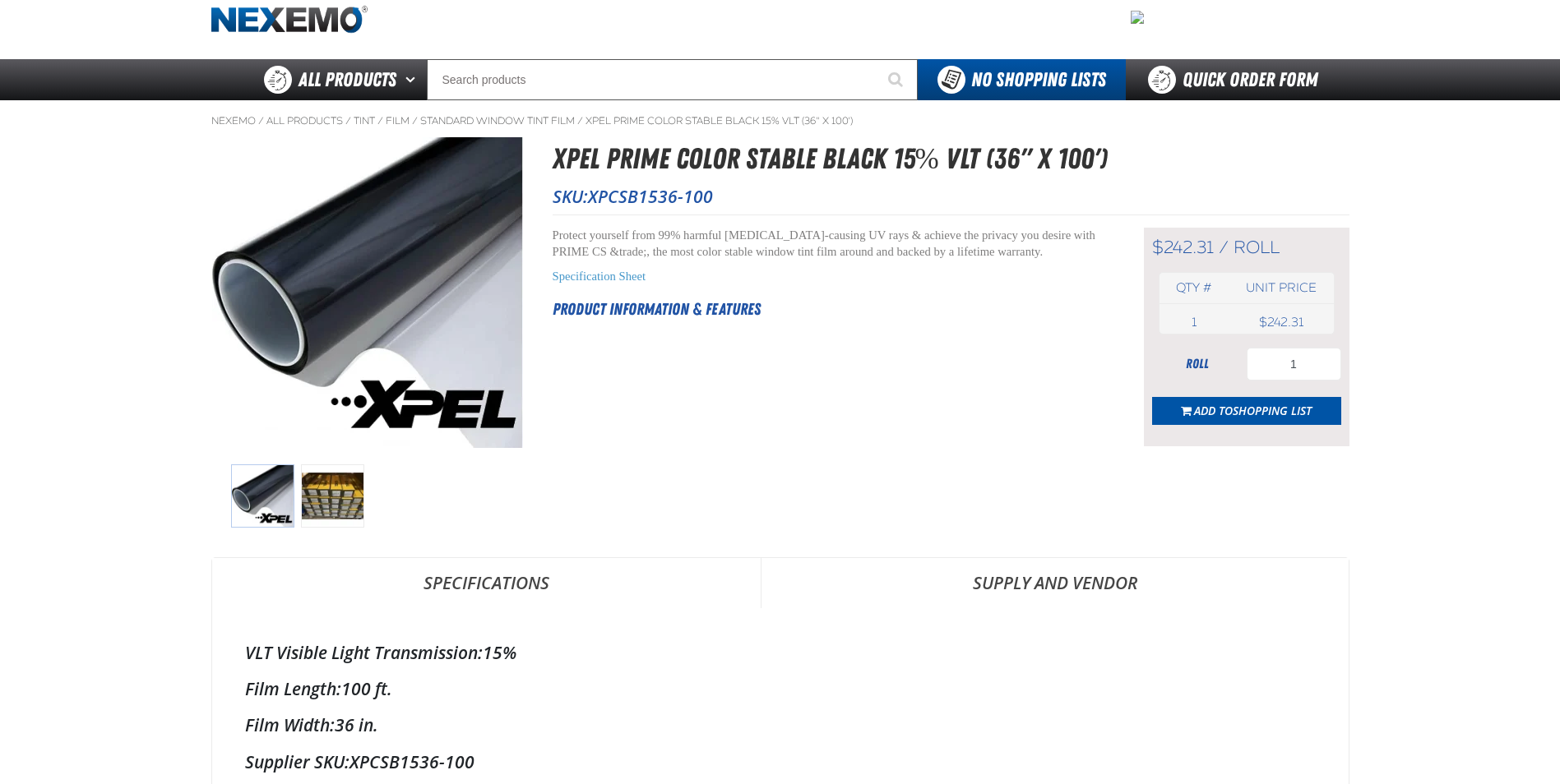
scroll to position [82, 0]
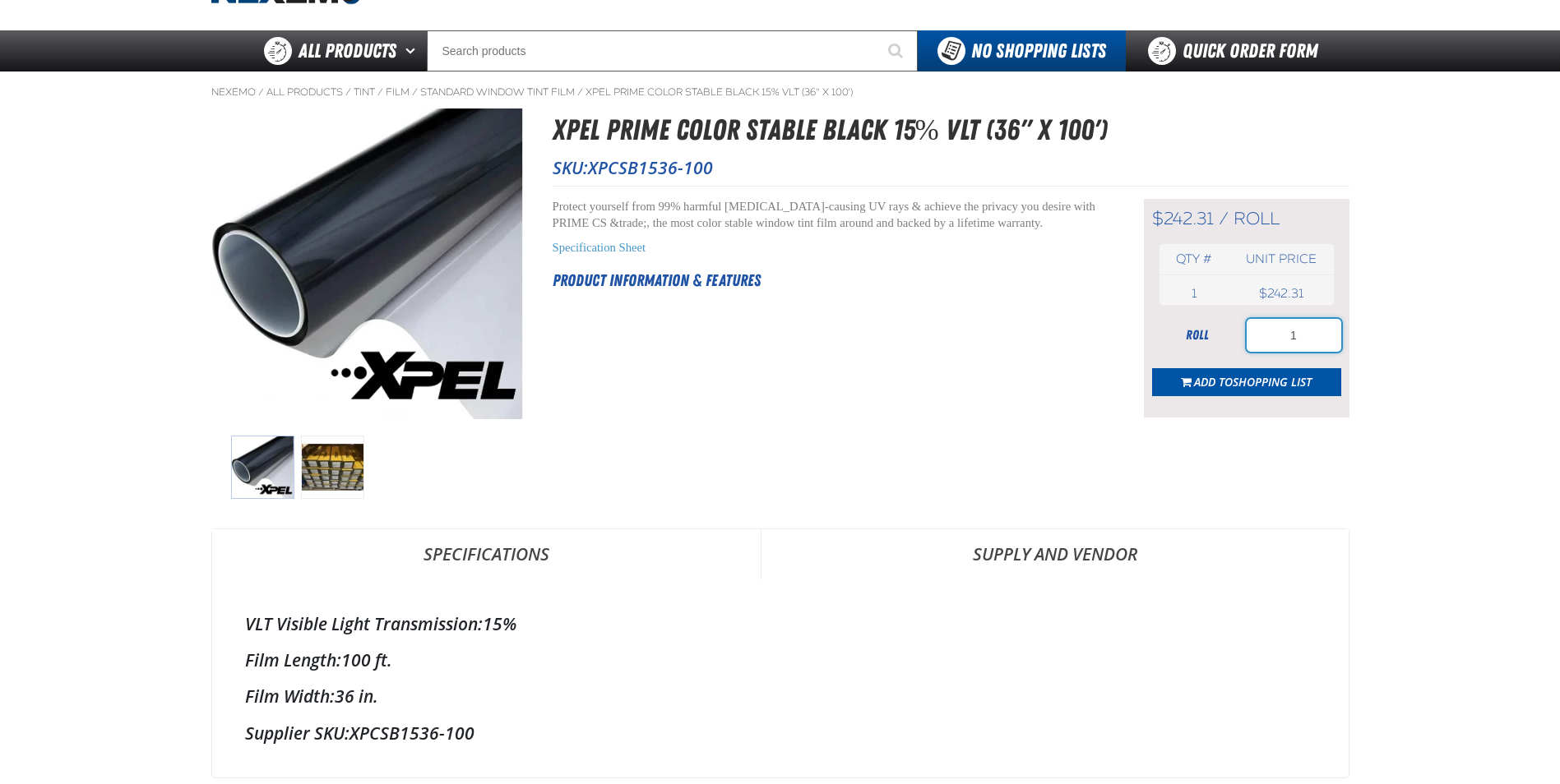
drag, startPoint x: 1319, startPoint y: 343, endPoint x: 1232, endPoint y: 350, distance: 87.3
click at [1238, 352] on form "roll 1 Add to Shopping List" at bounding box center [1245, 358] width 189 height 78
type input "2"
click at [1259, 394] on button "Add to Shopping List" at bounding box center [1245, 381] width 189 height 28
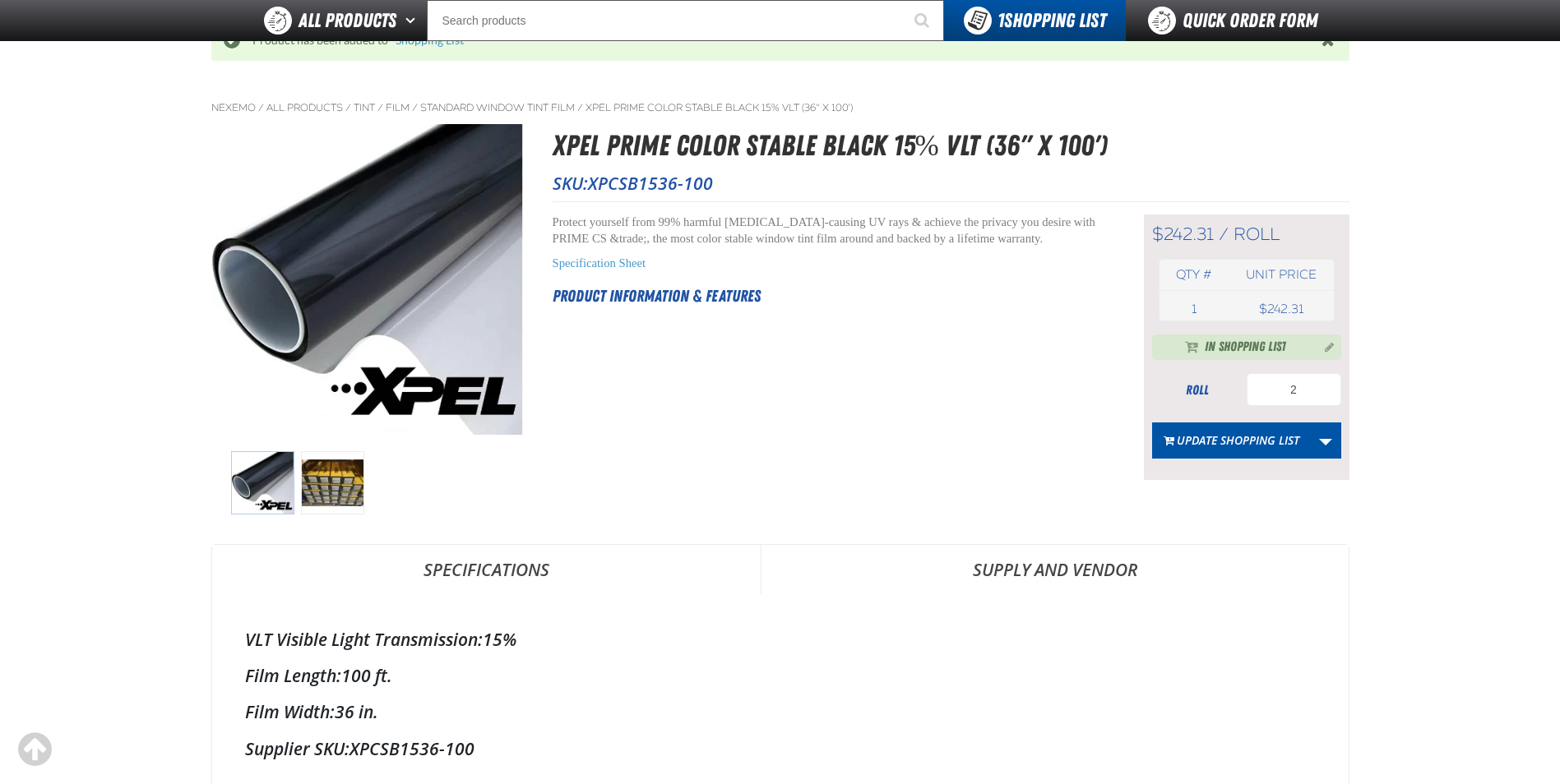
scroll to position [0, 0]
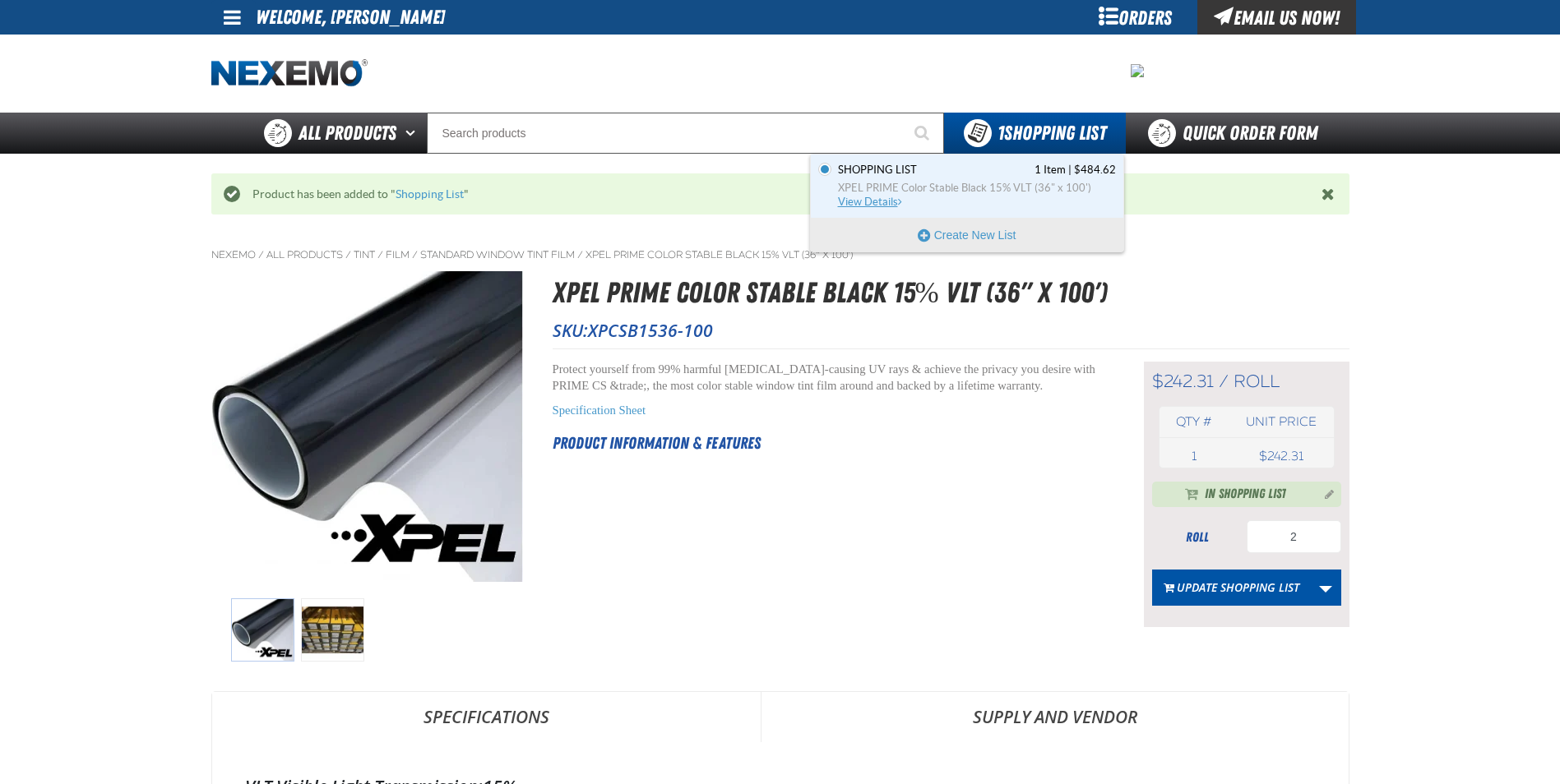
click at [969, 185] on span "XPEL PRIME Color Stable Black 15% VLT (36" x 100')" at bounding box center [977, 187] width 278 height 15
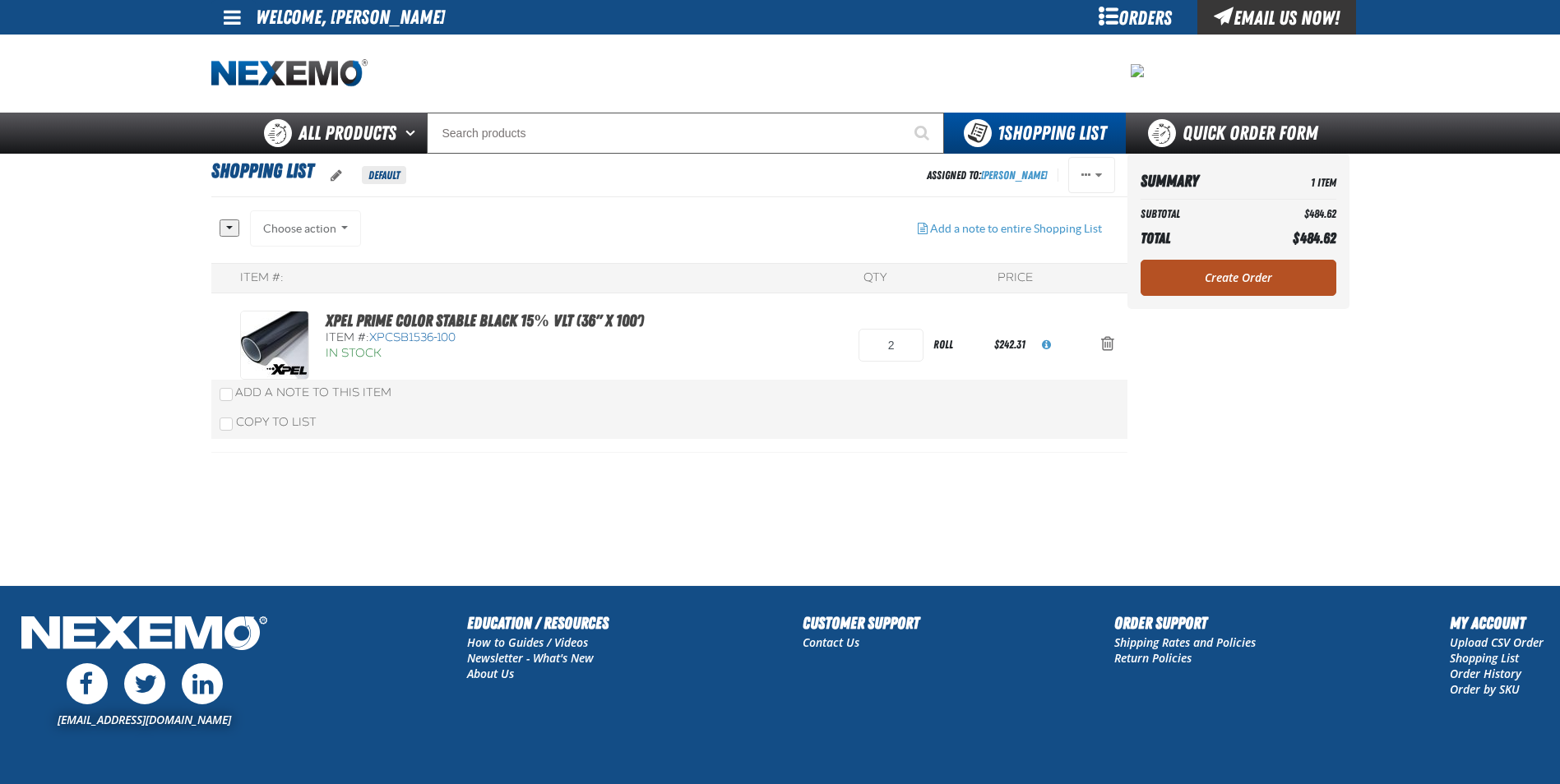
click at [1256, 292] on link "Create Order" at bounding box center [1239, 278] width 196 height 36
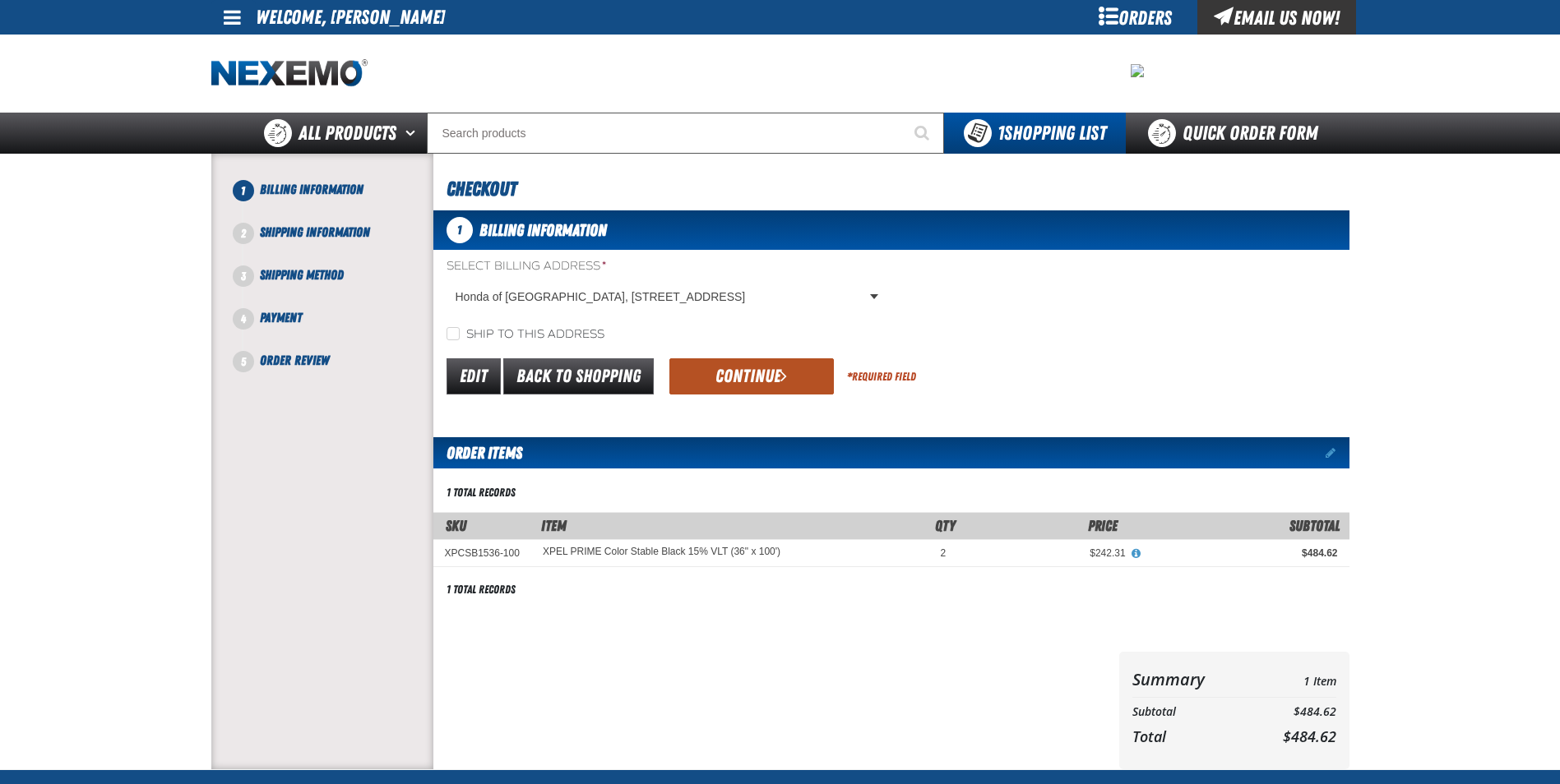
click at [737, 373] on button "Continue" at bounding box center [750, 376] width 164 height 36
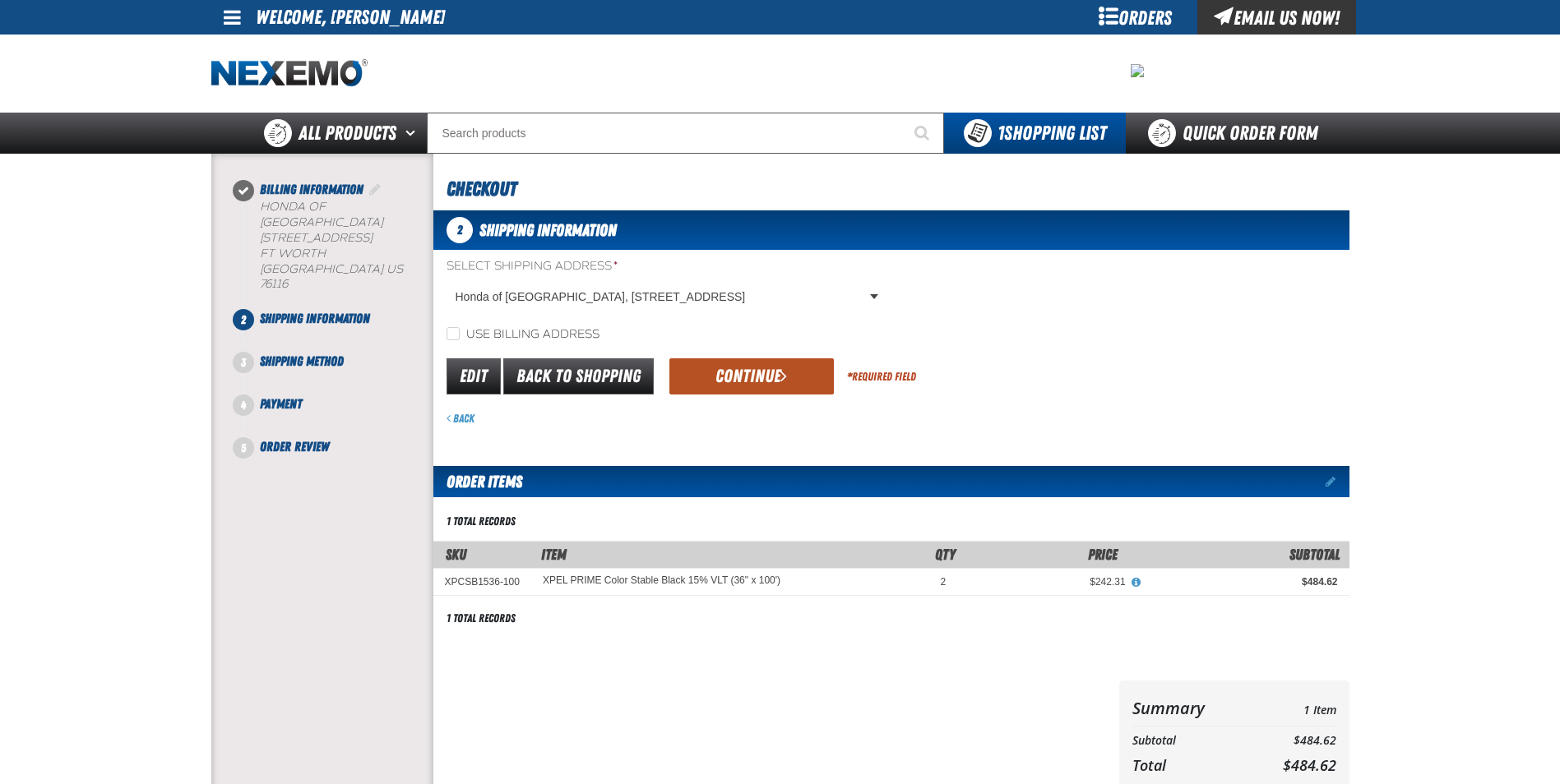
click at [725, 388] on button "Continue" at bounding box center [750, 376] width 164 height 36
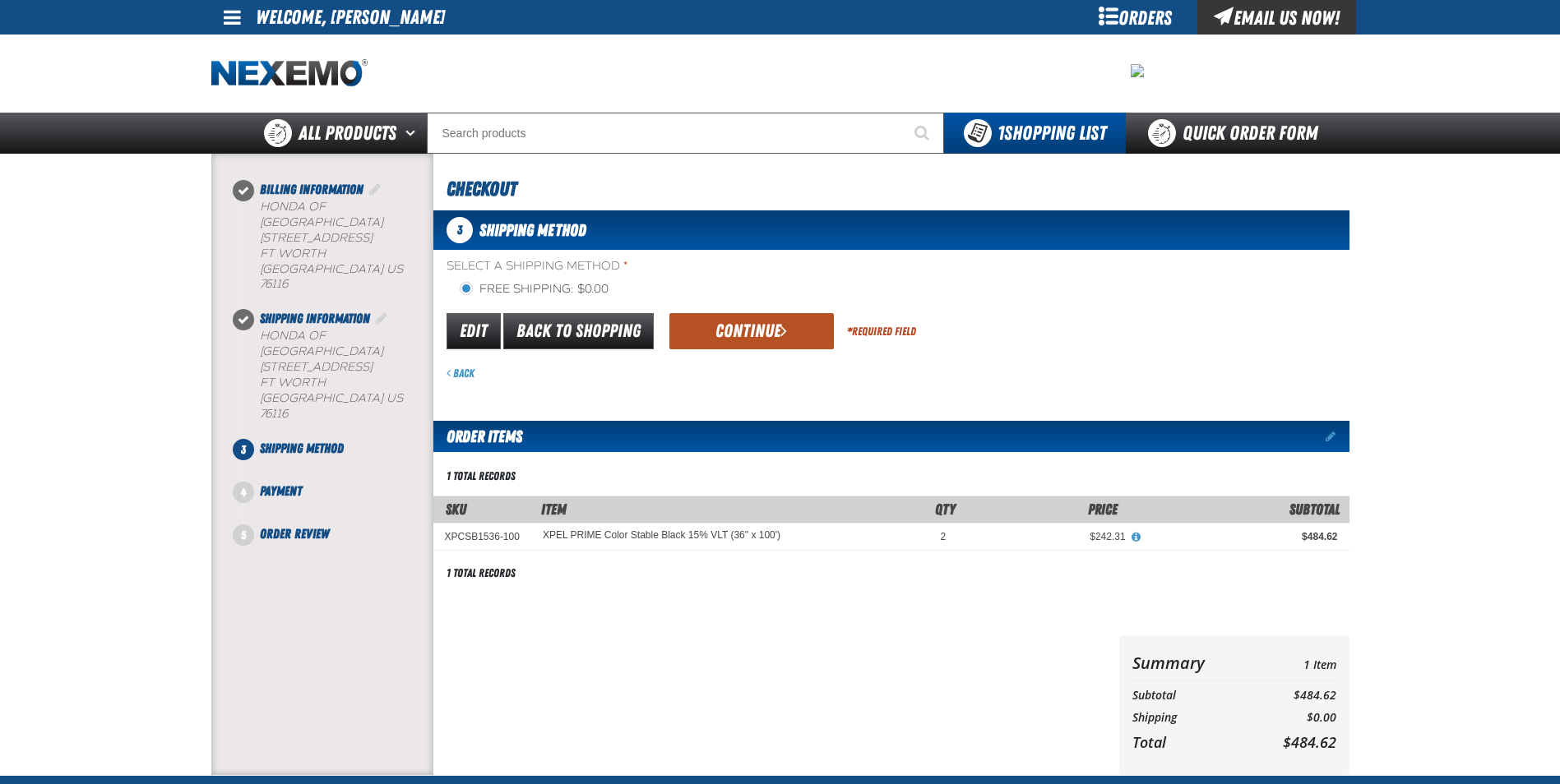
click at [748, 336] on button "Continue" at bounding box center [750, 331] width 164 height 36
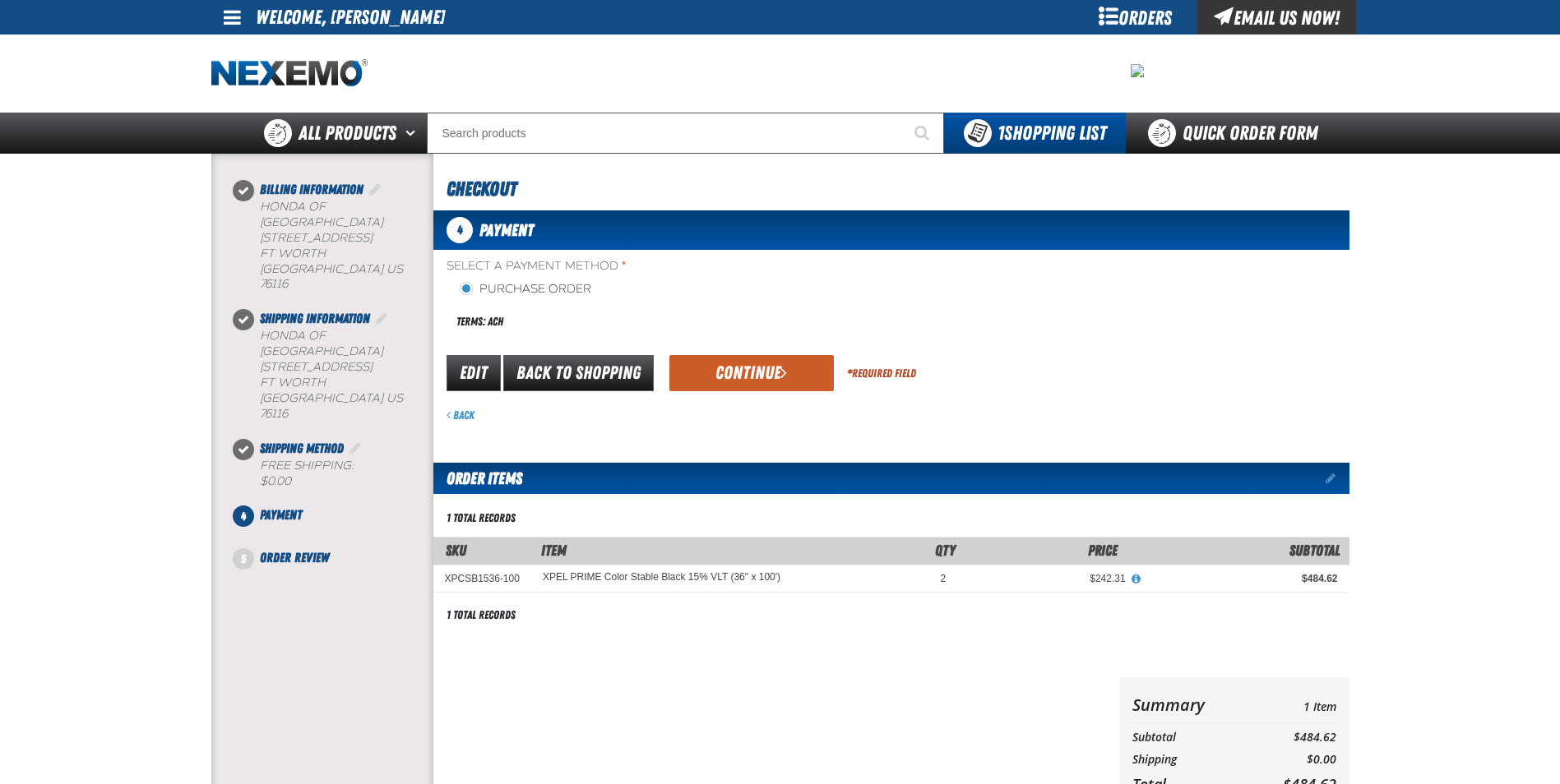
click at [718, 392] on div "Edit Back to Shopping Continue * Required Field" at bounding box center [890, 373] width 915 height 42
click at [719, 383] on button "Continue" at bounding box center [750, 373] width 164 height 36
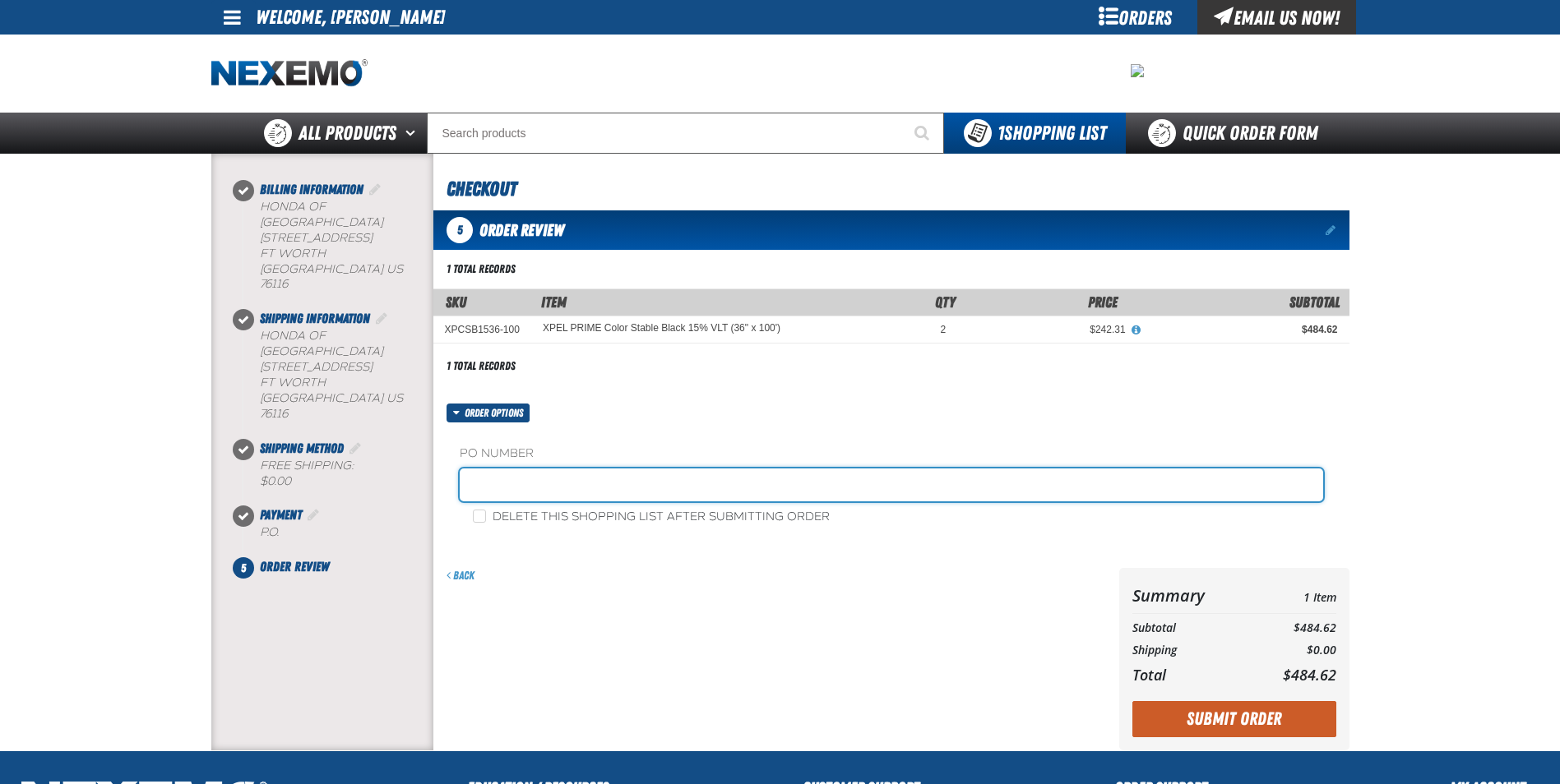
click at [514, 471] on input "text" at bounding box center [890, 485] width 863 height 33
type input "TINT0818"
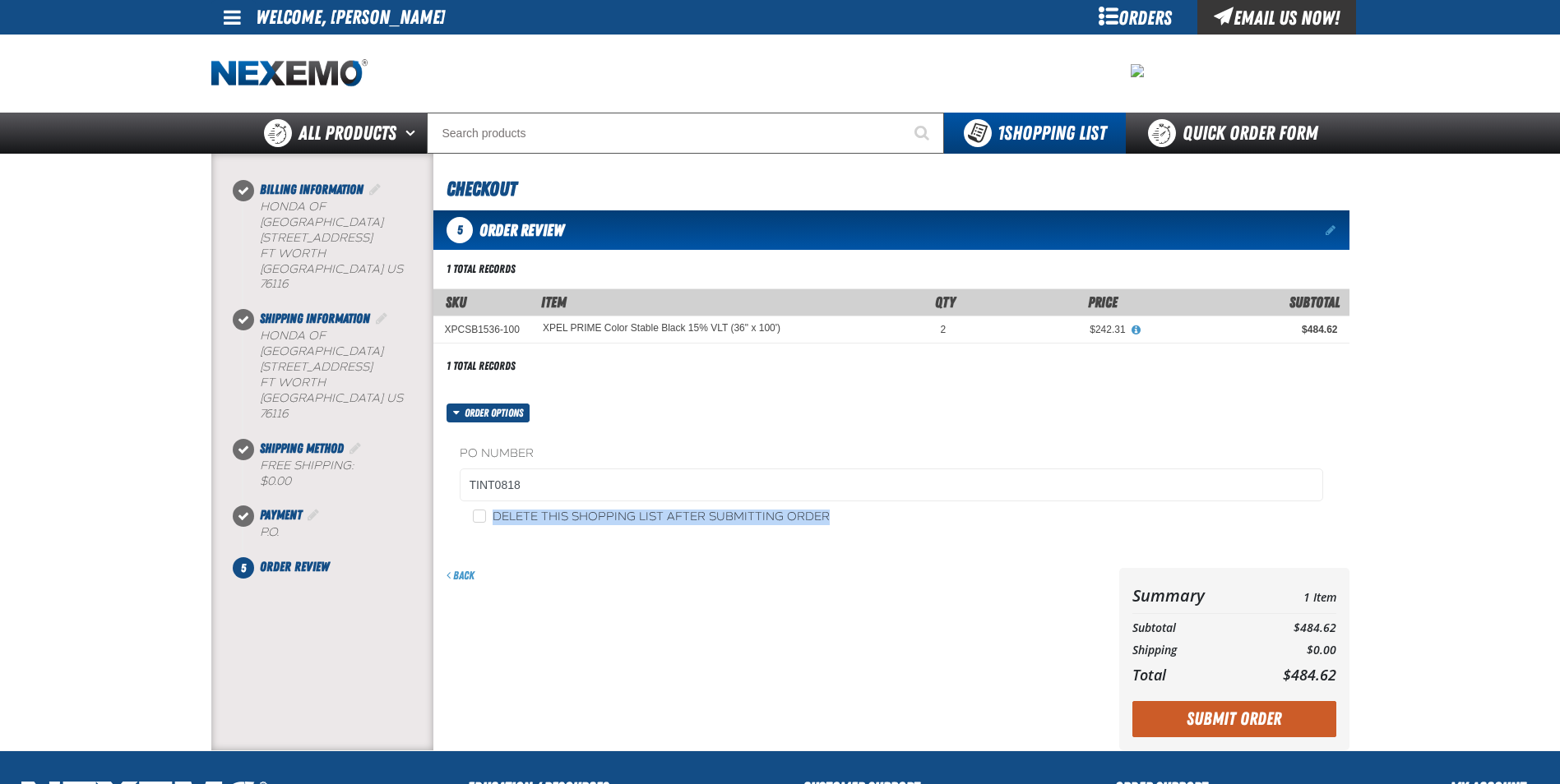
click at [486, 525] on div "PO Number TINT0818 Delete this shopping list after submitting order" at bounding box center [890, 485] width 915 height 126
click at [481, 518] on input "Delete this shopping list after submitting order" at bounding box center [480, 516] width 14 height 14
checkbox input "true"
click at [1286, 729] on button "Submit Order" at bounding box center [1234, 718] width 204 height 36
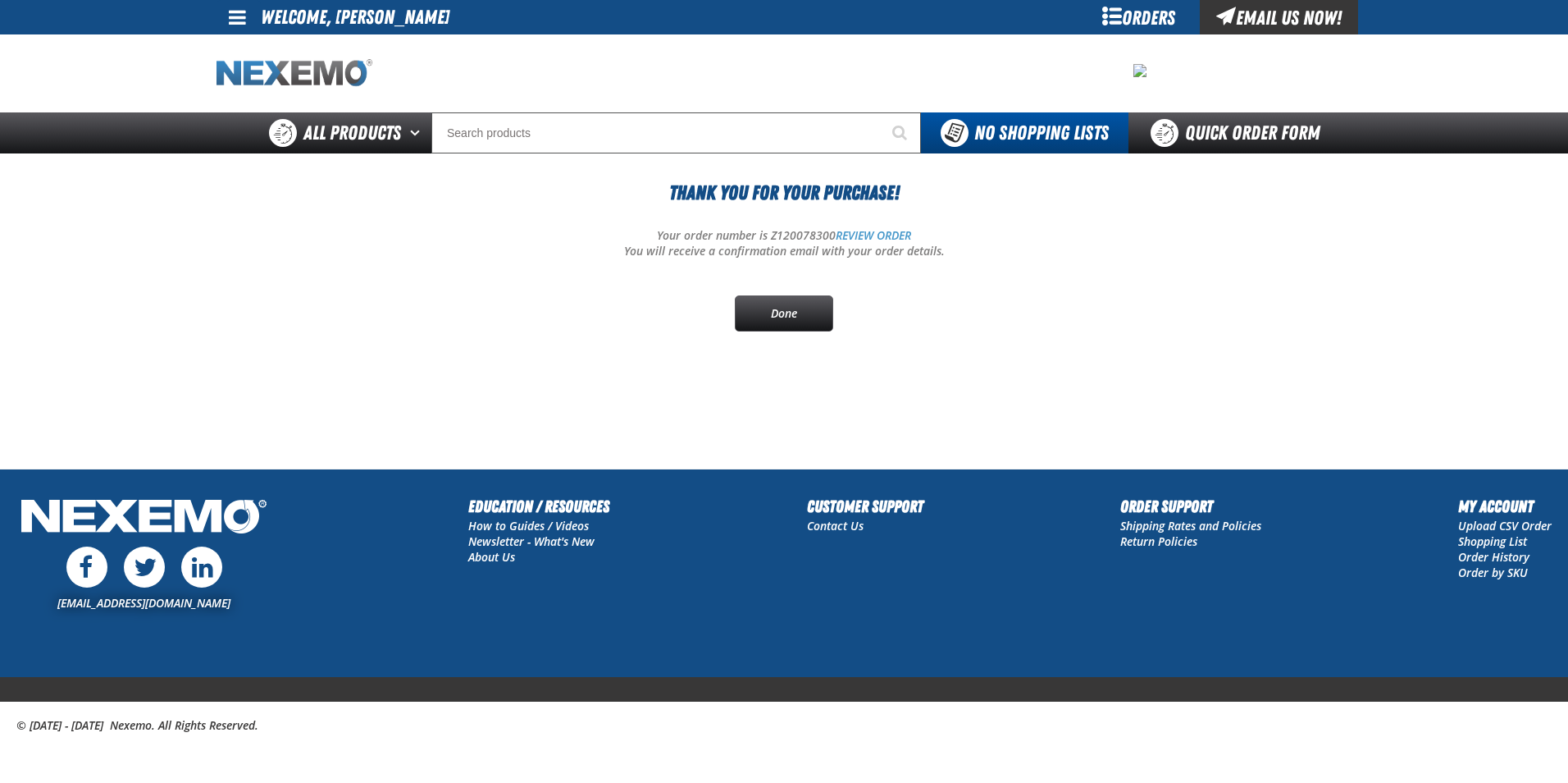
click at [297, 83] on img "Home" at bounding box center [294, 74] width 156 height 29
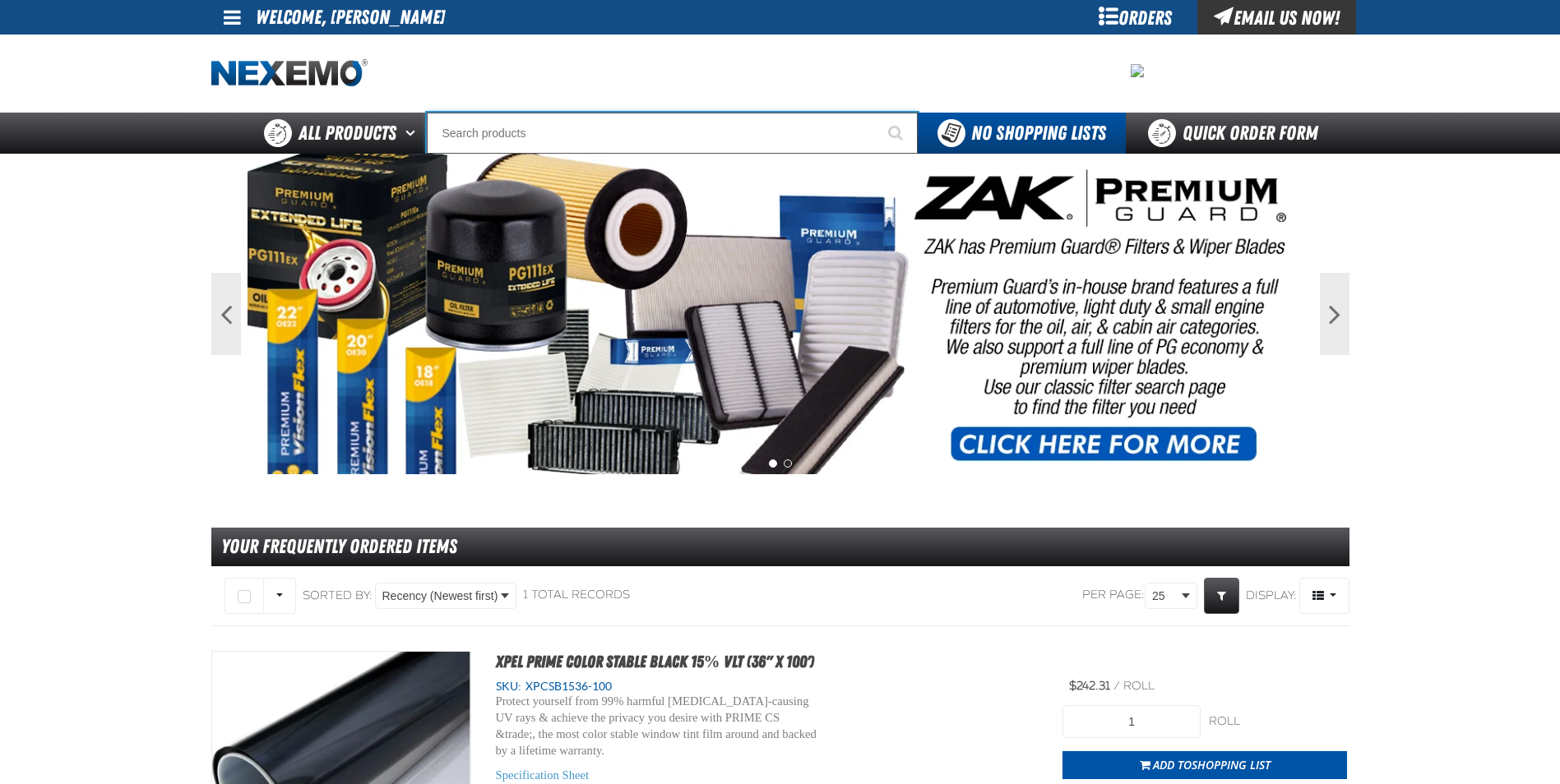
click at [512, 141] on input "Search" at bounding box center [673, 133] width 491 height 41
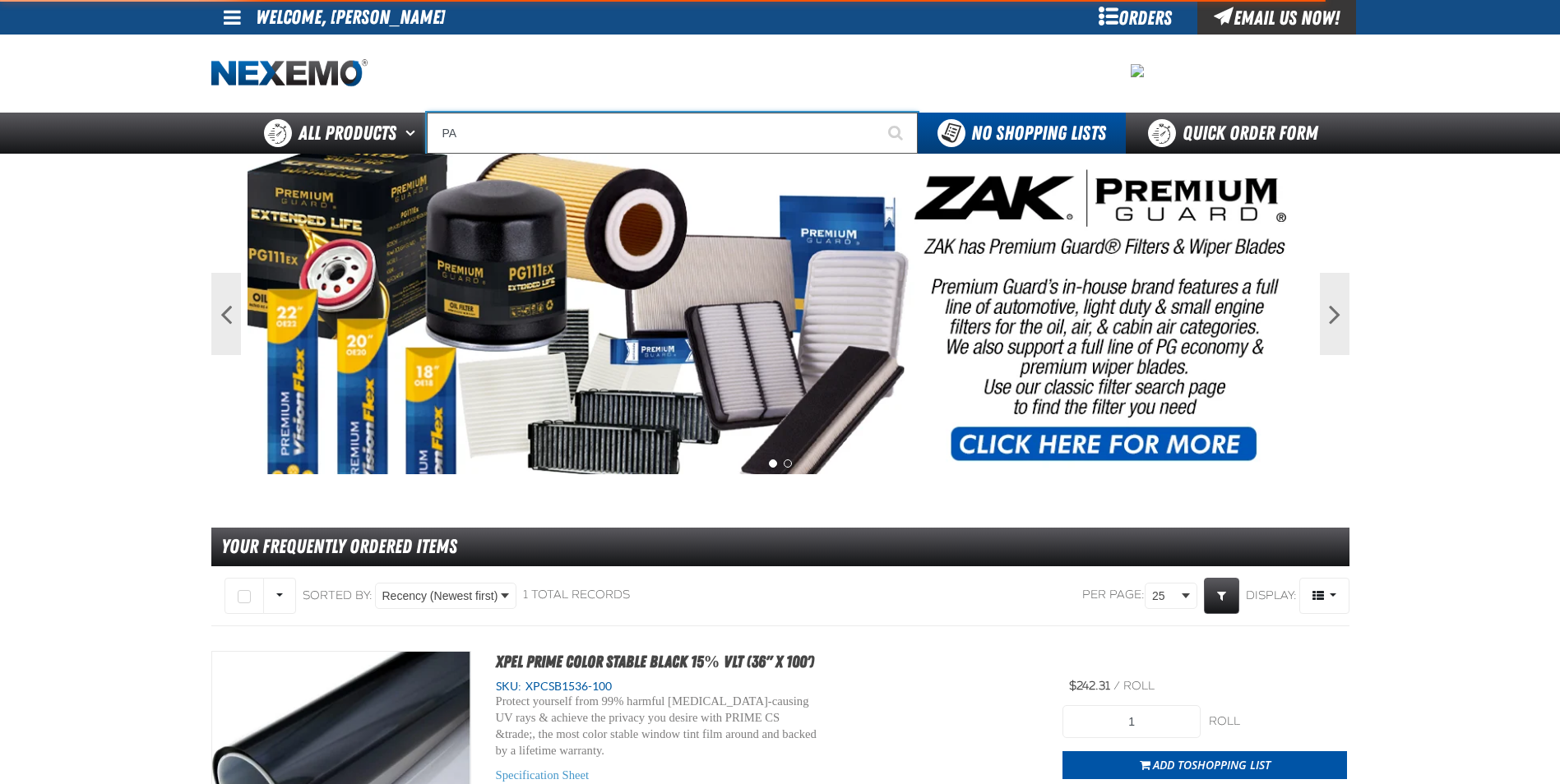
type input "PAT"
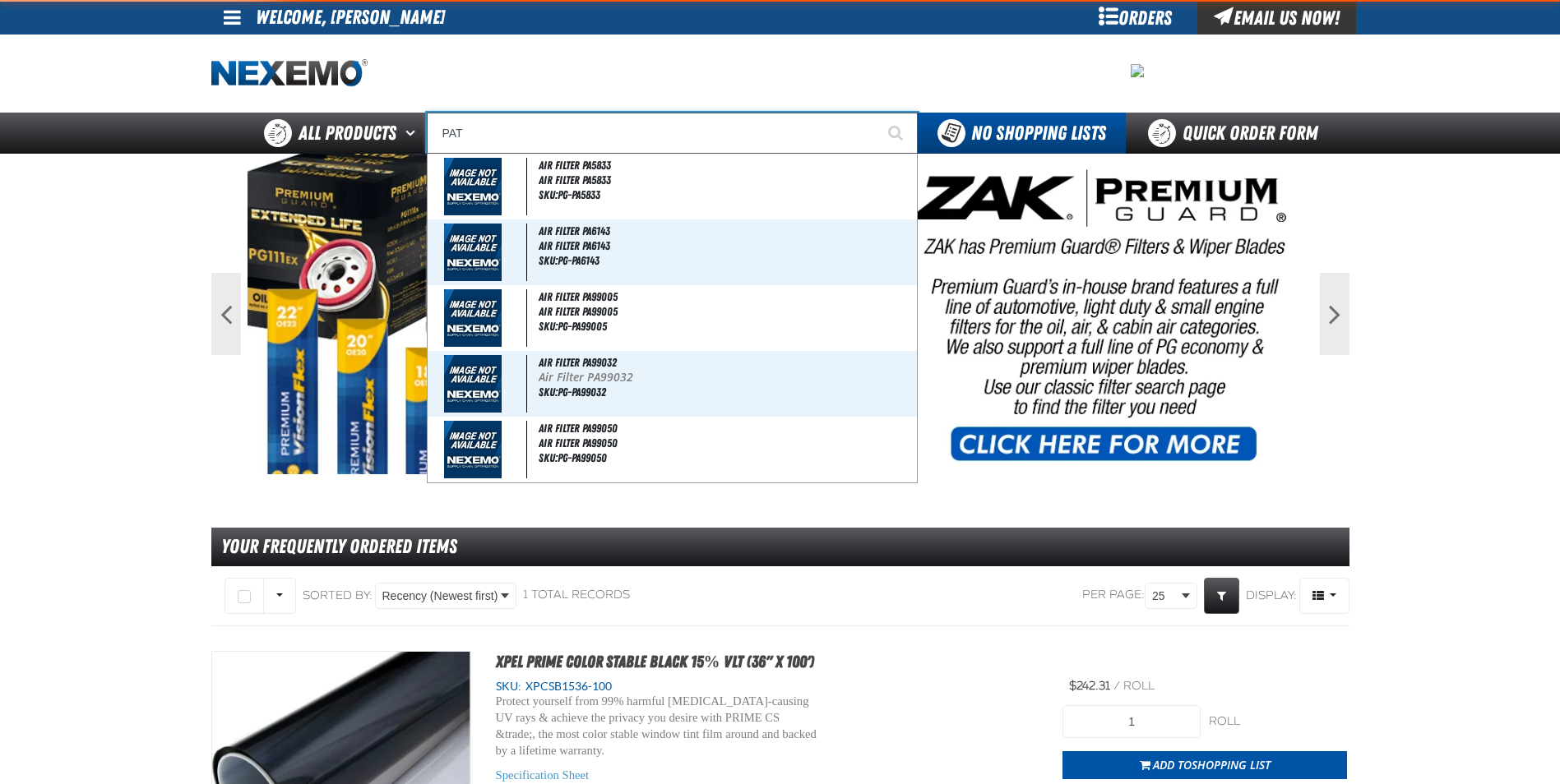
type input "PATRIOTIC"
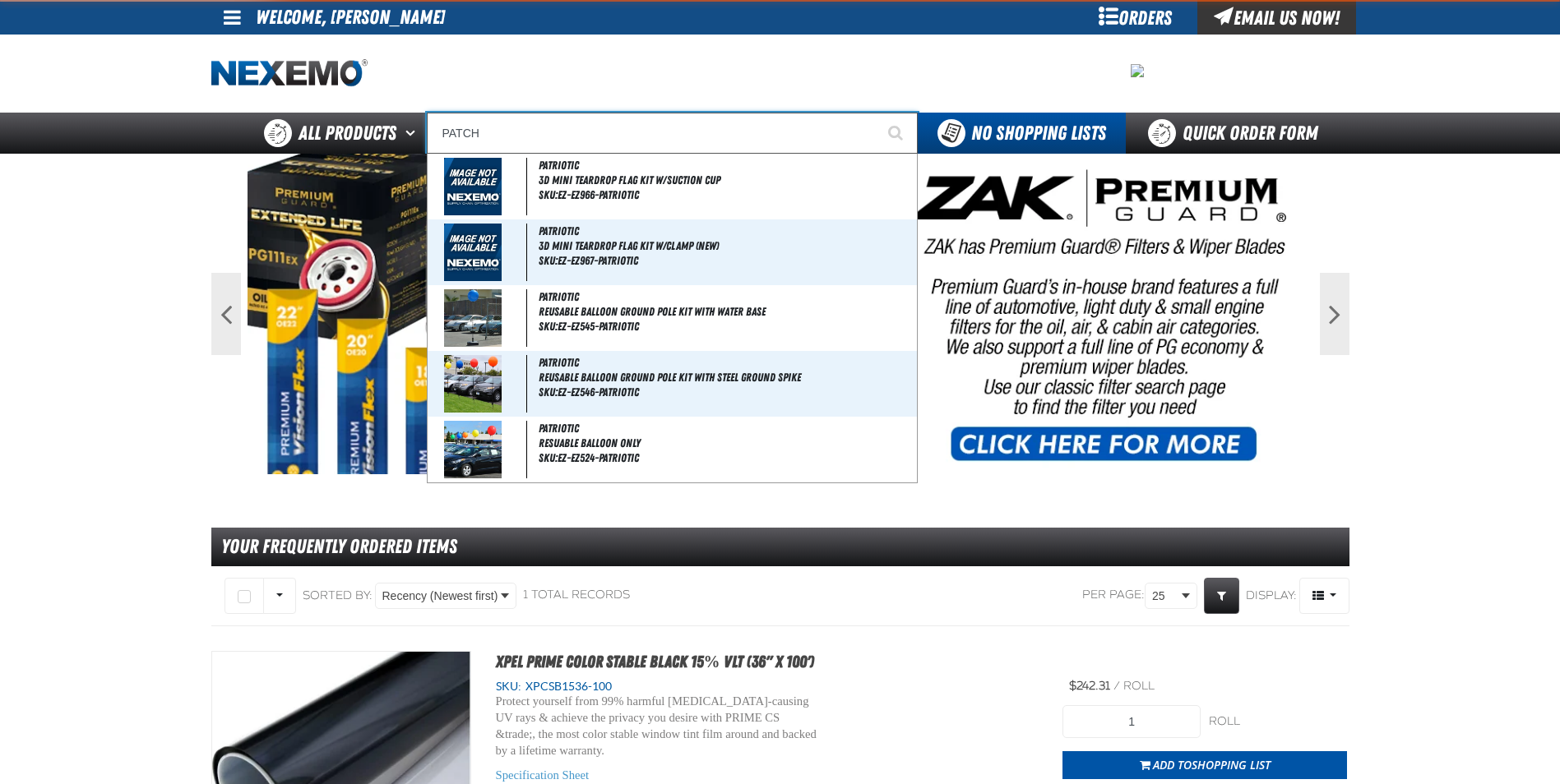
type input "PATCH"
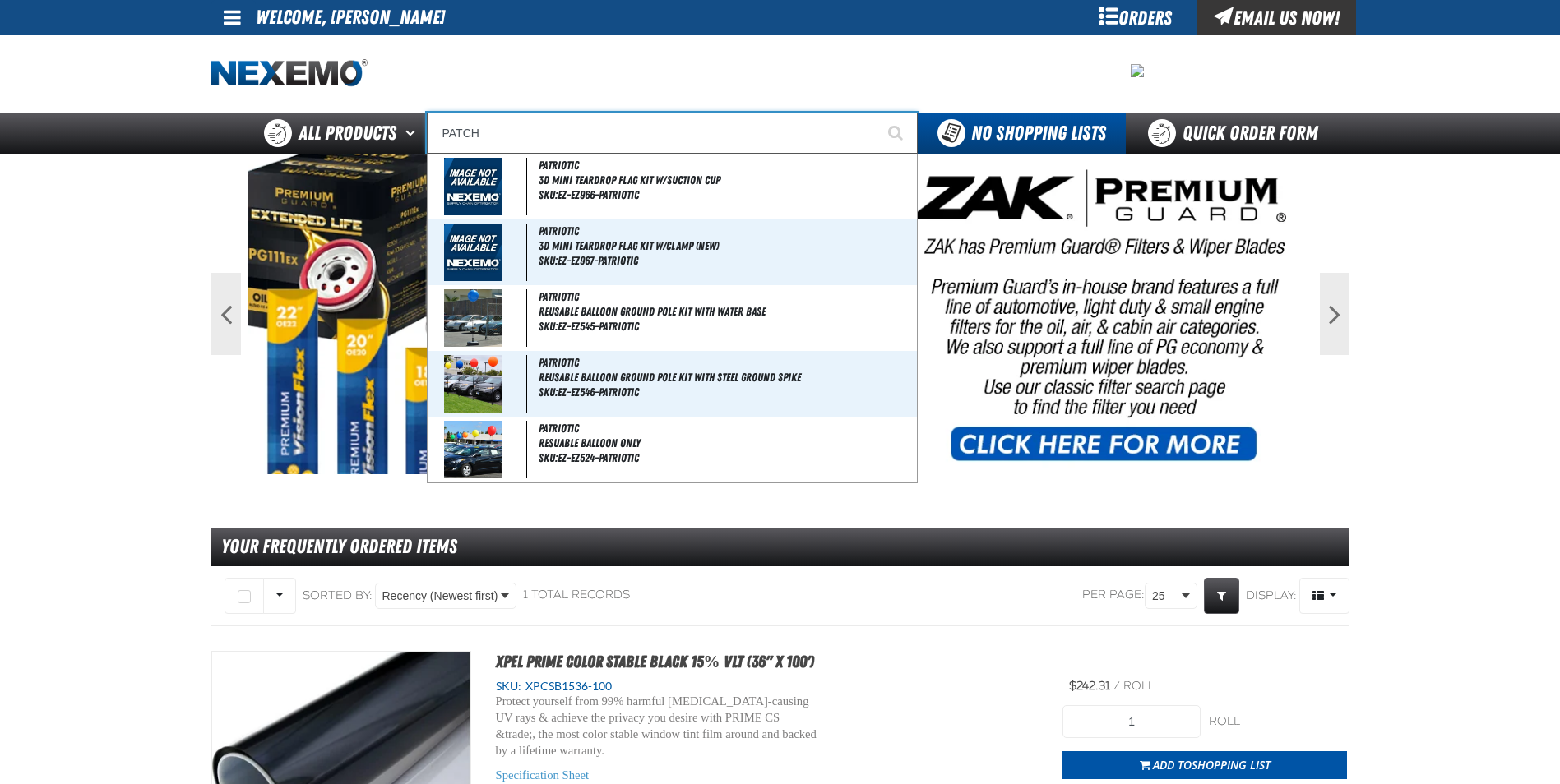
type input "PATCH Repair Sealer"
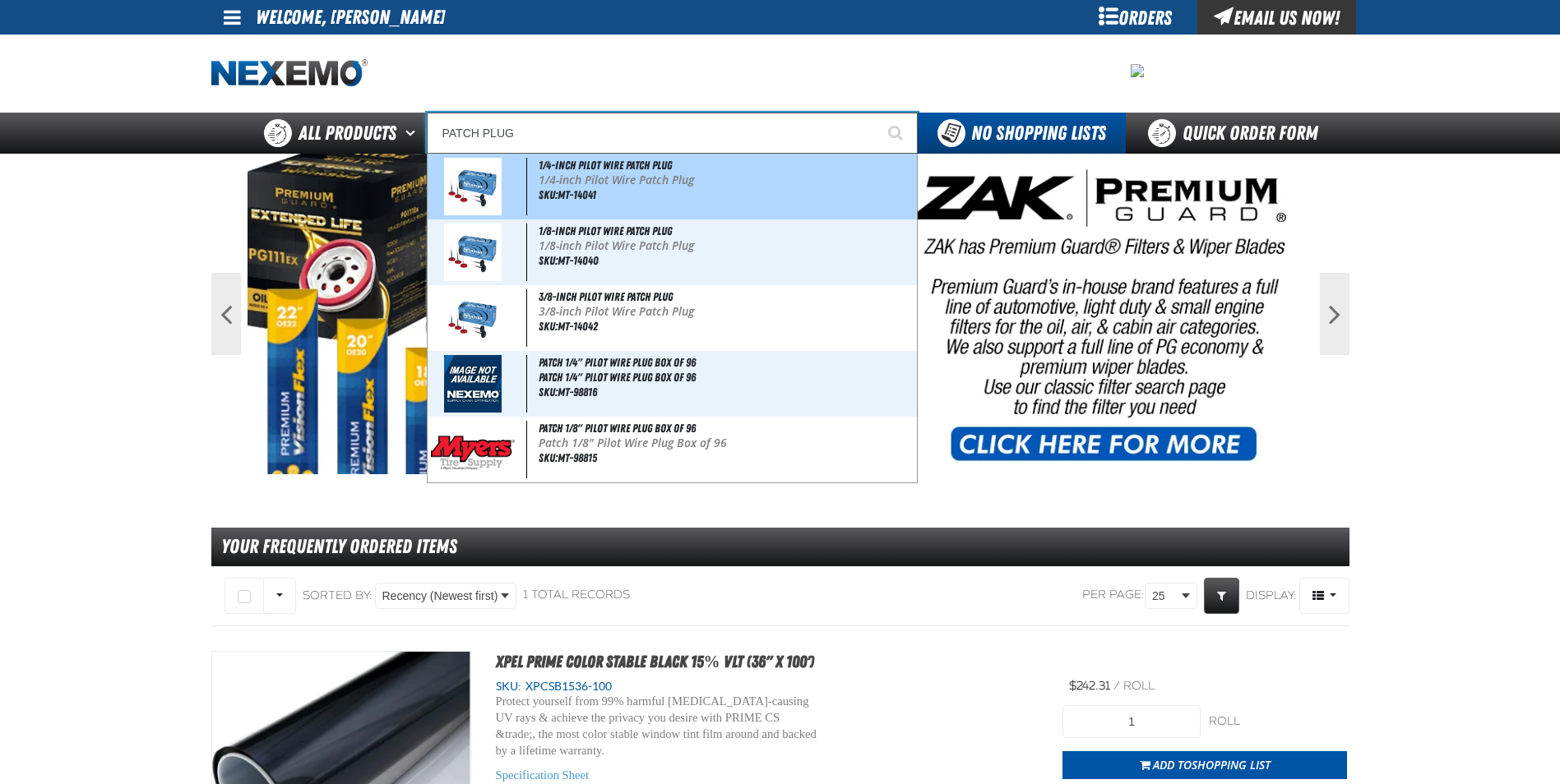
click at [613, 180] on p "1/4-inch Pilot Wire Patch Plug" at bounding box center [726, 180] width 375 height 14
type input "1/4-inch Pilot Wire Patch Plug"
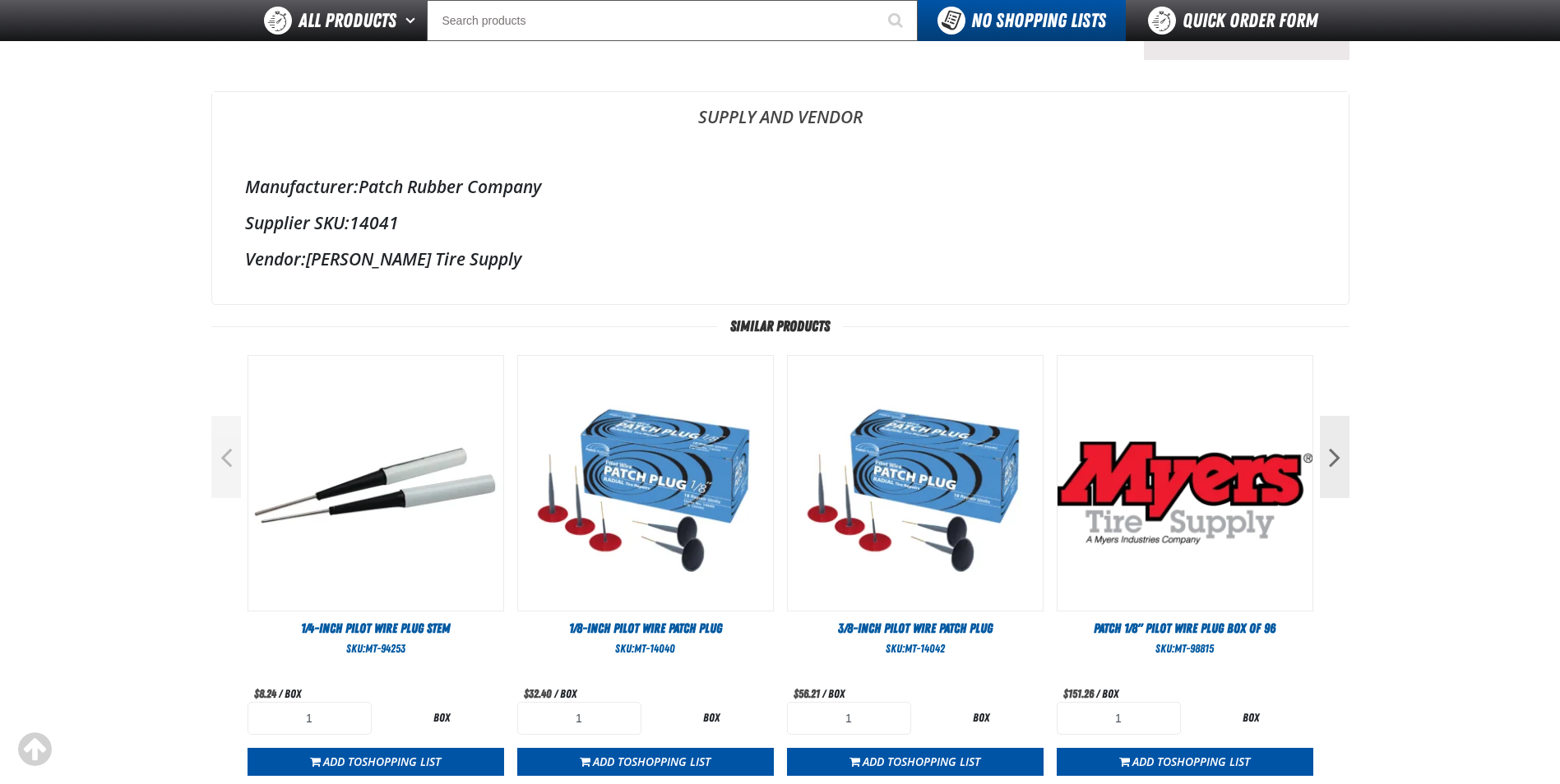
scroll to position [493, 0]
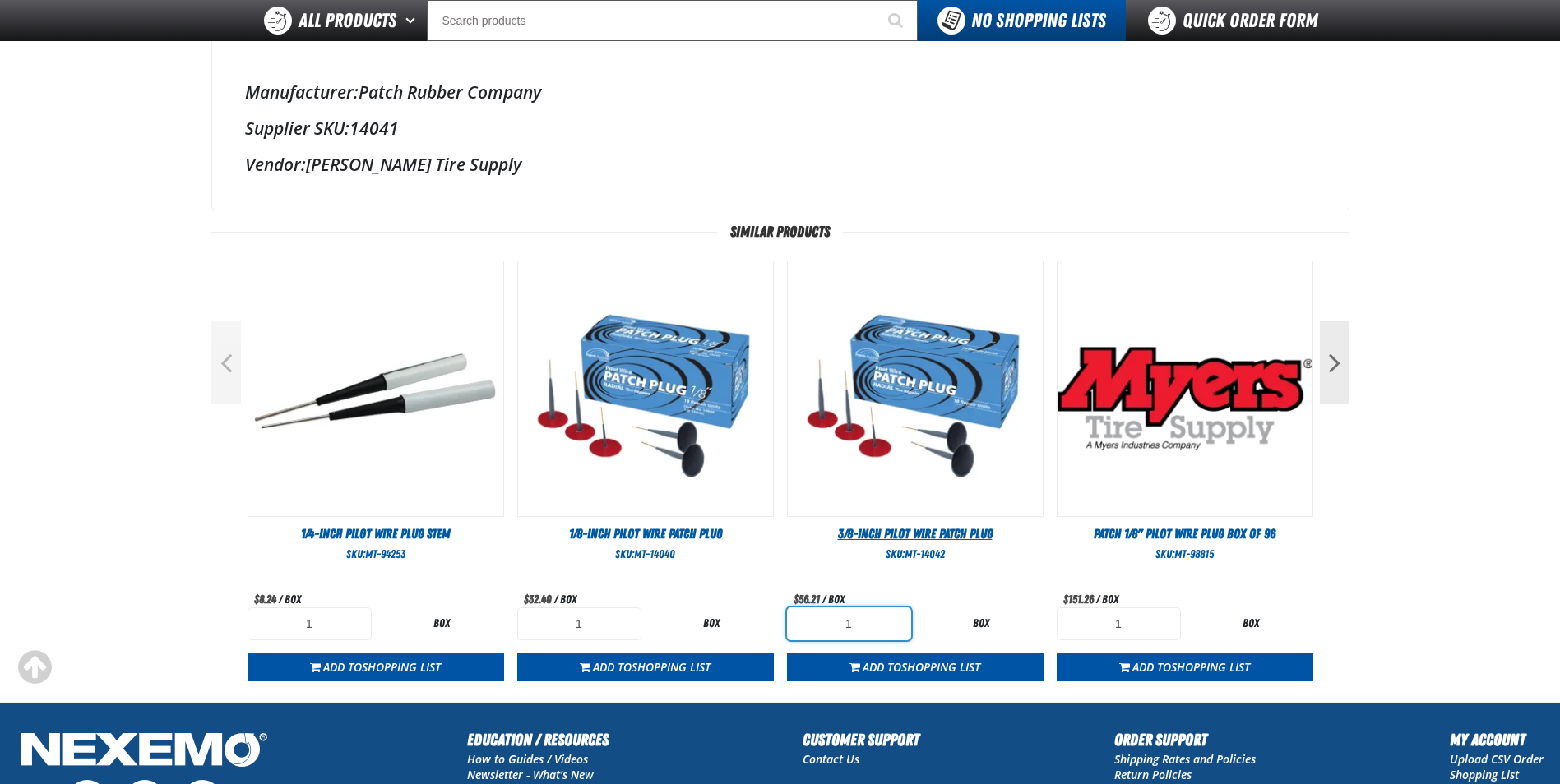
drag, startPoint x: 873, startPoint y: 631, endPoint x: 998, endPoint y: 534, distance: 158.2
click at [998, 534] on div "3/8-inch Pilot Wire Patch Plug SKU: MT-14042 $56.21" at bounding box center [914, 471] width 256 height 421
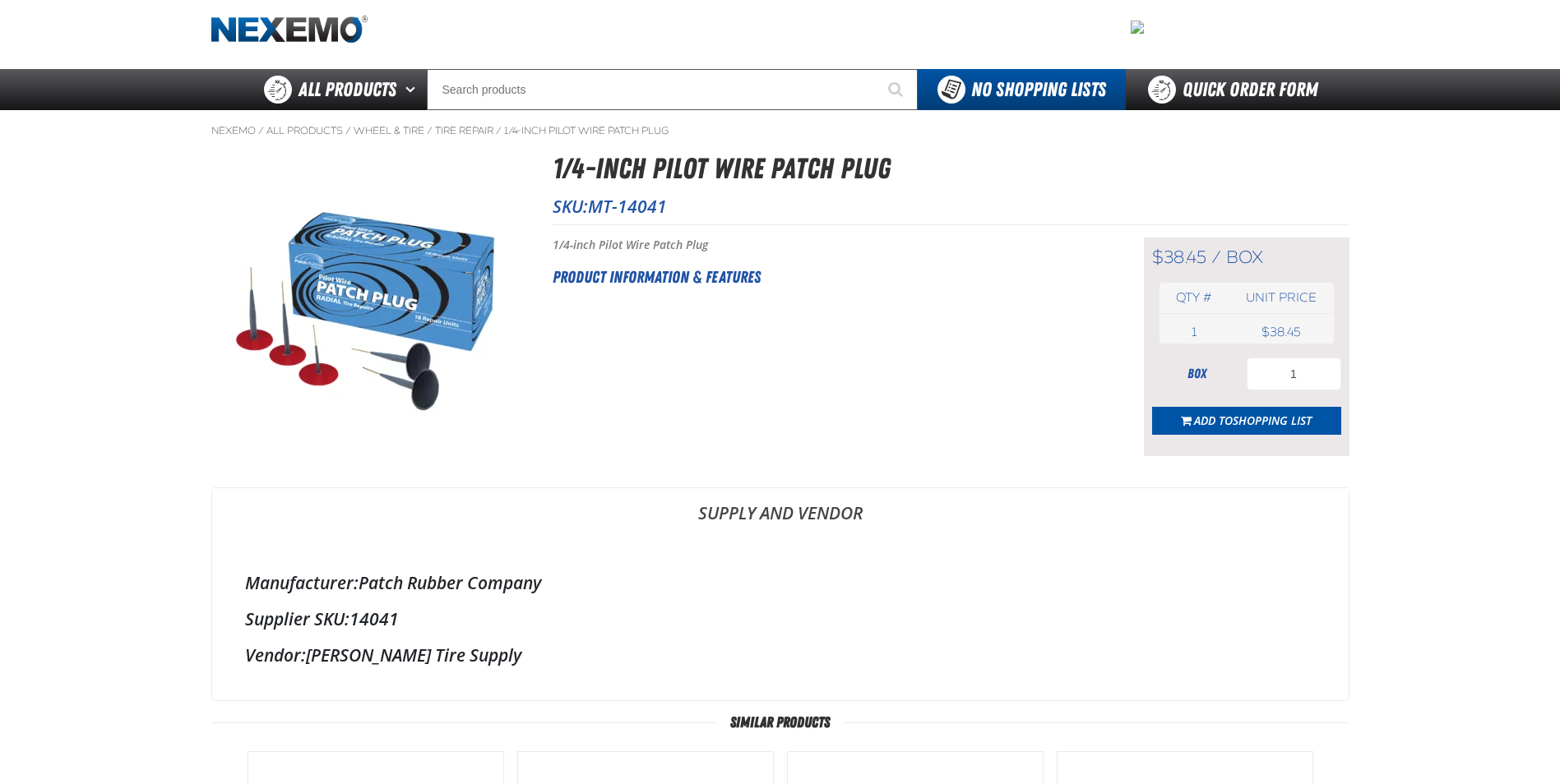
scroll to position [0, 0]
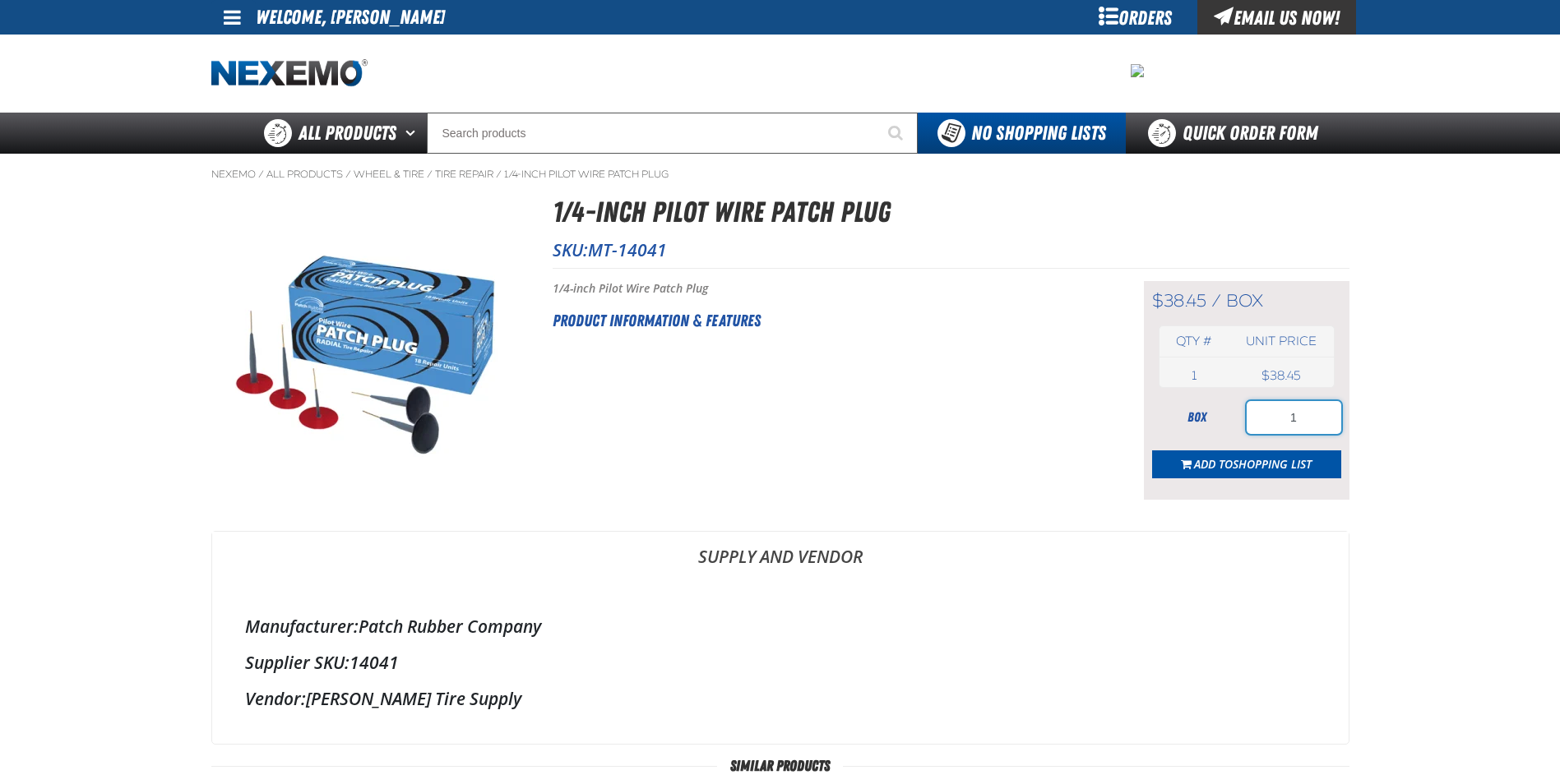
drag, startPoint x: 1315, startPoint y: 416, endPoint x: 1142, endPoint y: 406, distance: 173.3
click at [1165, 410] on div "box 1" at bounding box center [1245, 417] width 189 height 33
type input "3"
click at [1215, 470] on span "Add to Shopping List" at bounding box center [1252, 464] width 117 height 16
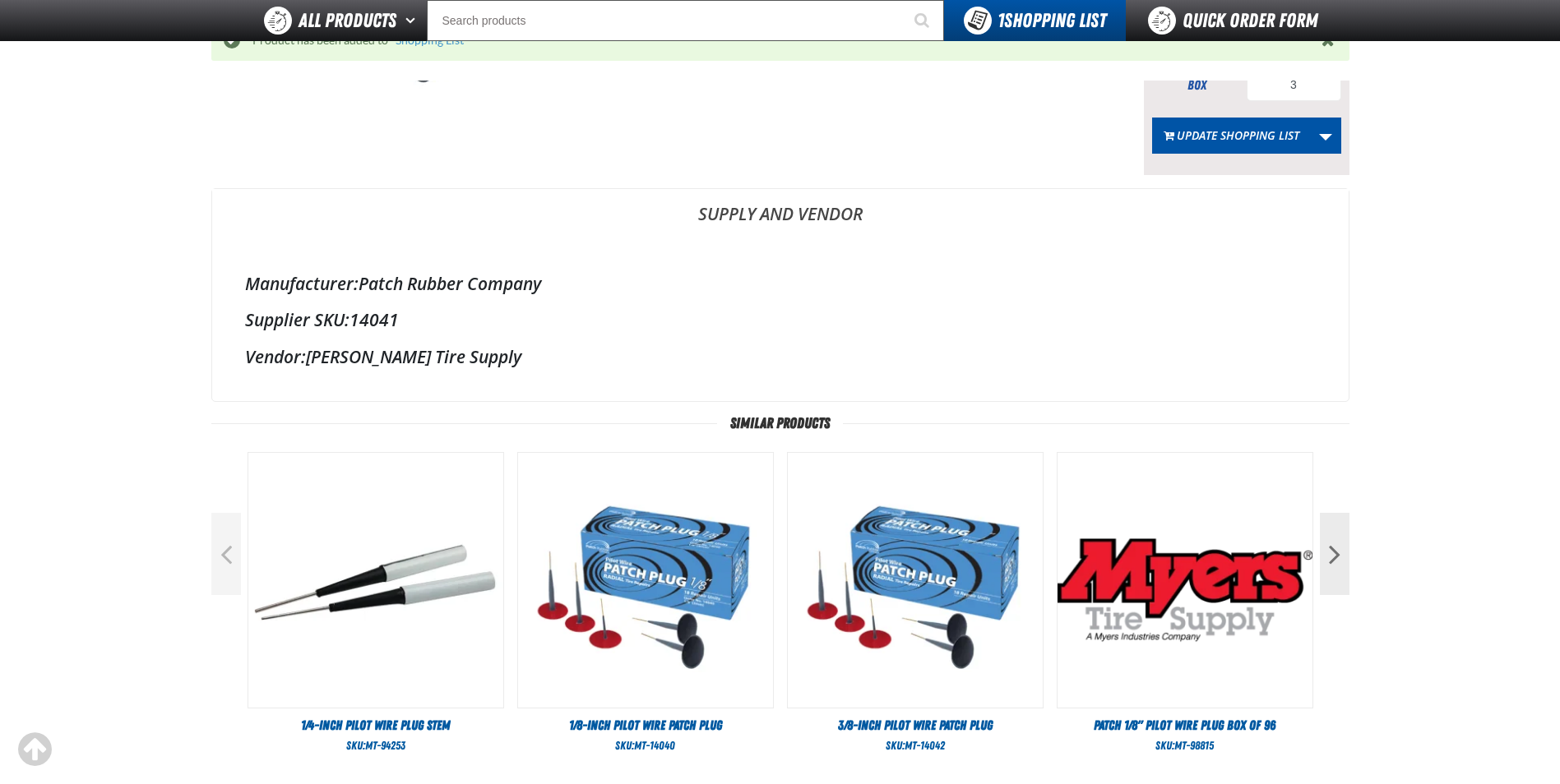
scroll to position [493, 0]
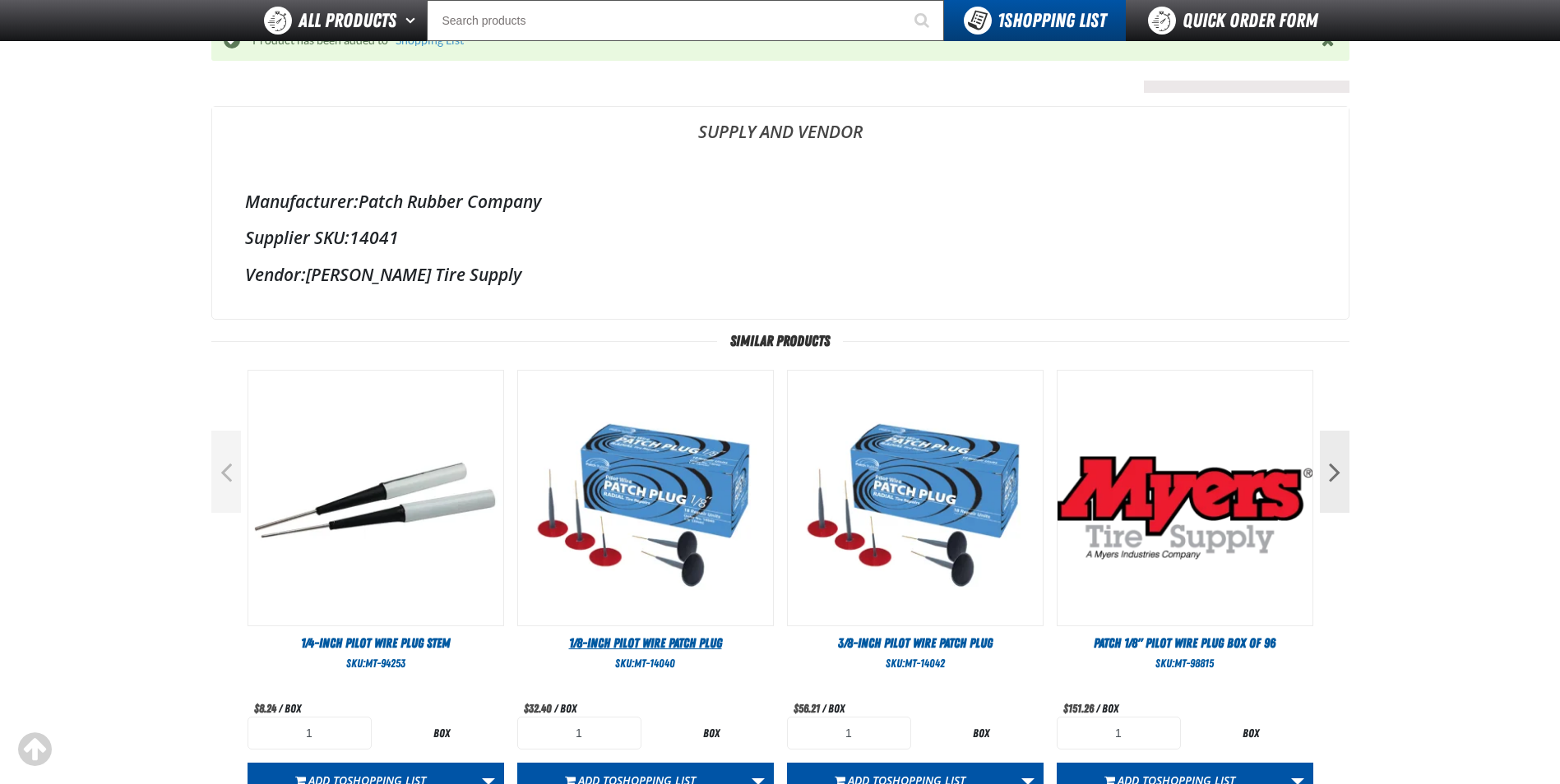
click at [625, 645] on span "1/8-inch Pilot Wire Patch Plug" at bounding box center [646, 643] width 153 height 16
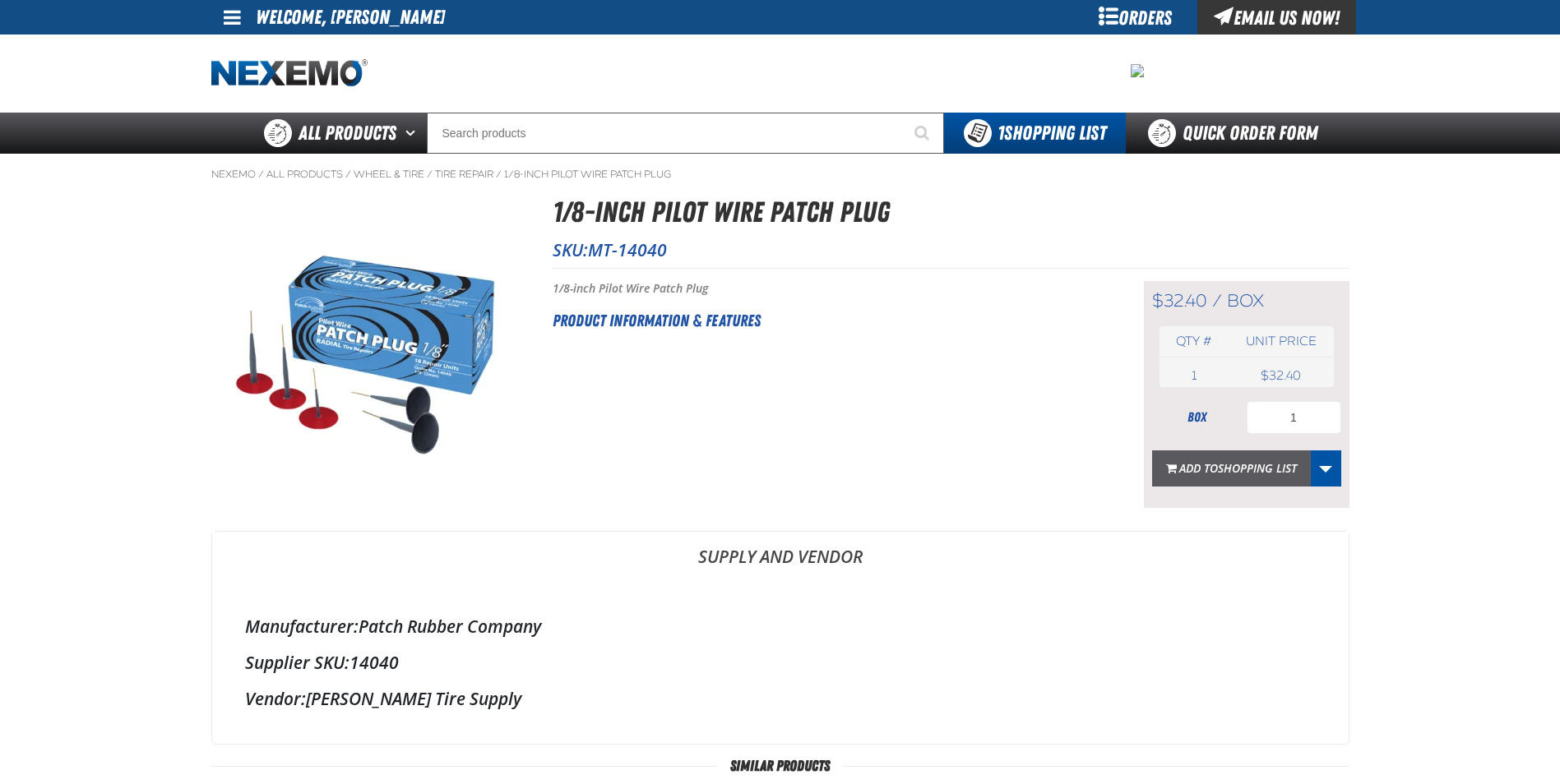
click at [1284, 479] on button "Add to Shopping List" at bounding box center [1230, 468] width 158 height 36
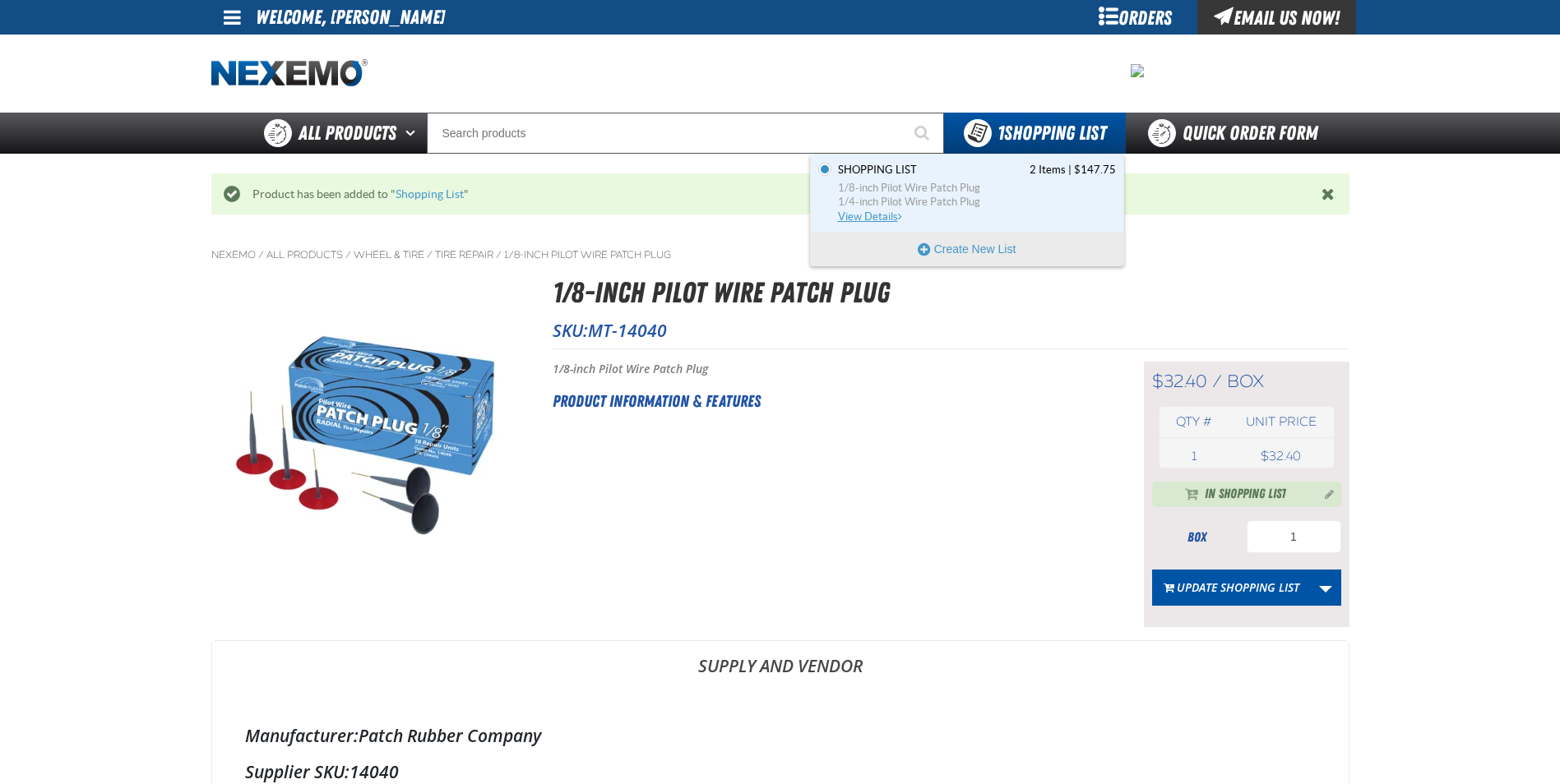
click at [855, 214] on span "View Details" at bounding box center [871, 216] width 67 height 13
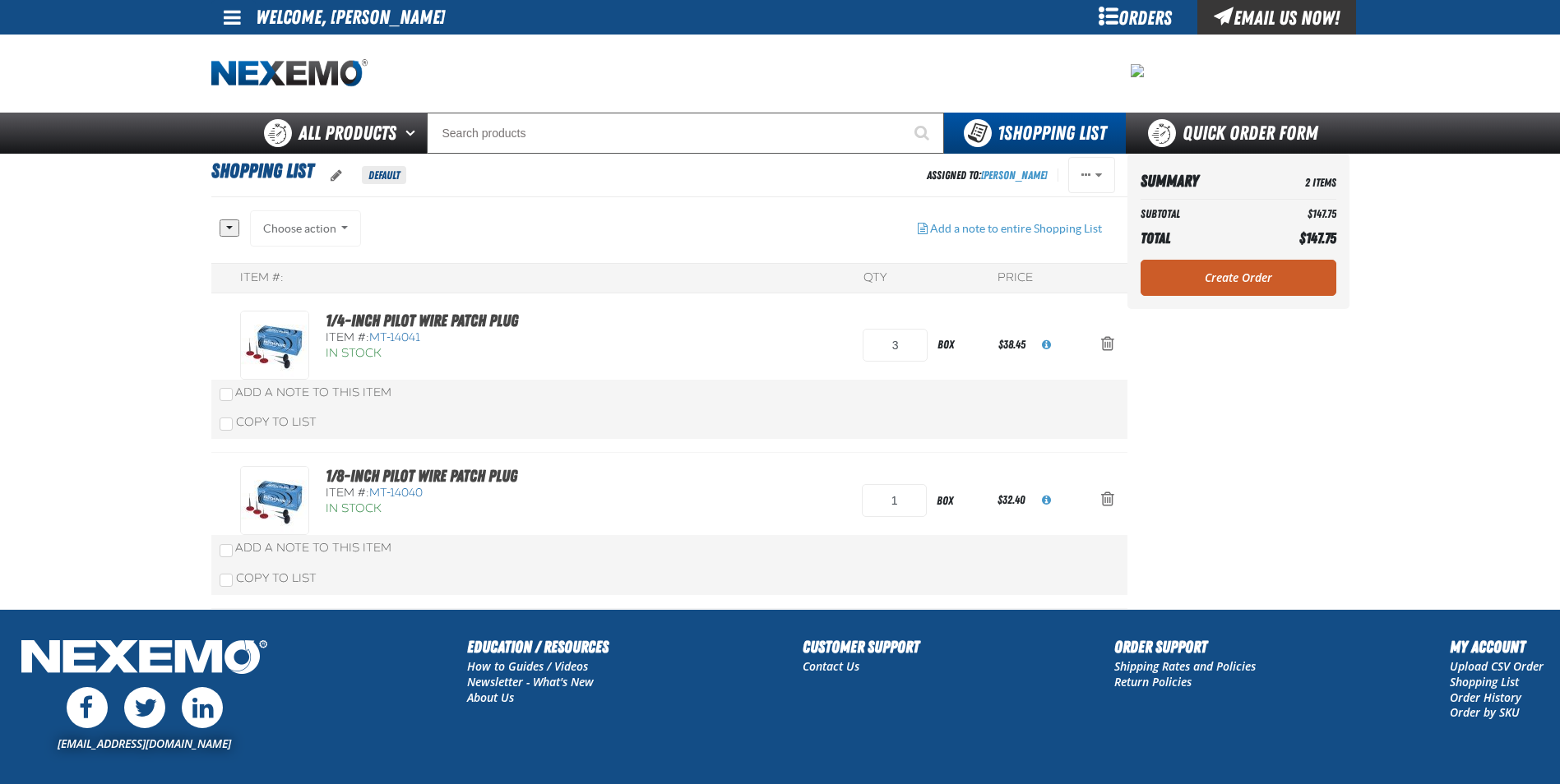
click at [1312, 297] on div "Summary 2 Items Subtotal $147.75 Total $147.75 Loading... Create Order" at bounding box center [1238, 231] width 222 height 155
click at [1274, 282] on link "Create Order" at bounding box center [1239, 278] width 196 height 36
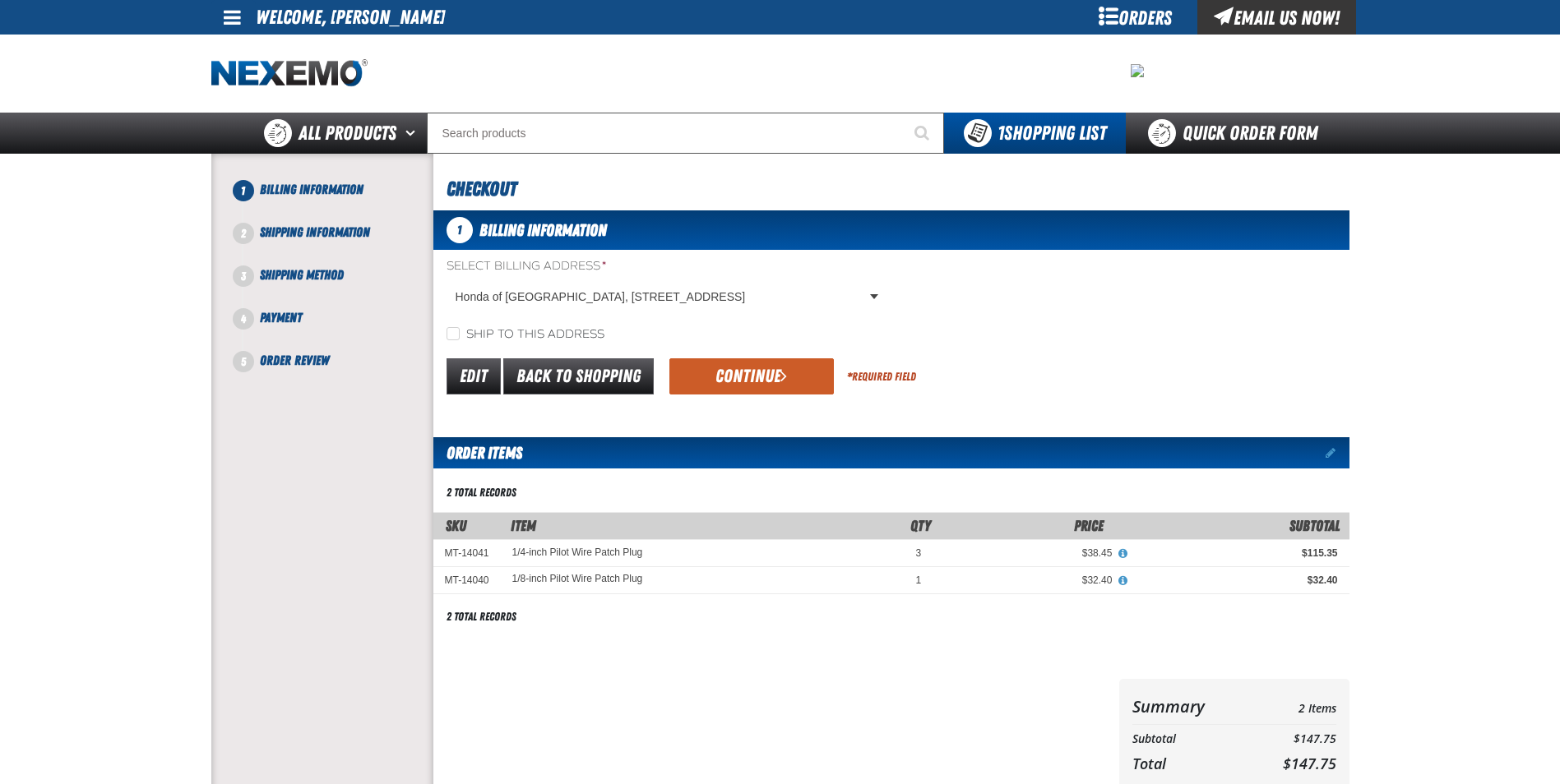
scroll to position [246, 0]
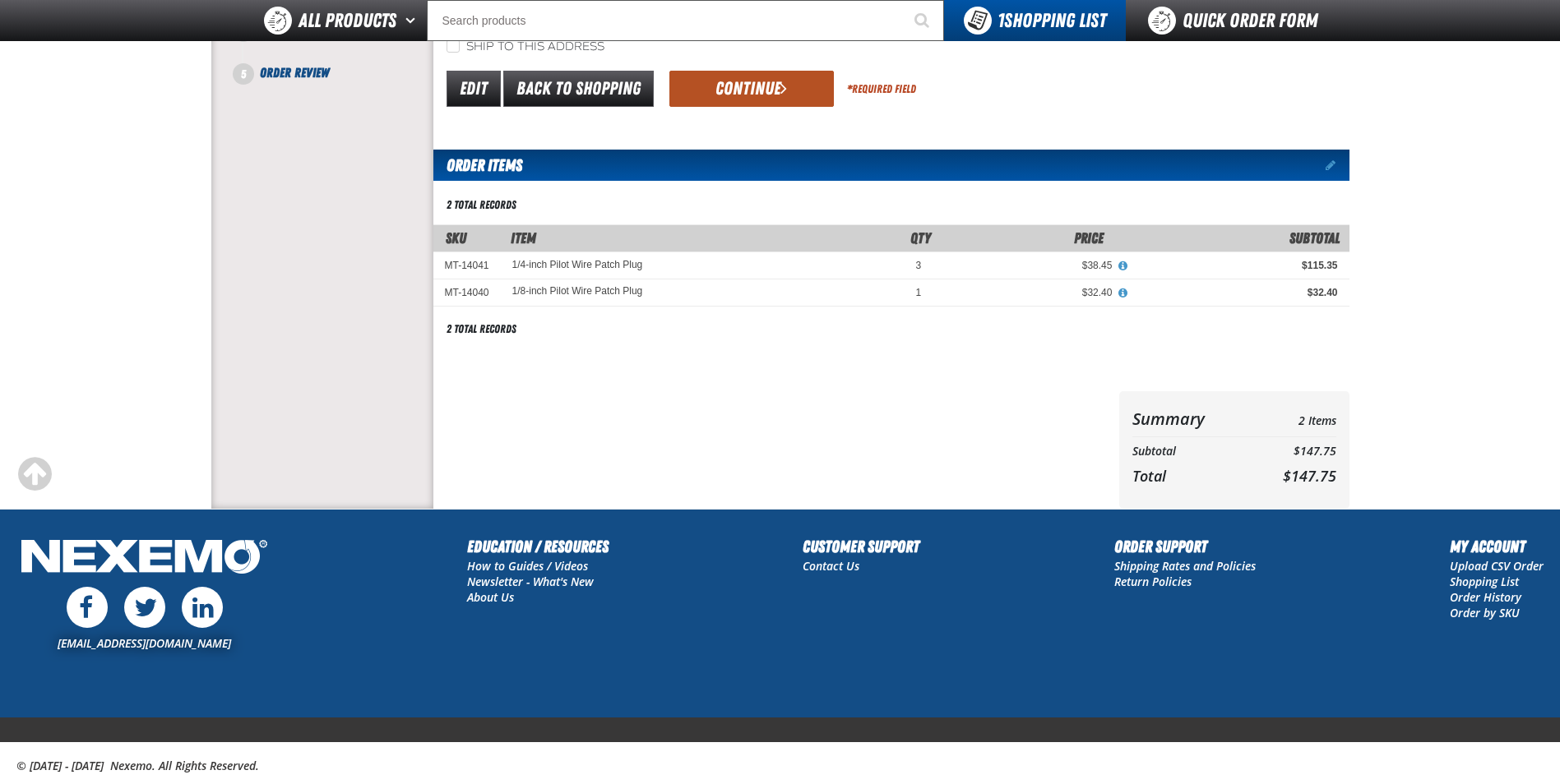
click at [778, 88] on button "Continue" at bounding box center [750, 88] width 164 height 36
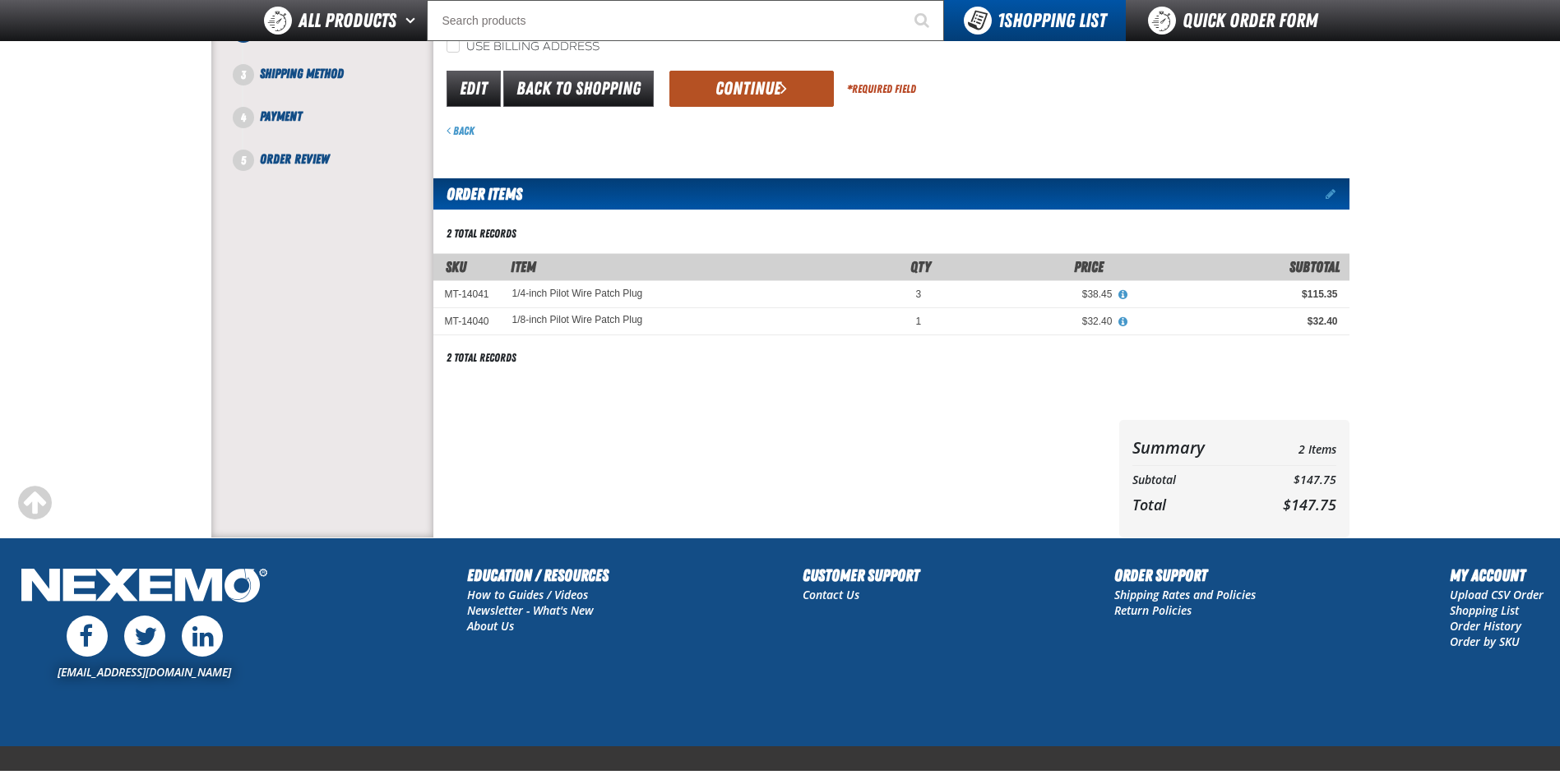
click at [733, 86] on button "Continue" at bounding box center [750, 88] width 164 height 36
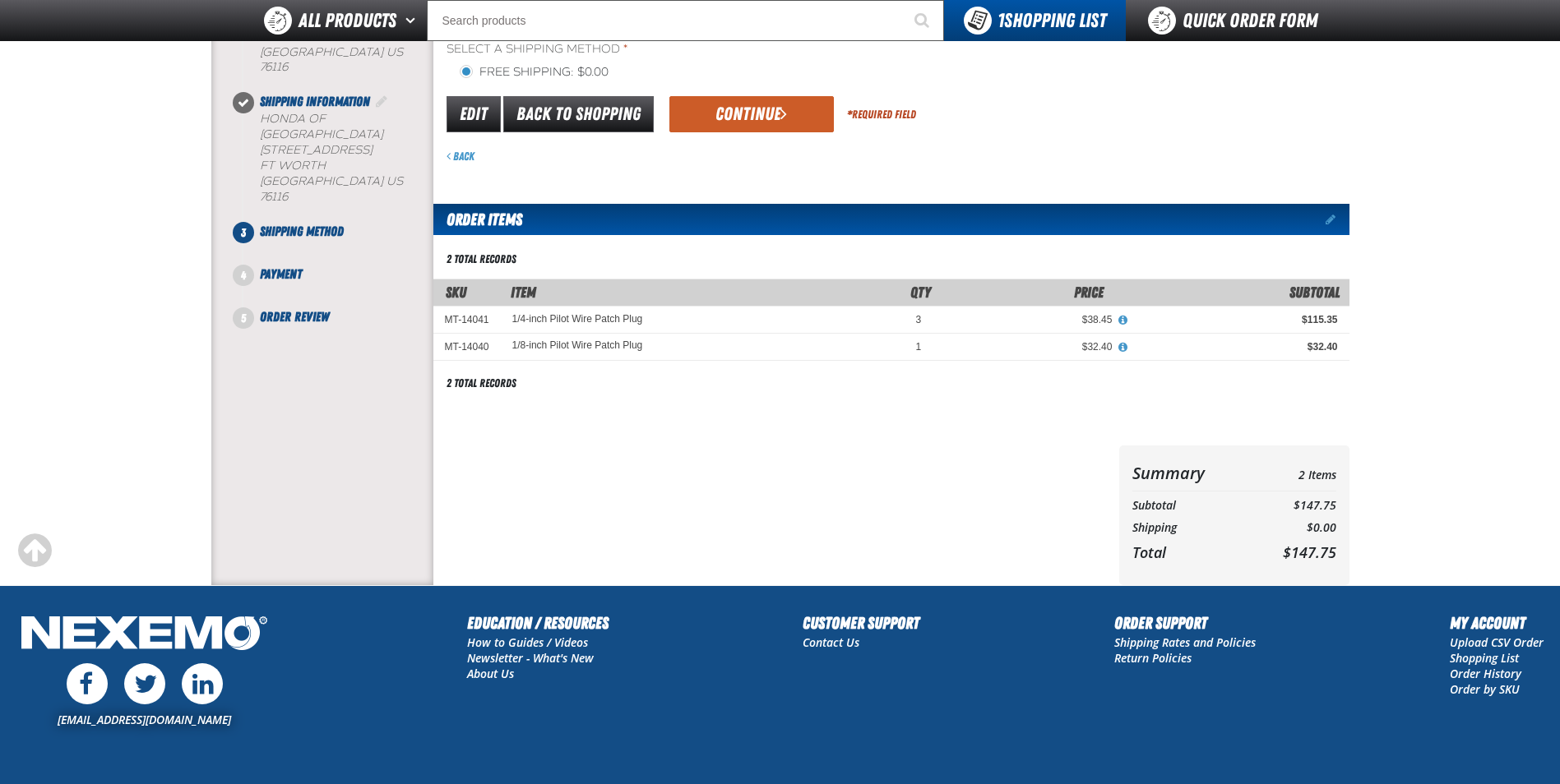
scroll to position [82, 0]
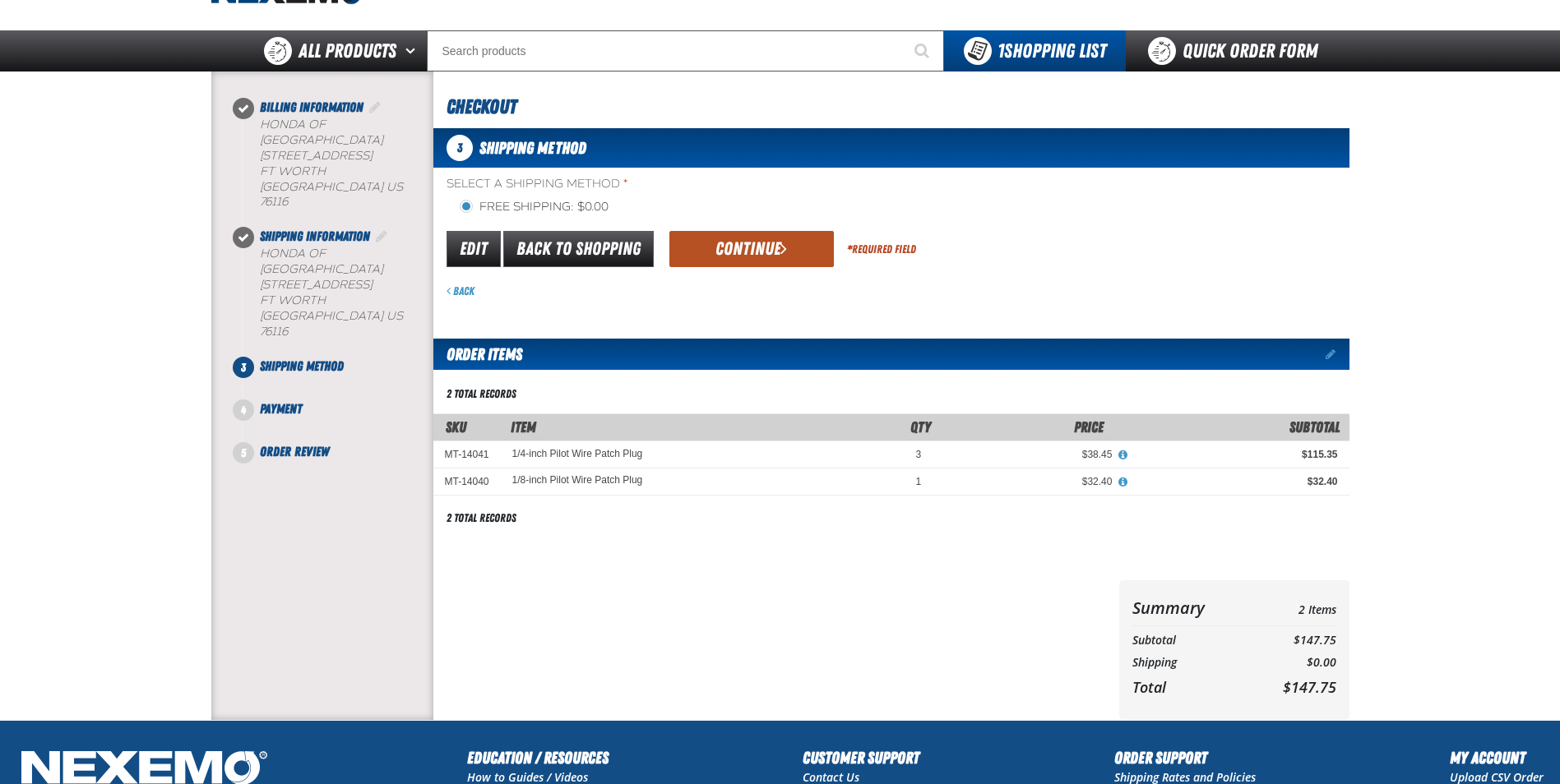
click at [780, 245] on span "submit" at bounding box center [783, 247] width 7 height 18
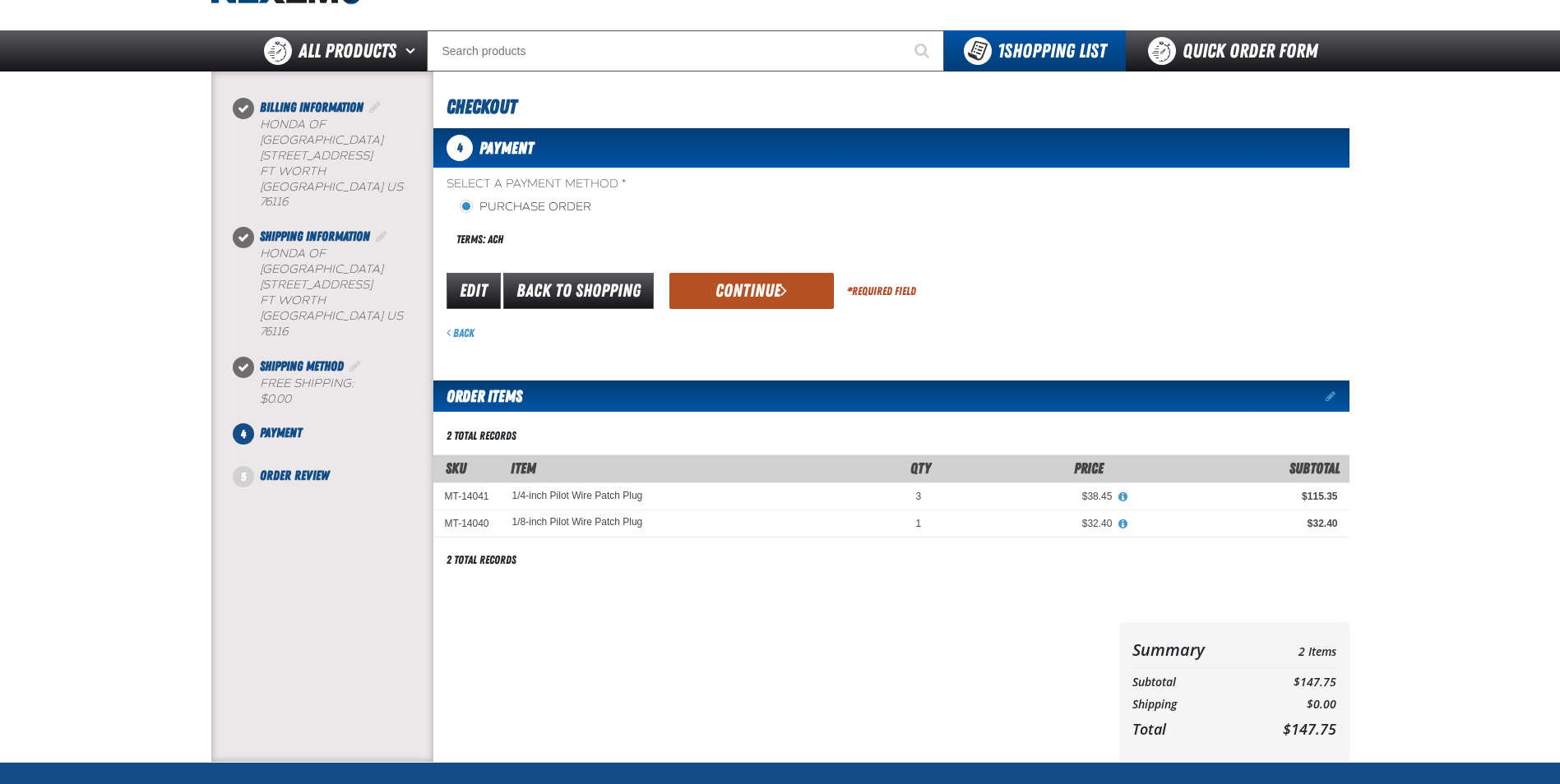
click at [725, 292] on button "Continue" at bounding box center [750, 290] width 164 height 36
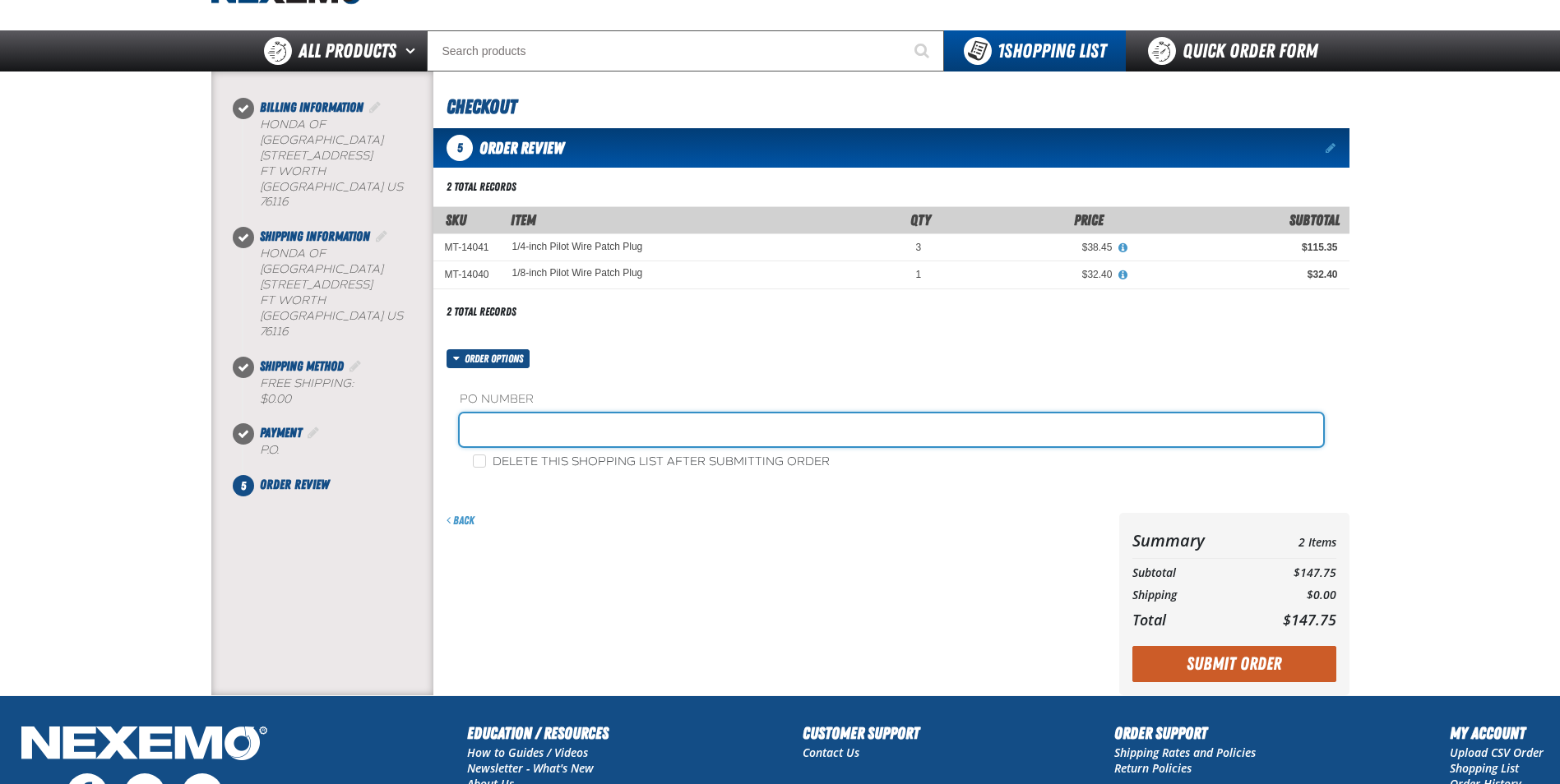
click at [563, 432] on input "text" at bounding box center [890, 430] width 863 height 33
type input "SHOP0818"
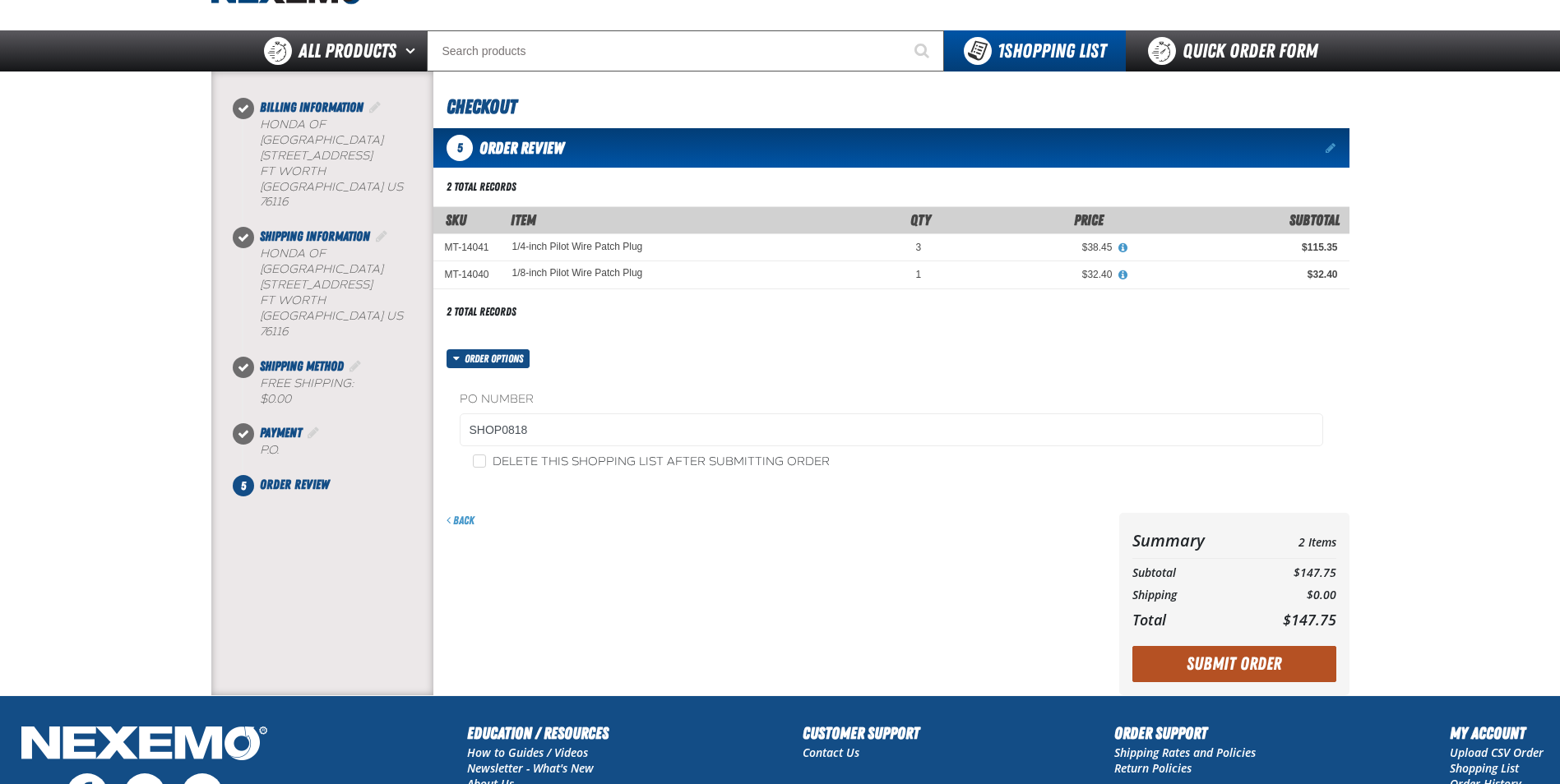
click at [1206, 664] on button "Submit Order" at bounding box center [1234, 664] width 204 height 36
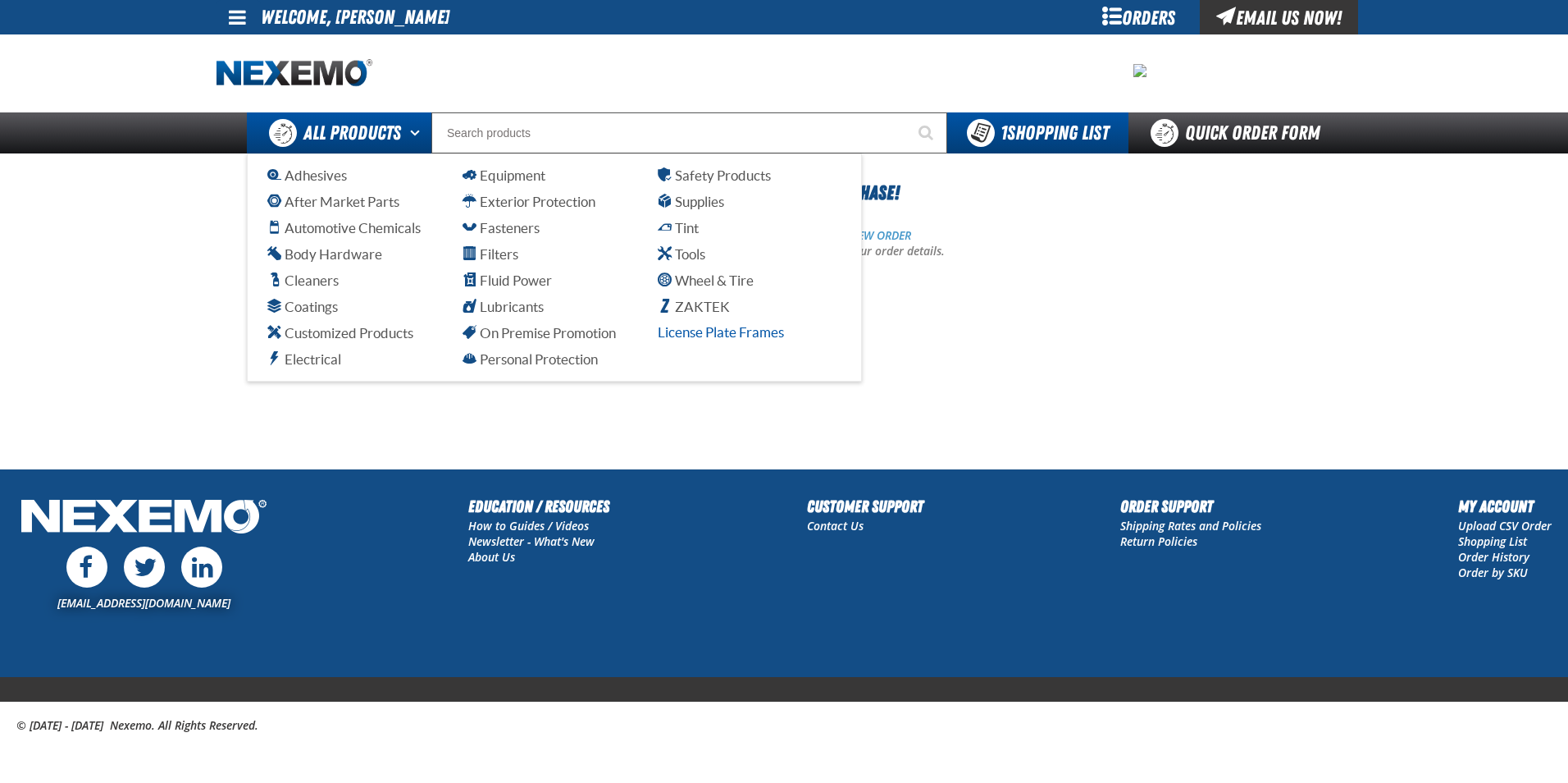
drag, startPoint x: 387, startPoint y: 140, endPoint x: 719, endPoint y: 324, distance: 379.6
click at [431, 153] on li "All Products Adhesives After Market Parts Automotive Chemicals Body Hardware Cl…" at bounding box center [339, 133] width 185 height 41
click at [704, 304] on span "ZAKTEK" at bounding box center [693, 306] width 73 height 16
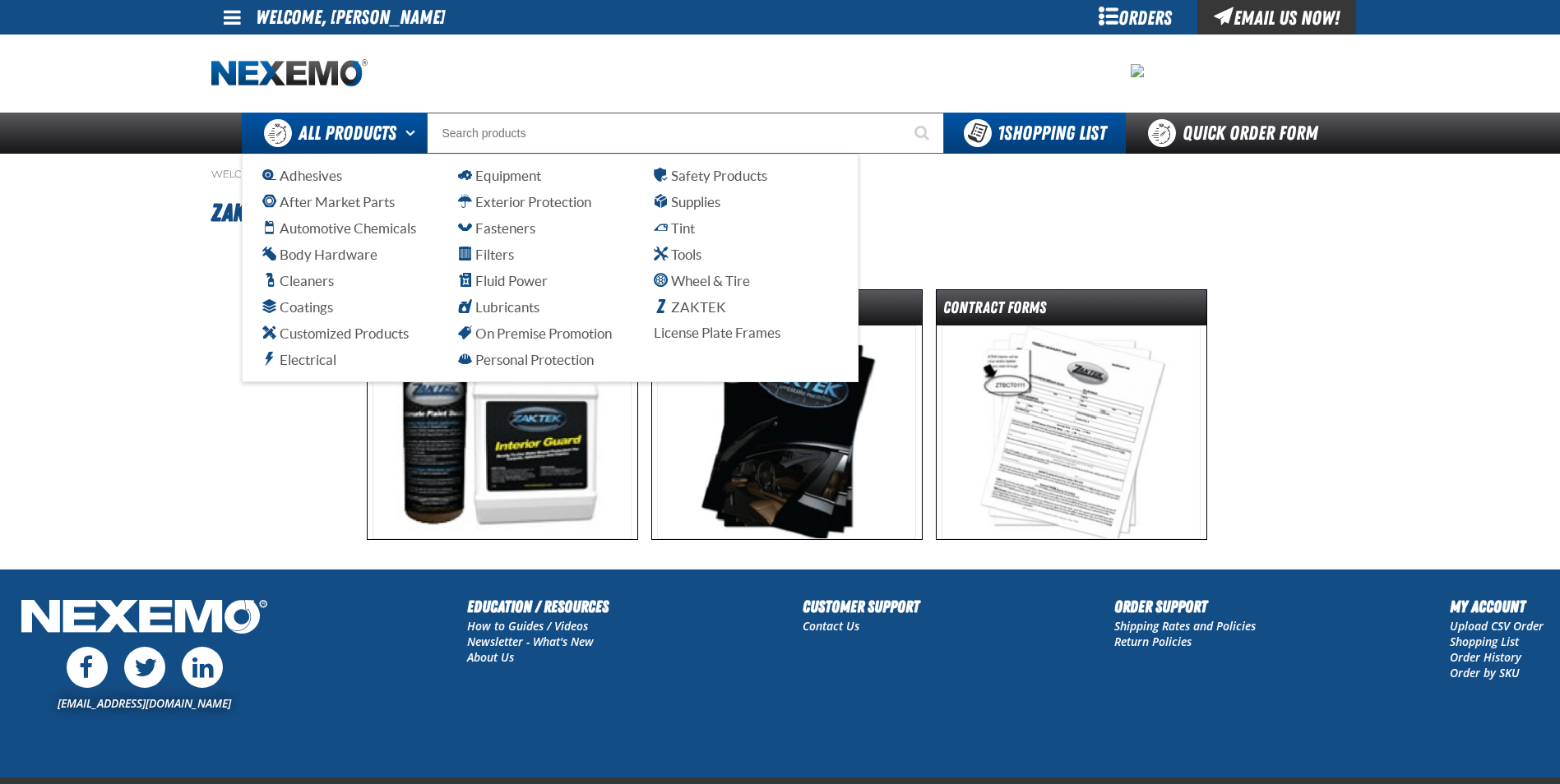
click at [391, 138] on span "All Products" at bounding box center [347, 133] width 98 height 29
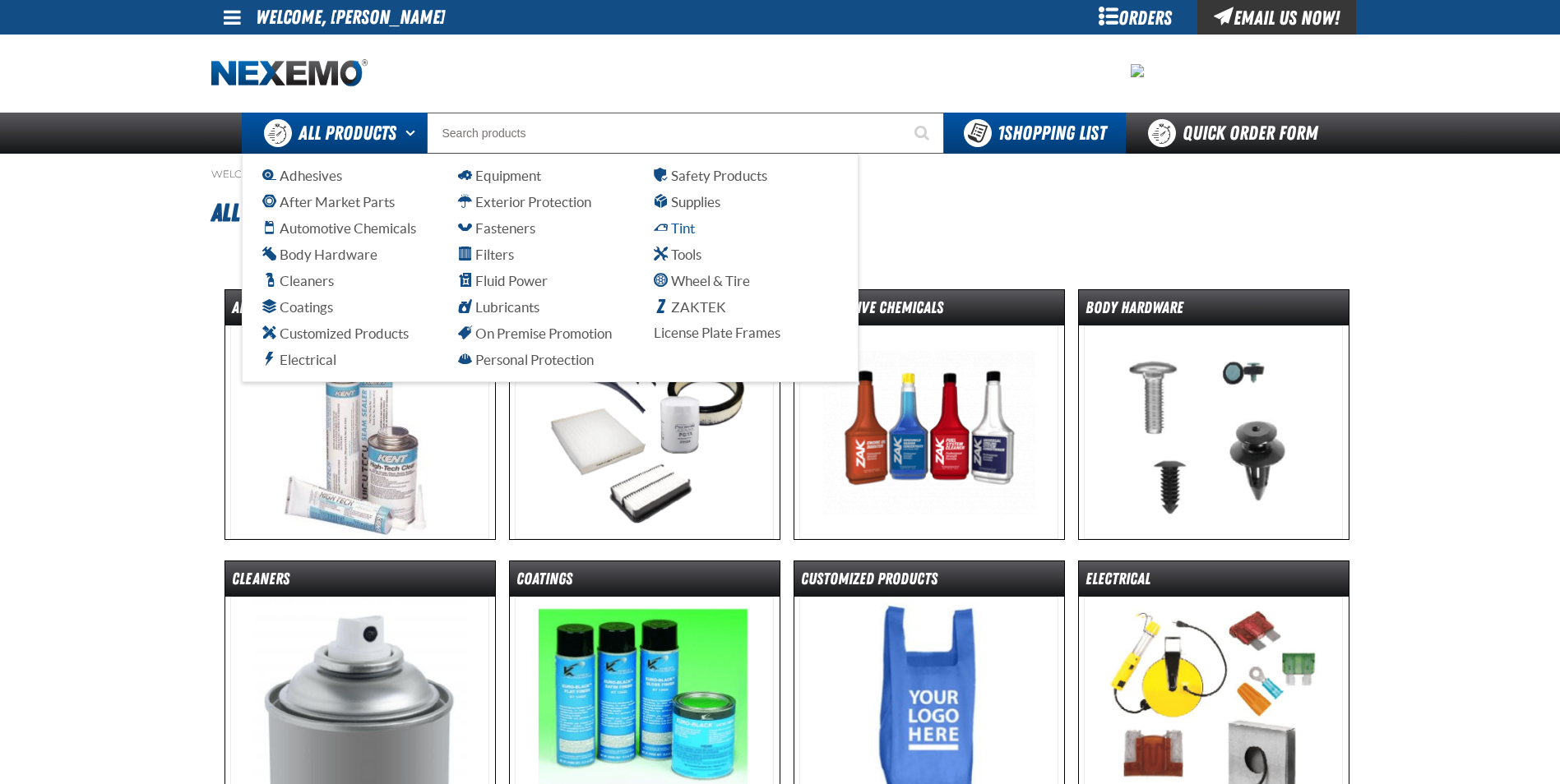
click at [681, 229] on span "Tint" at bounding box center [674, 228] width 41 height 16
